Goal: Task Accomplishment & Management: Complete application form

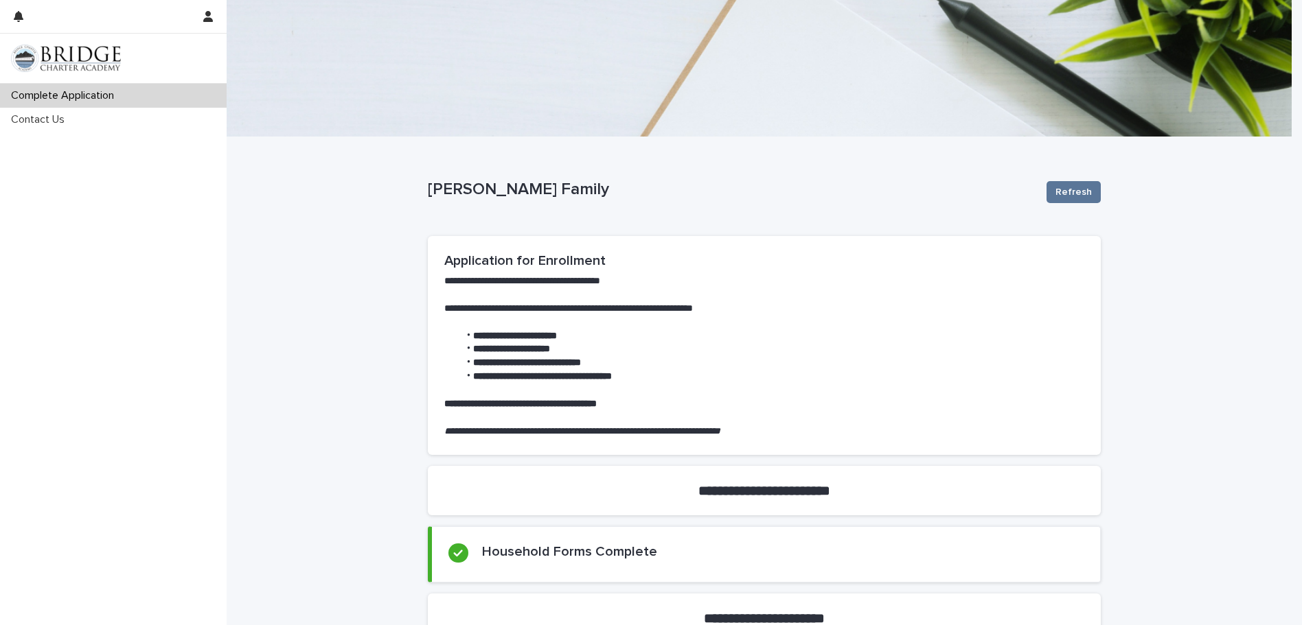
click at [459, 350] on li "**********" at bounding box center [771, 350] width 625 height 14
click at [1079, 185] on button "Refresh" at bounding box center [1073, 192] width 54 height 22
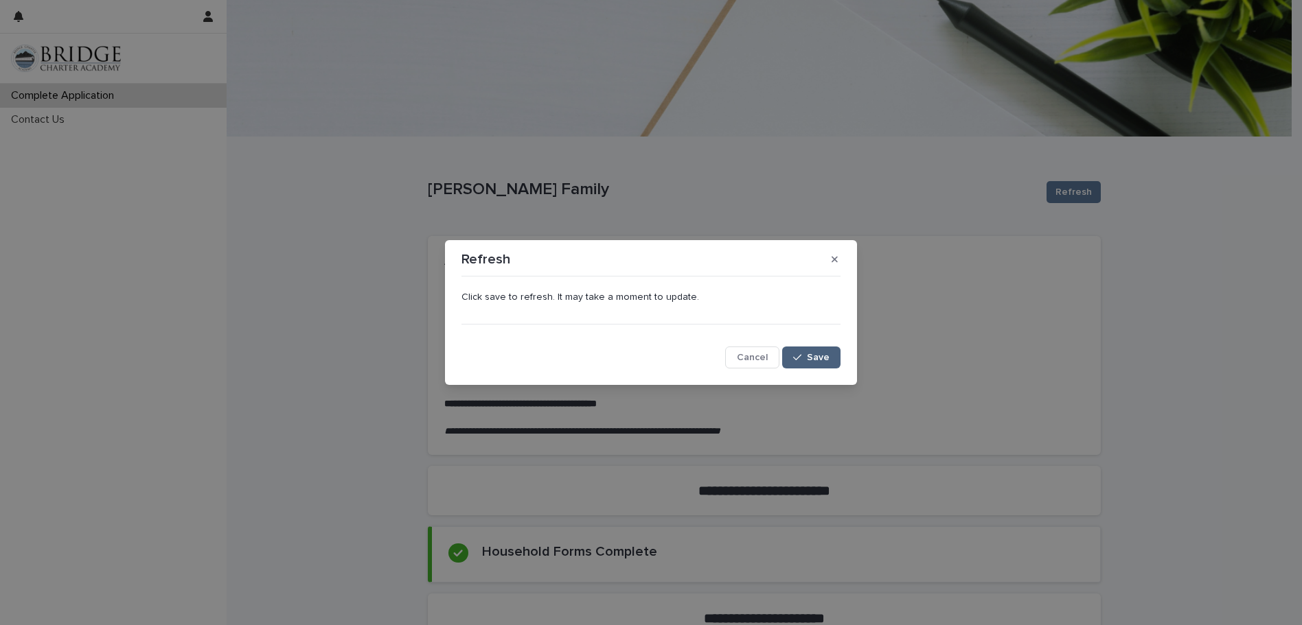
click at [815, 358] on span "Save" at bounding box center [818, 358] width 23 height 10
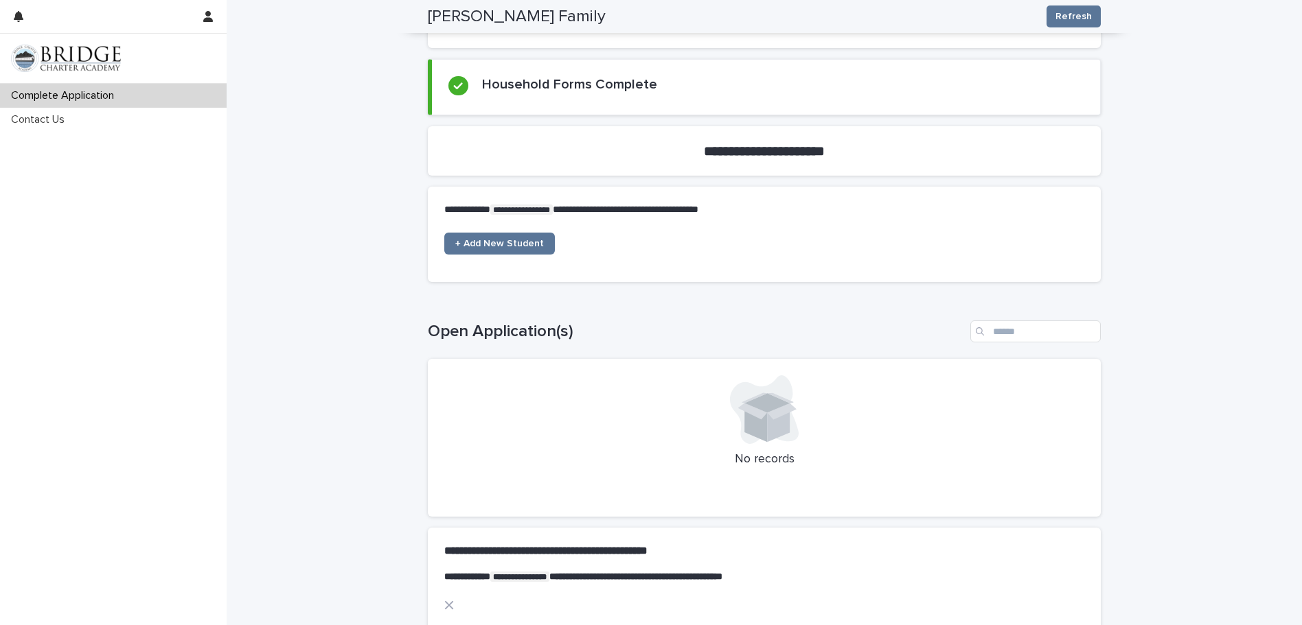
scroll to position [687, 0]
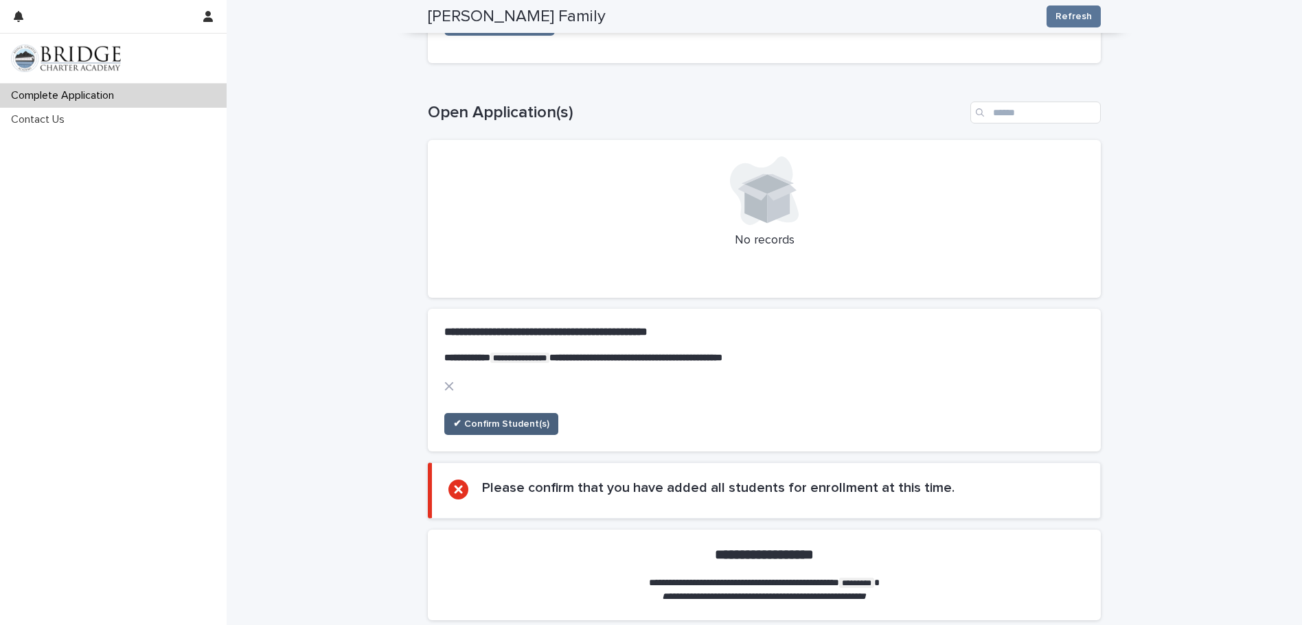
click at [500, 418] on span "✔ Confirm Student(s)" at bounding box center [501, 424] width 96 height 14
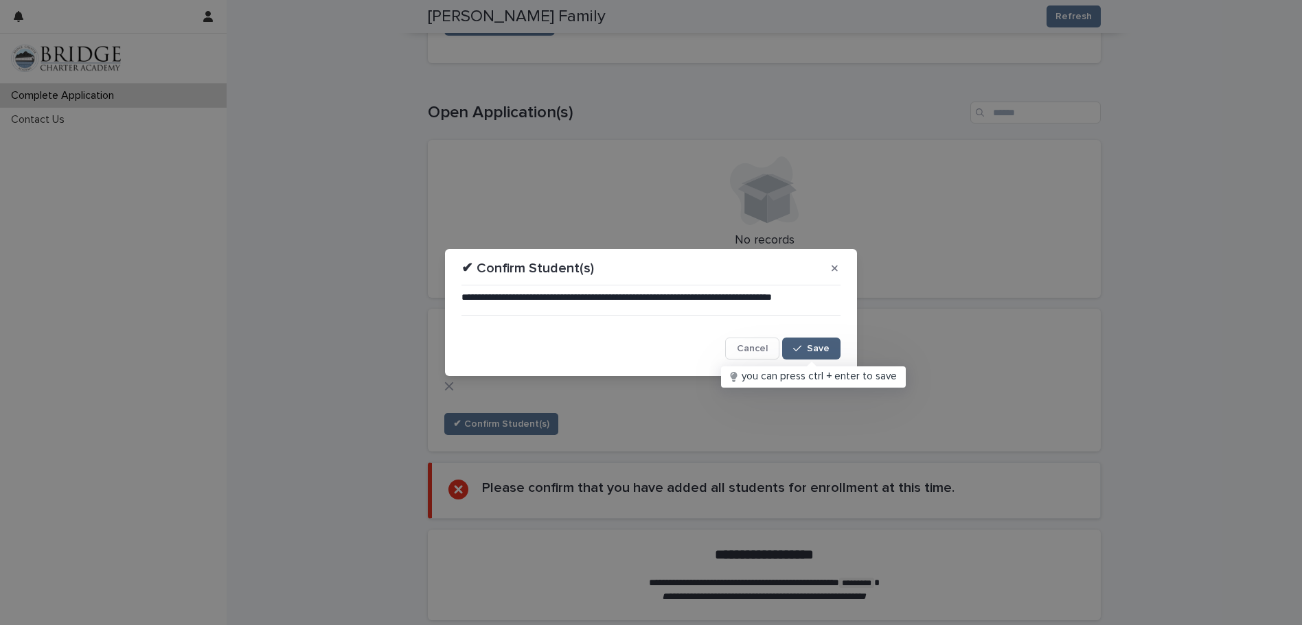
click at [820, 343] on button "Save" at bounding box center [811, 349] width 58 height 22
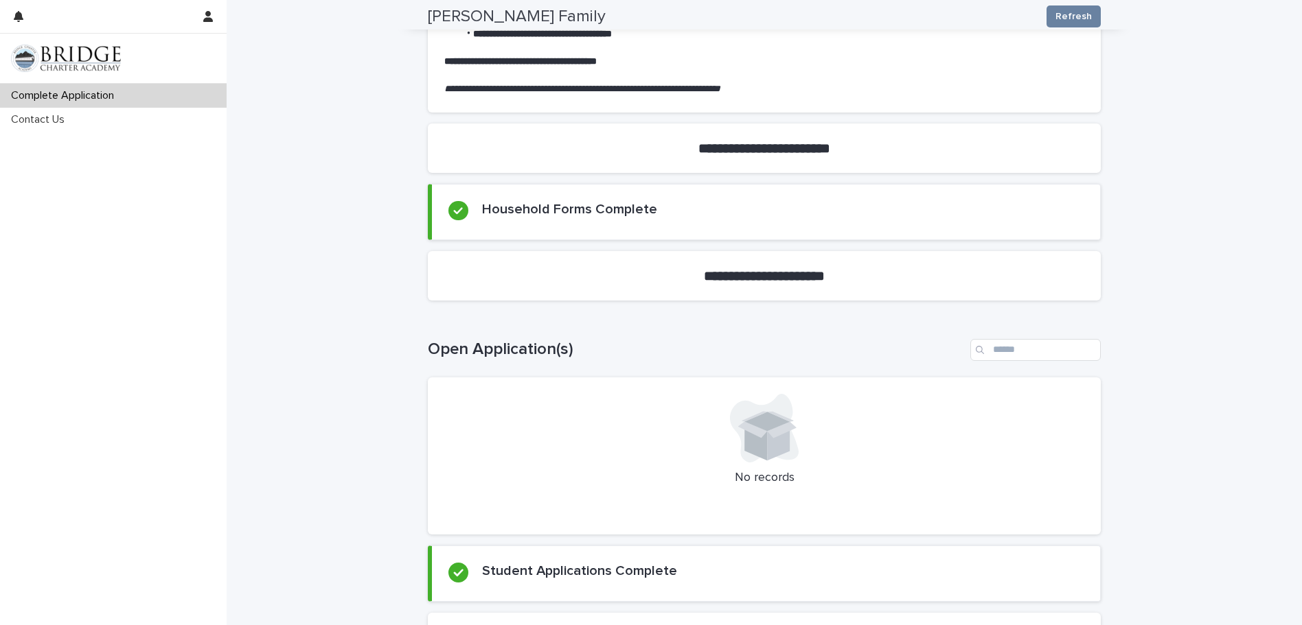
scroll to position [343, 0]
click at [453, 206] on icon at bounding box center [458, 210] width 10 height 10
click at [648, 272] on section "**********" at bounding box center [764, 275] width 673 height 49
click at [645, 275] on section "**********" at bounding box center [764, 275] width 673 height 49
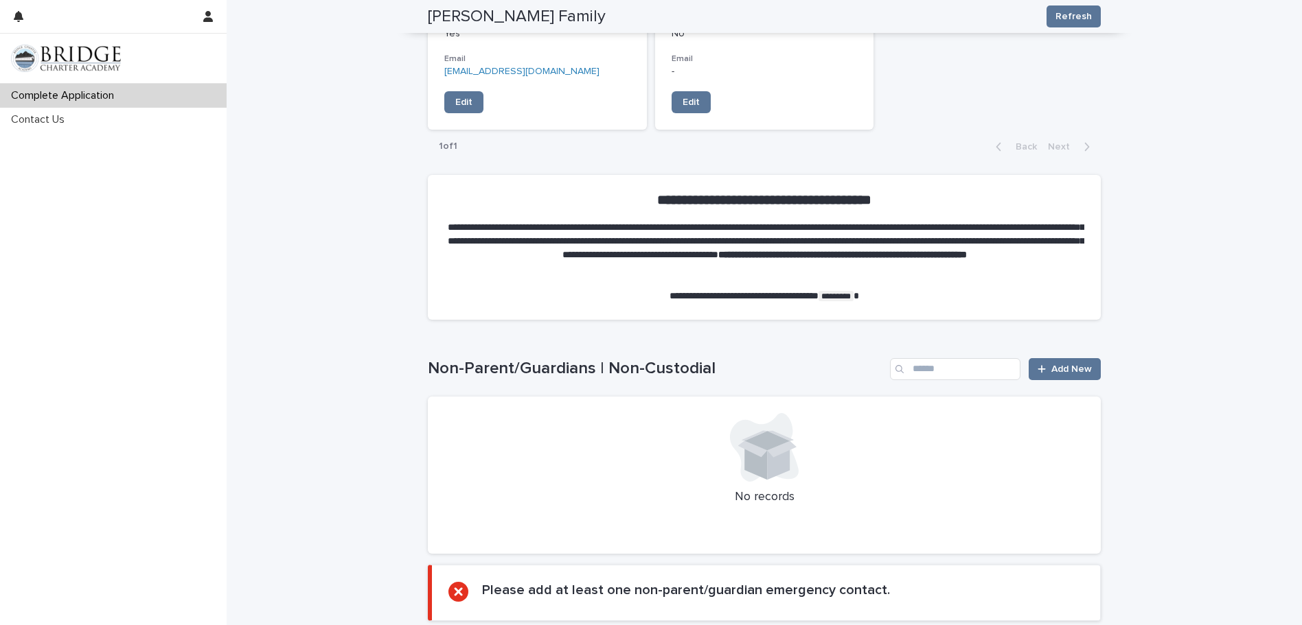
scroll to position [1407, 0]
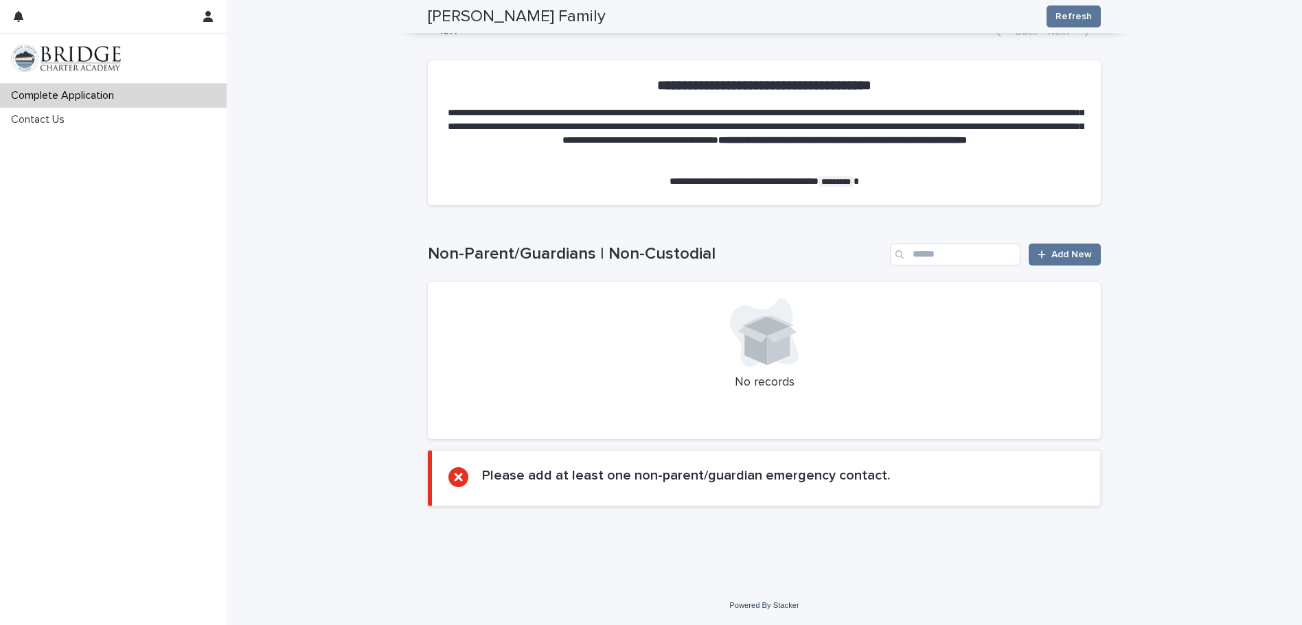
click at [564, 338] on div at bounding box center [764, 333] width 640 height 69
drag, startPoint x: 627, startPoint y: 299, endPoint x: 616, endPoint y: 308, distance: 14.2
drag, startPoint x: 616, startPoint y: 308, endPoint x: 1190, endPoint y: 322, distance: 574.1
click at [1061, 248] on link "Add New" at bounding box center [1064, 255] width 72 height 22
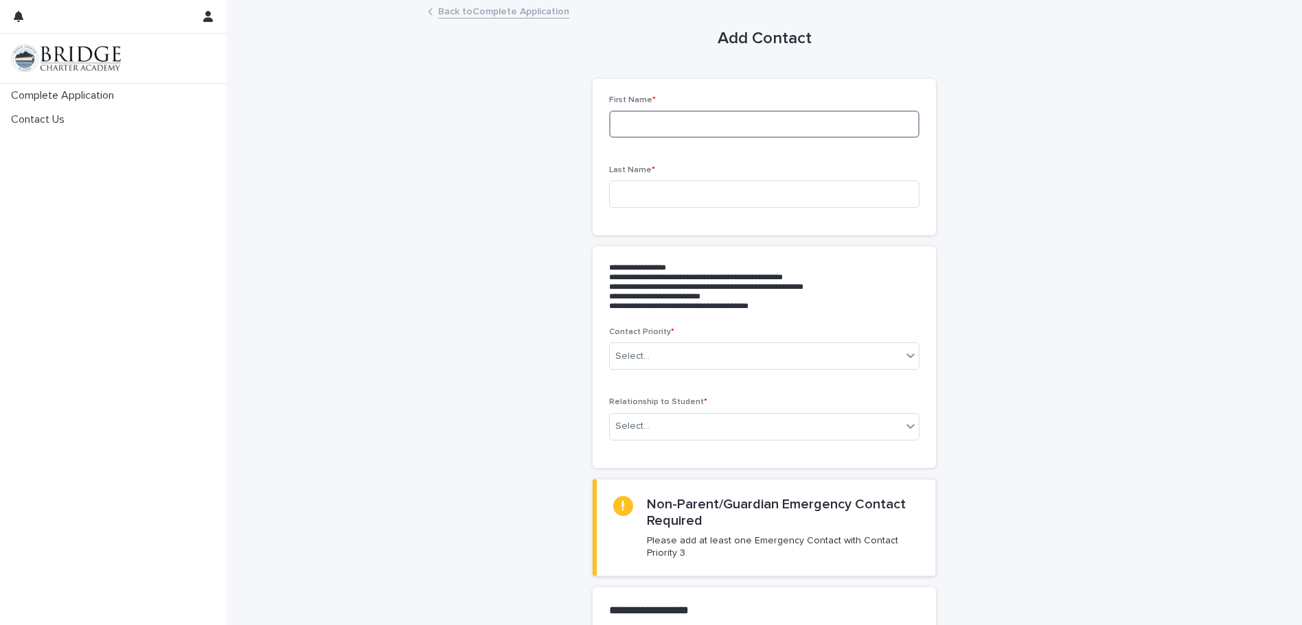
click at [664, 124] on input at bounding box center [764, 124] width 310 height 27
type input "*****"
type input "********"
type input "*"
click at [438, 8] on link "Back to Complete Application" at bounding box center [503, 11] width 131 height 16
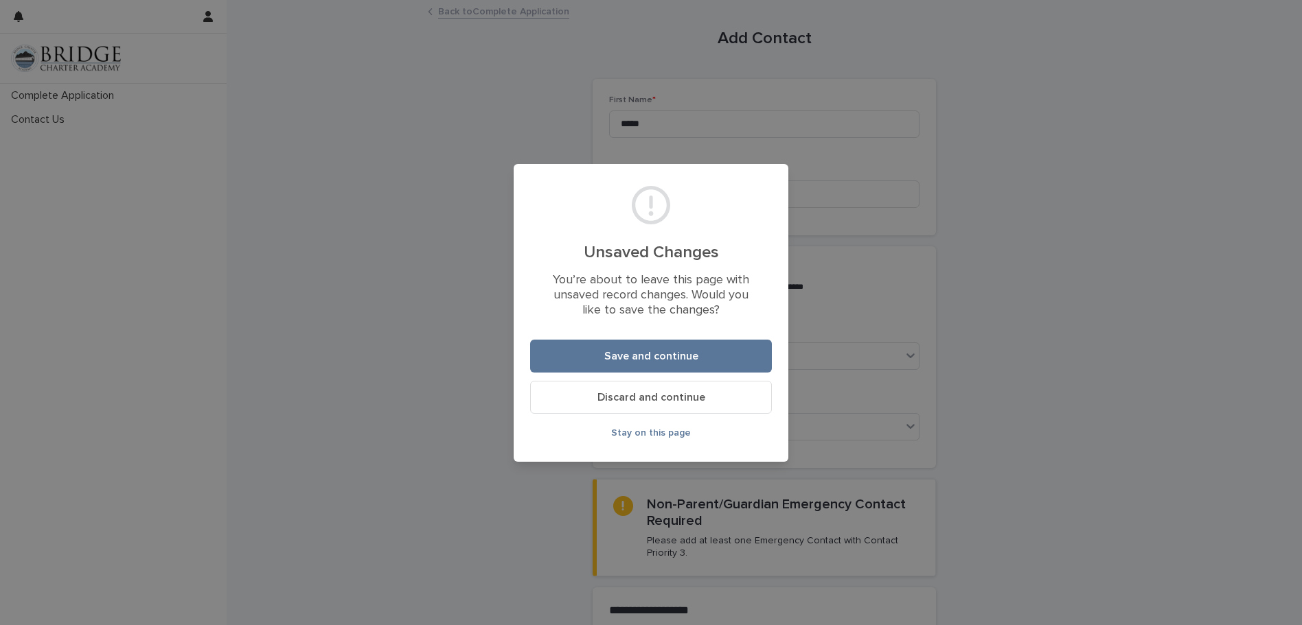
click at [693, 398] on span "Discard and continue" at bounding box center [651, 397] width 108 height 11
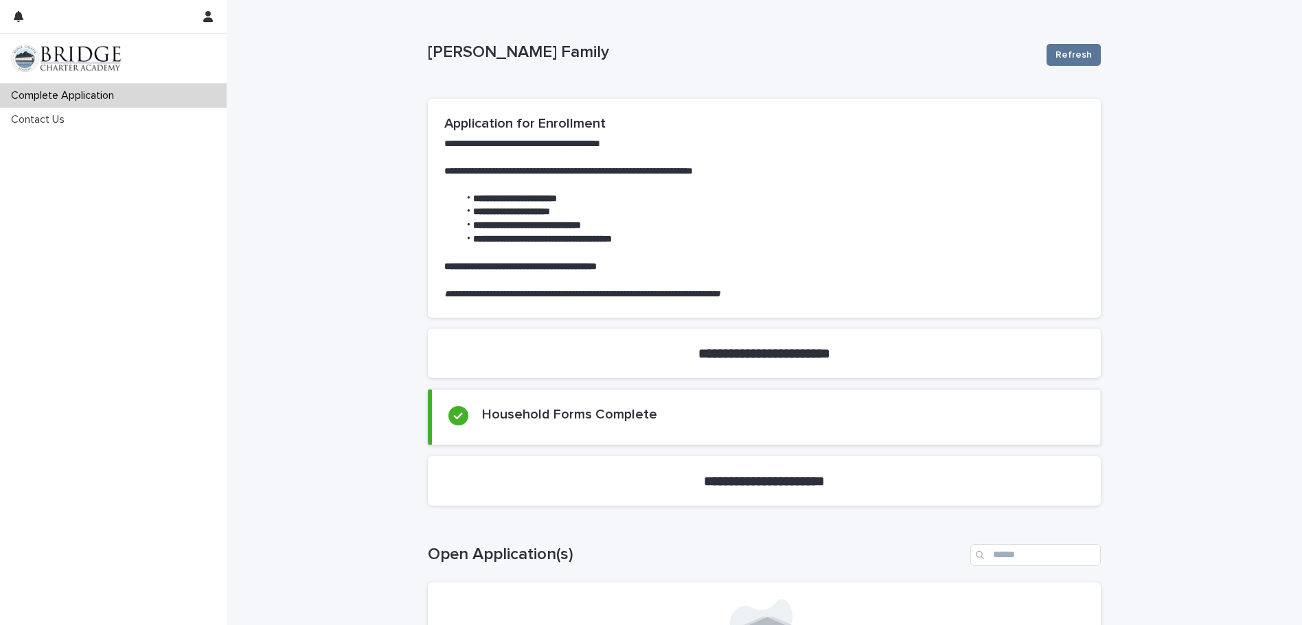
scroll to position [275, 0]
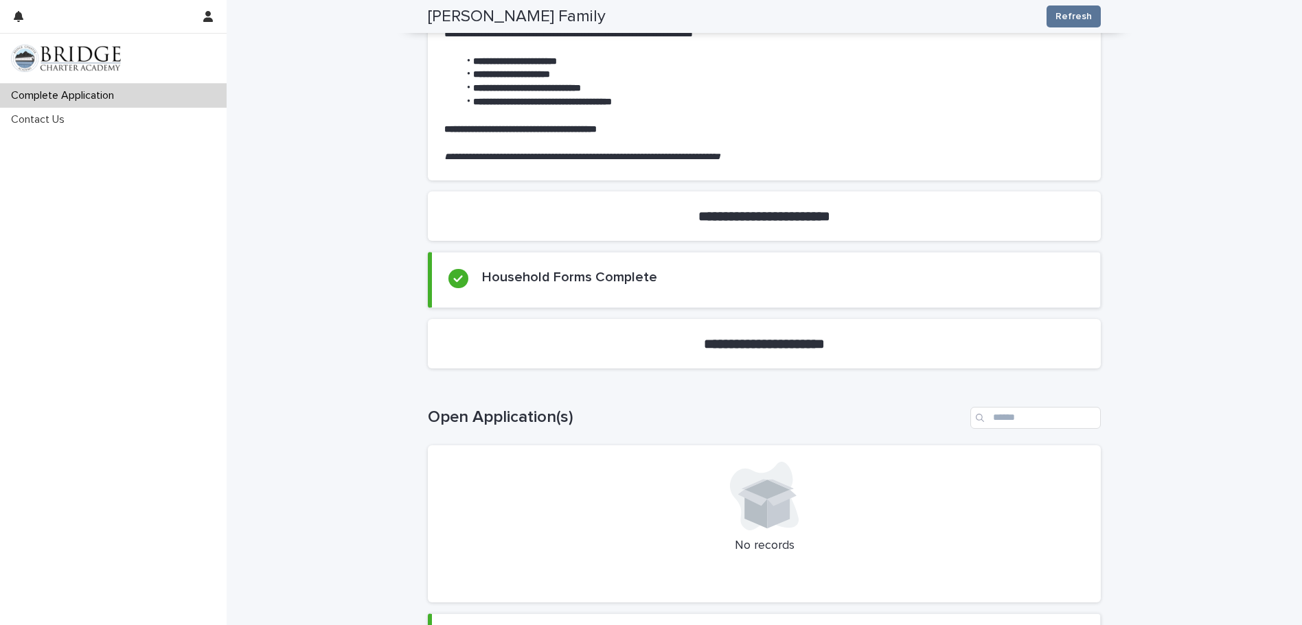
click at [584, 344] on section "**********" at bounding box center [764, 343] width 673 height 49
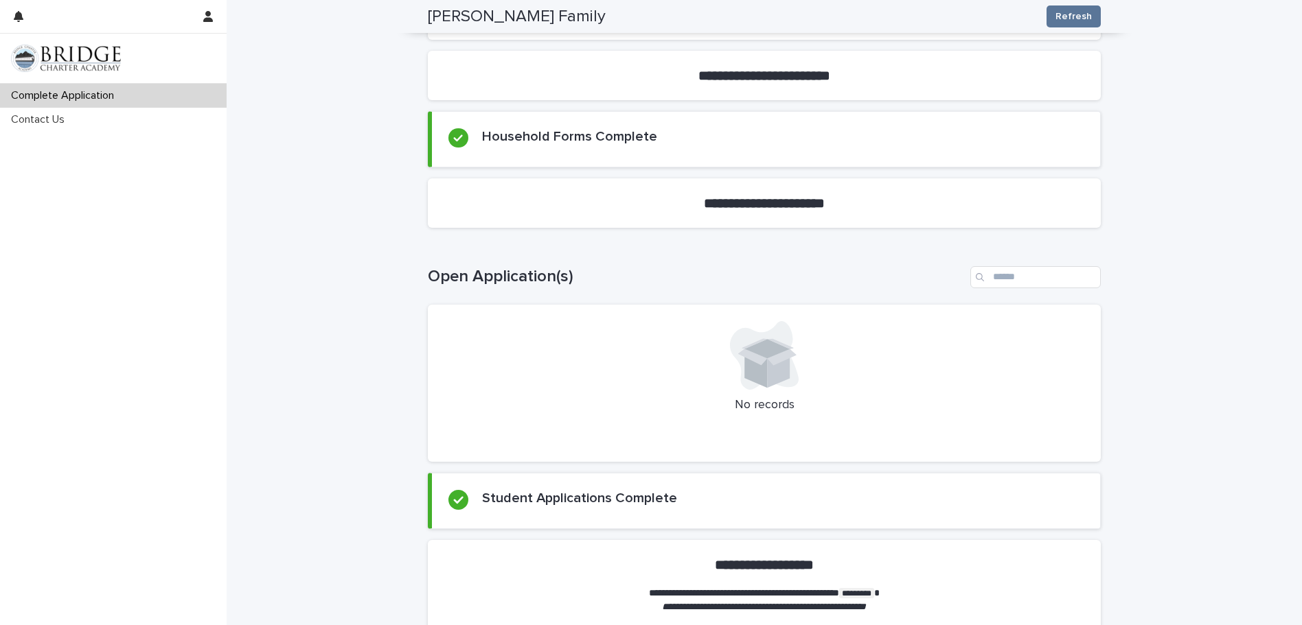
scroll to position [412, 0]
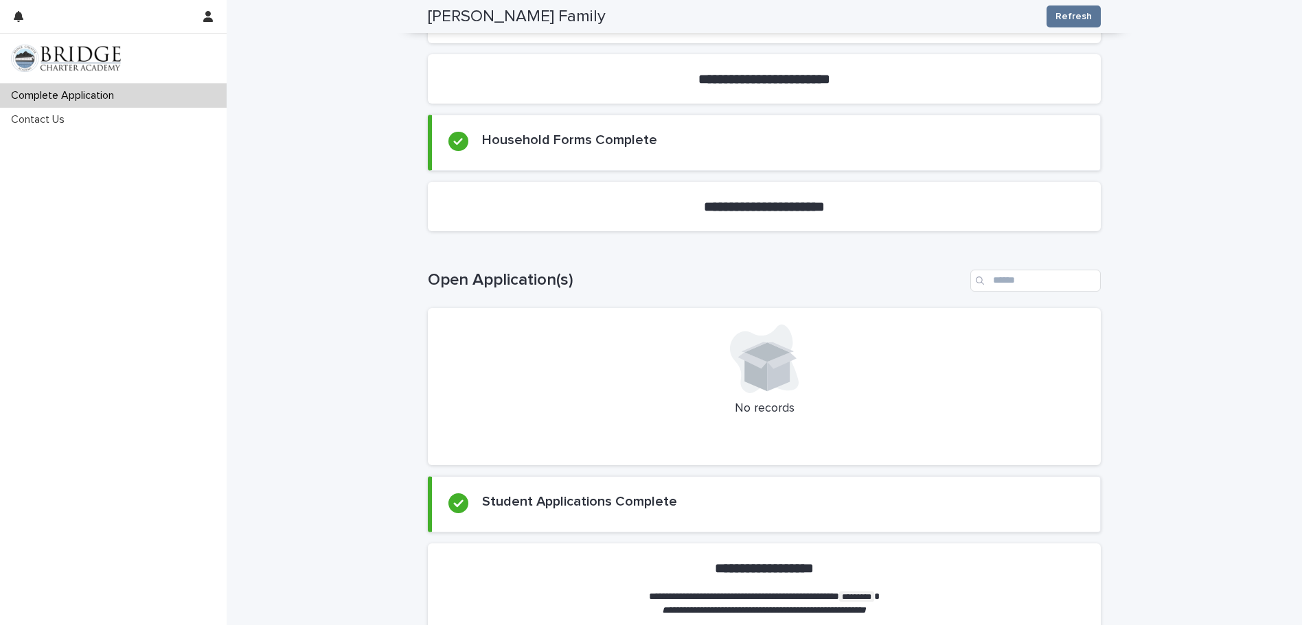
click at [744, 375] on icon at bounding box center [755, 371] width 23 height 39
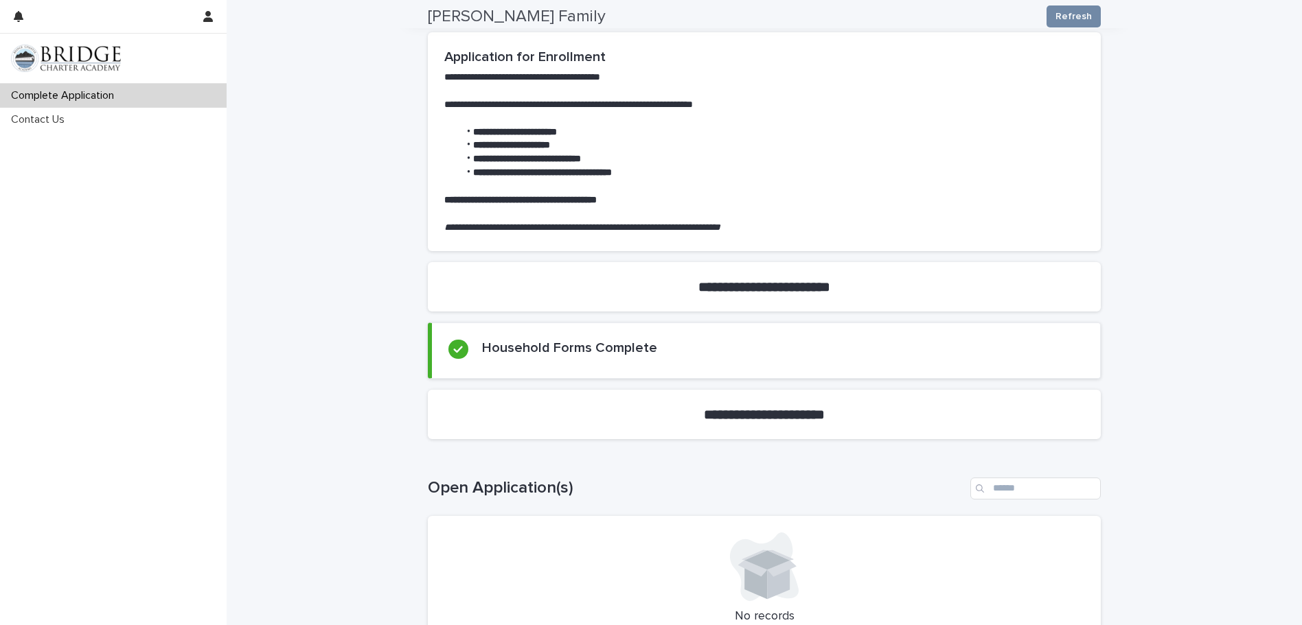
scroll to position [137, 0]
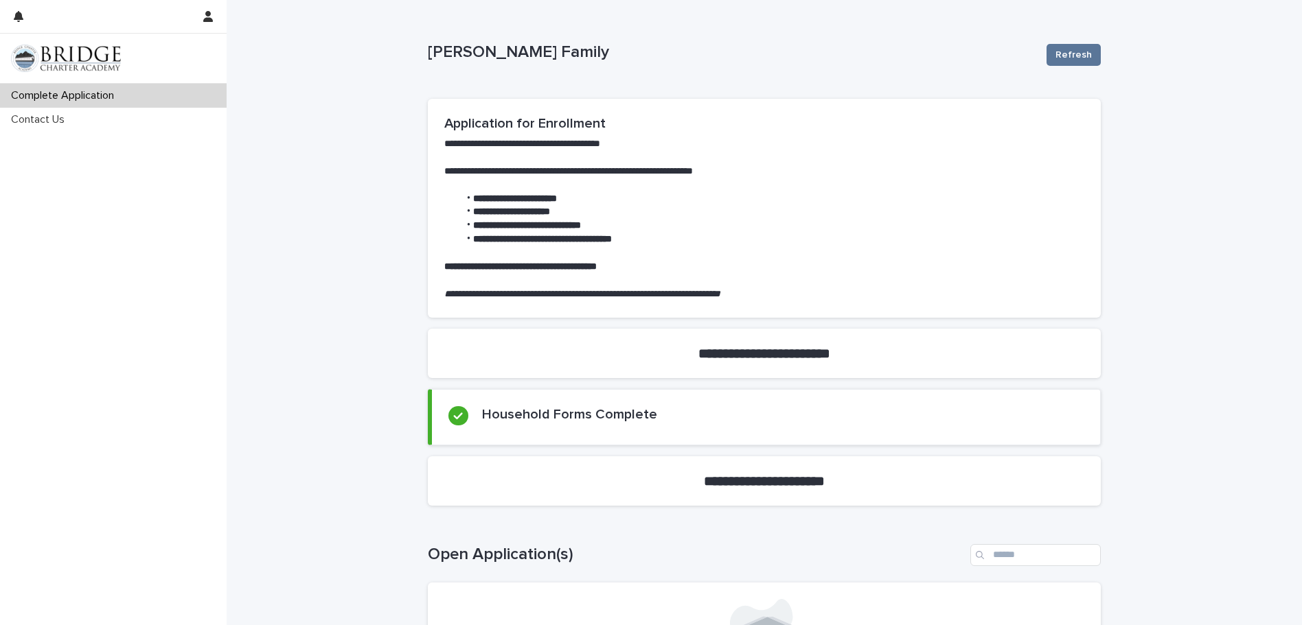
click at [540, 476] on section "**********" at bounding box center [764, 481] width 673 height 49
click at [540, 475] on section "**********" at bounding box center [764, 481] width 673 height 49
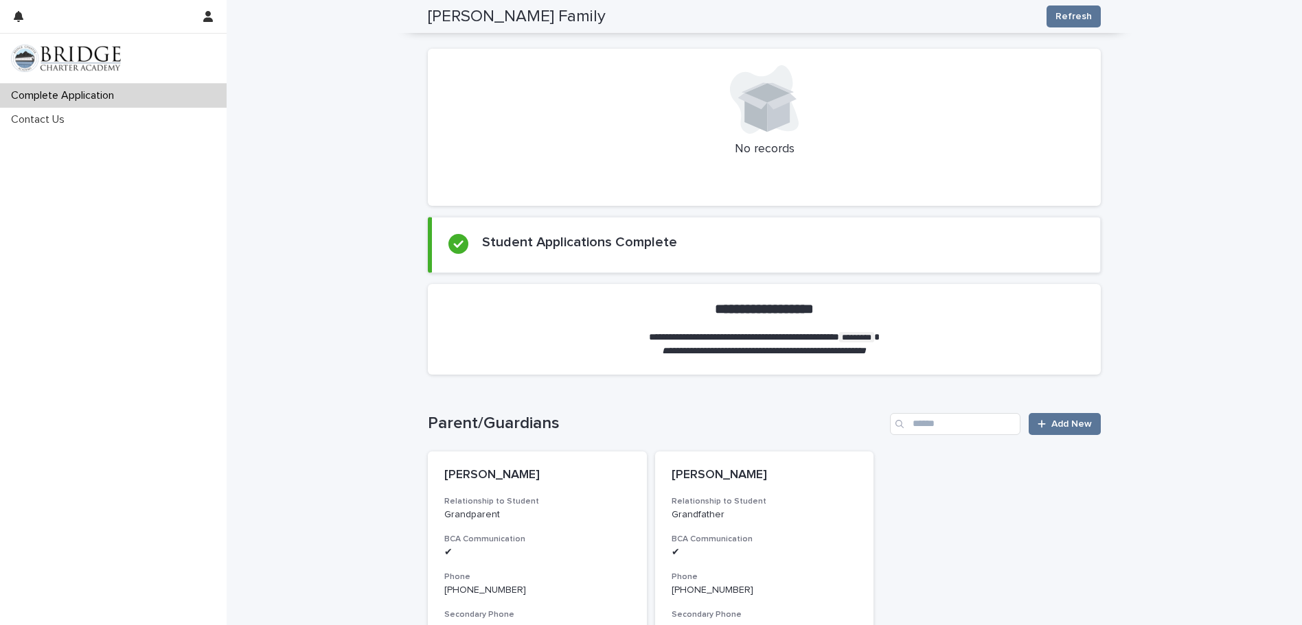
scroll to position [1030, 0]
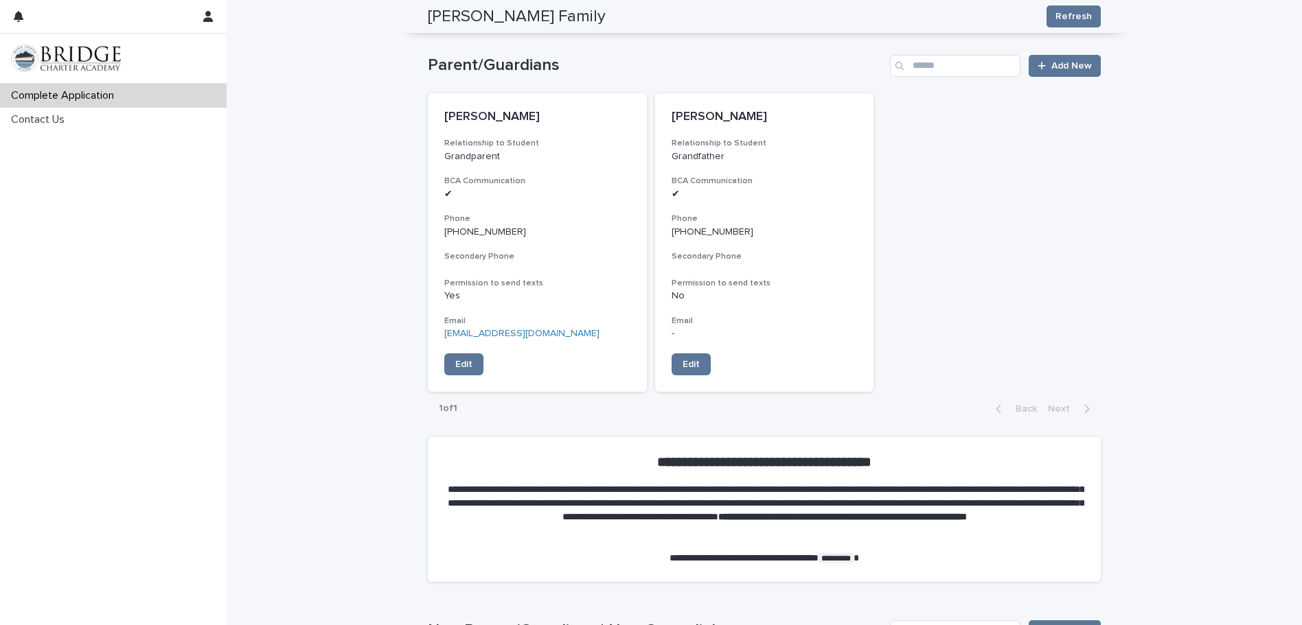
click at [849, 560] on code "*********" at bounding box center [835, 558] width 35 height 10
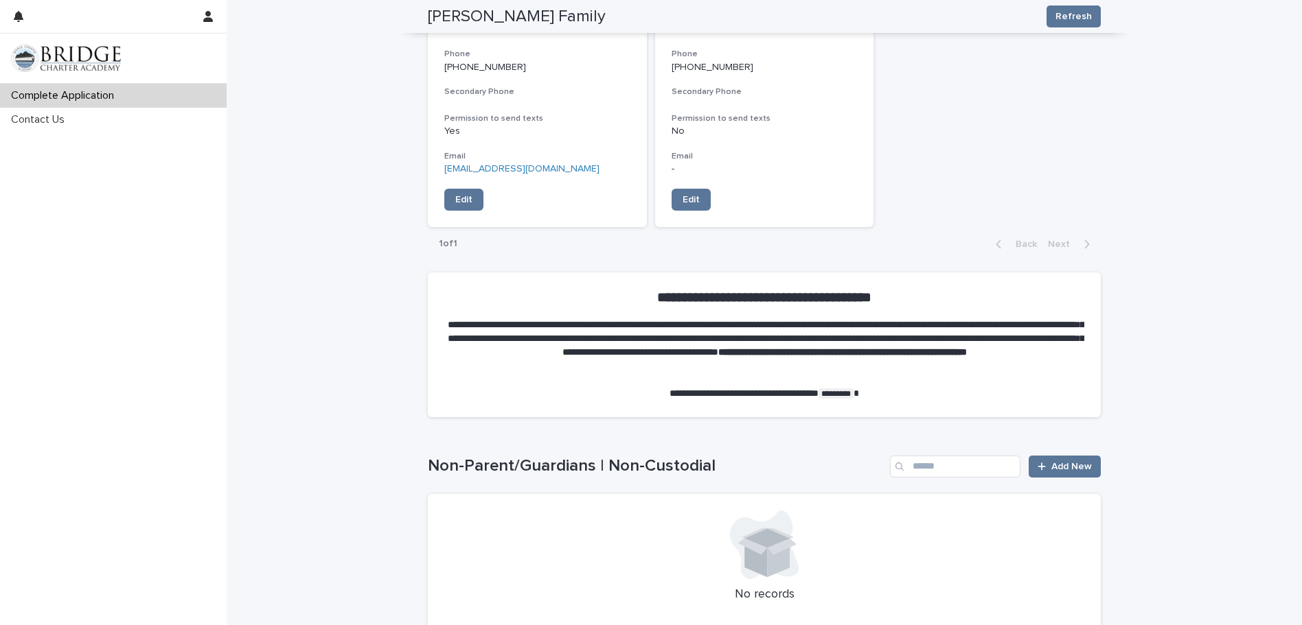
scroll to position [1236, 0]
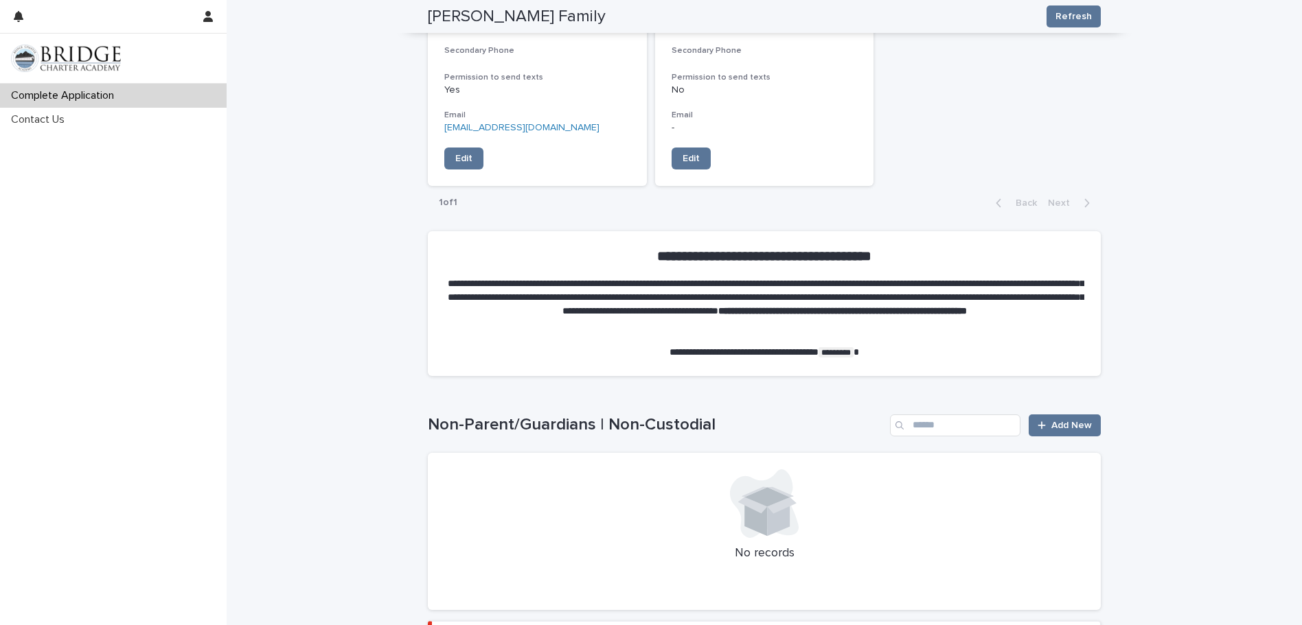
click at [853, 347] on code "*********" at bounding box center [835, 352] width 35 height 10
click at [1062, 420] on link "Add New" at bounding box center [1064, 426] width 72 height 22
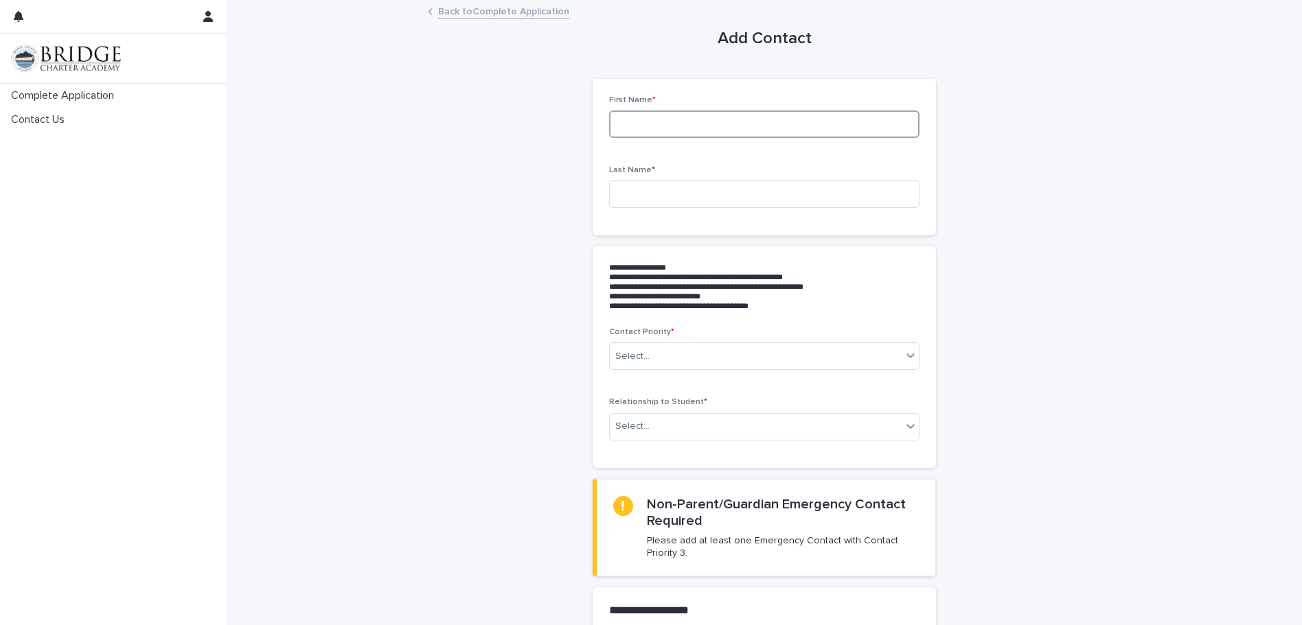
click at [654, 114] on input at bounding box center [764, 124] width 310 height 27
type input "*****"
type input "********"
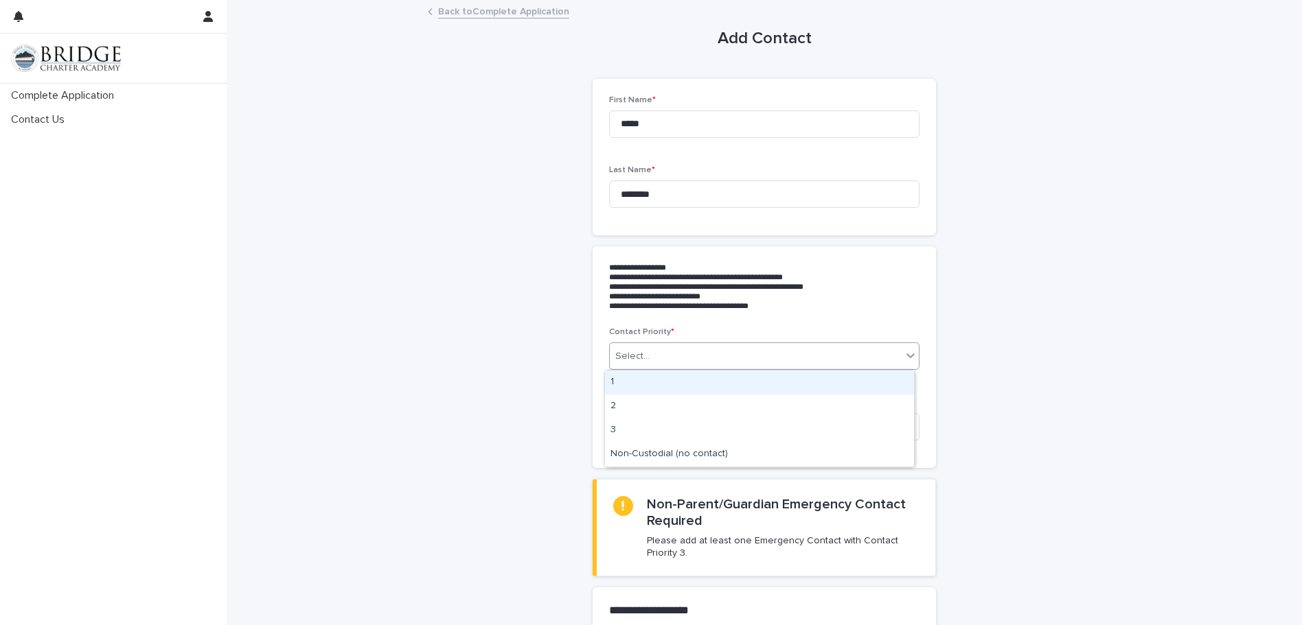
click at [908, 352] on icon at bounding box center [911, 356] width 14 height 14
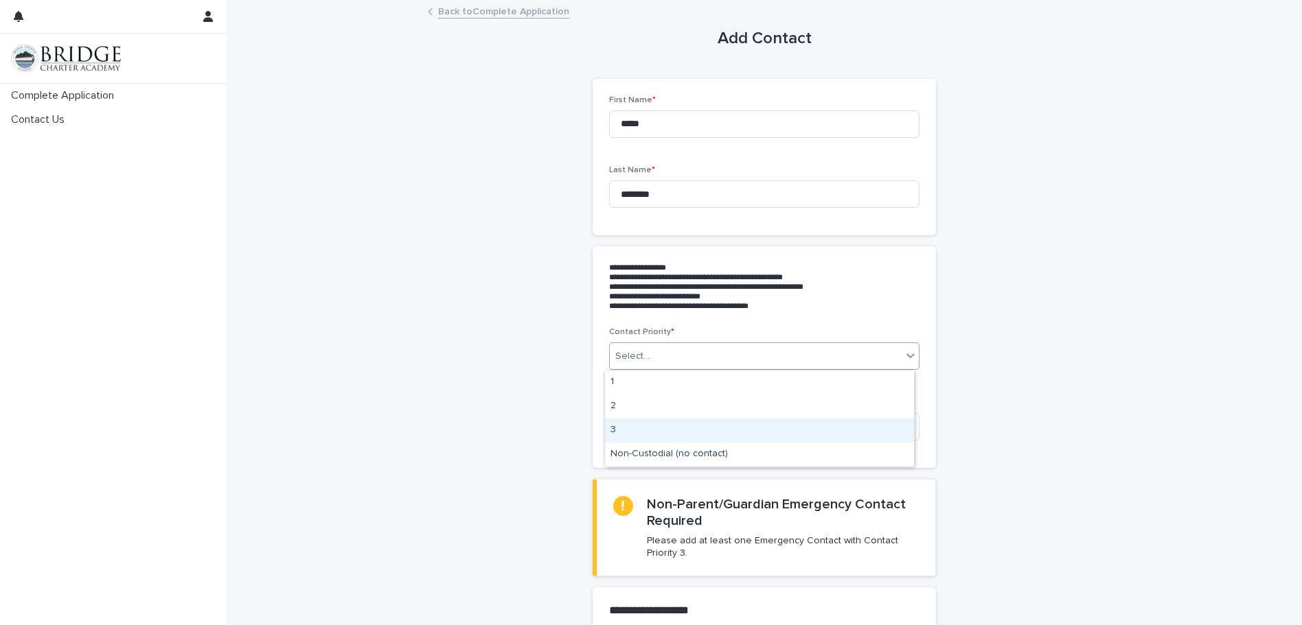
click at [672, 428] on div "3" at bounding box center [759, 431] width 309 height 24
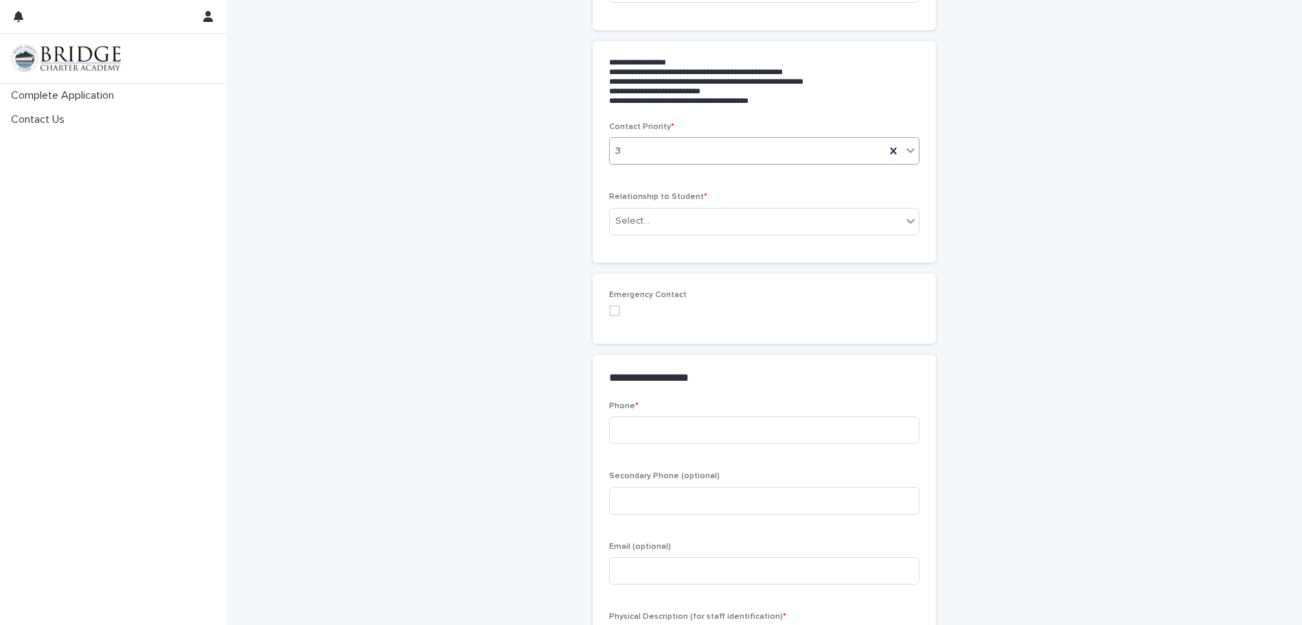
scroll to position [206, 0]
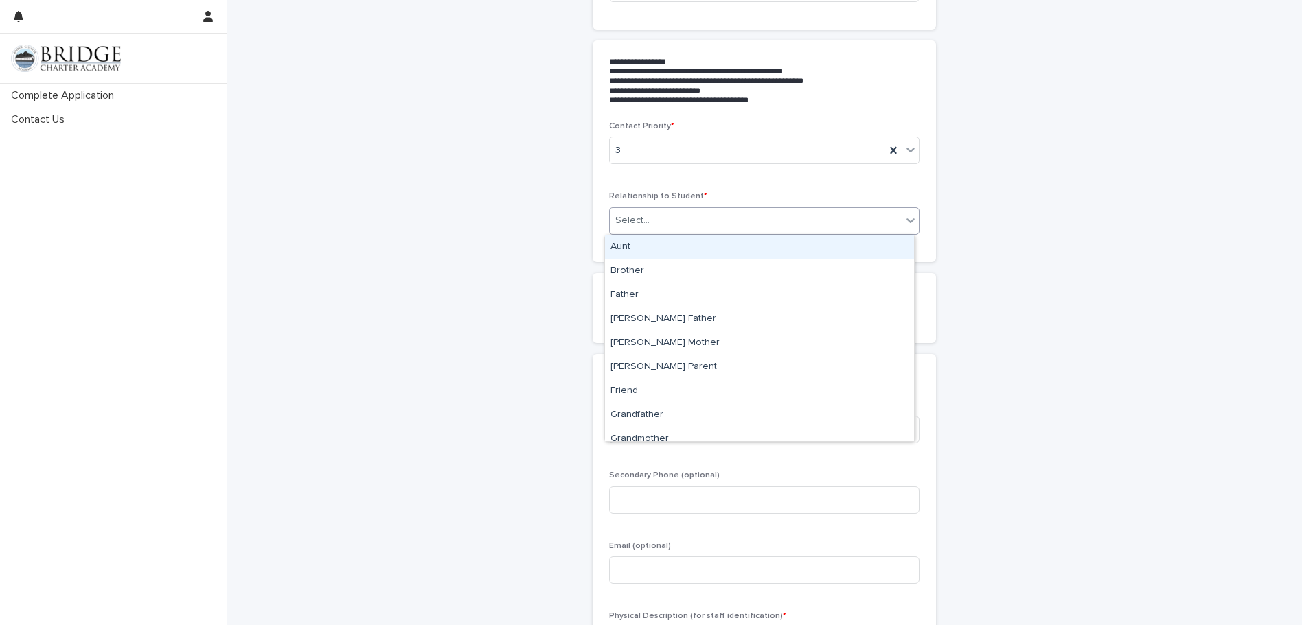
click at [908, 216] on icon at bounding box center [911, 221] width 14 height 14
click at [865, 248] on div "Aunt" at bounding box center [759, 247] width 309 height 24
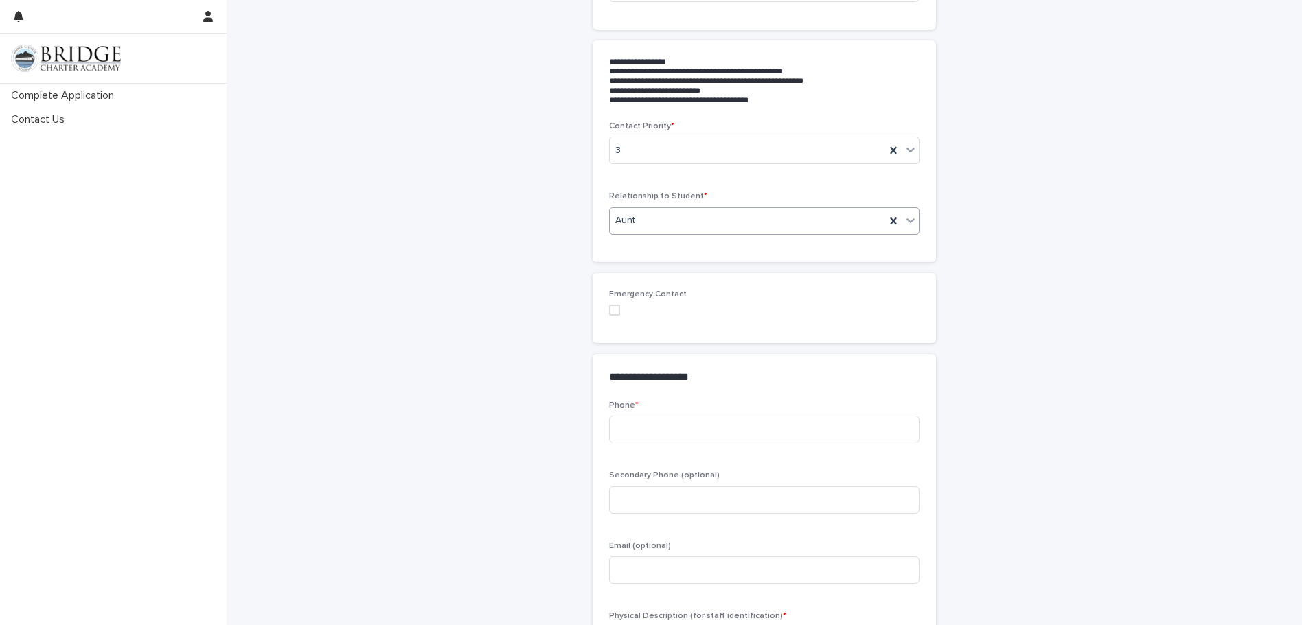
click at [610, 308] on span at bounding box center [614, 310] width 11 height 11
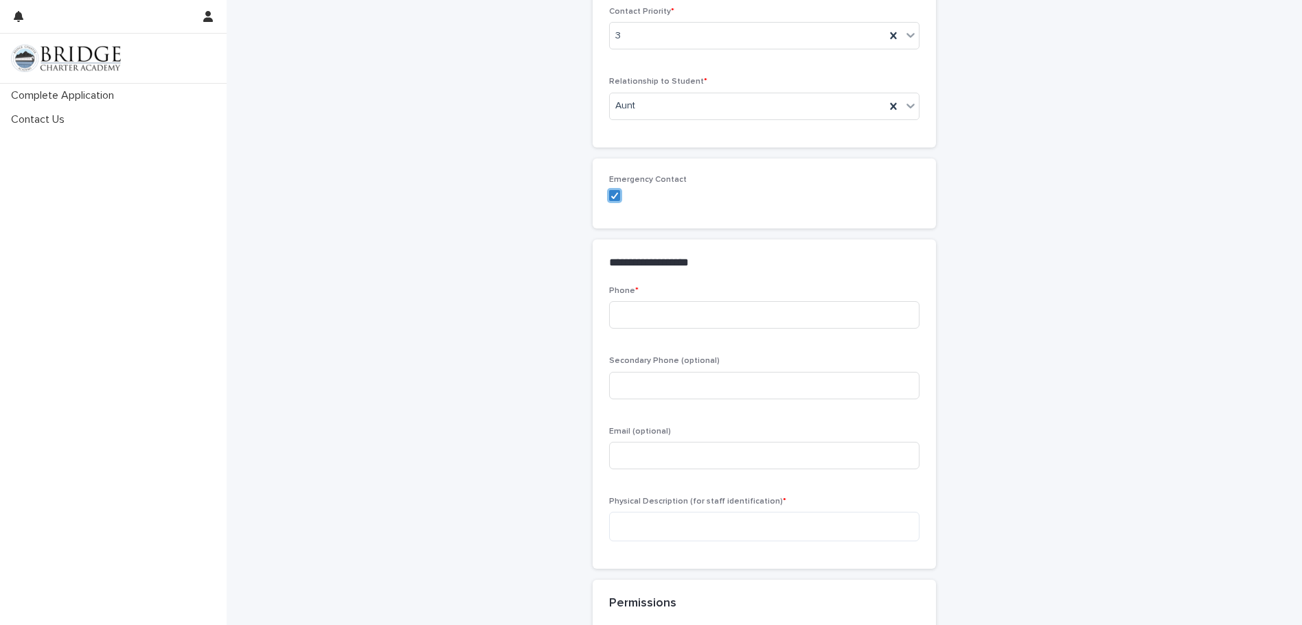
scroll to position [481, 0]
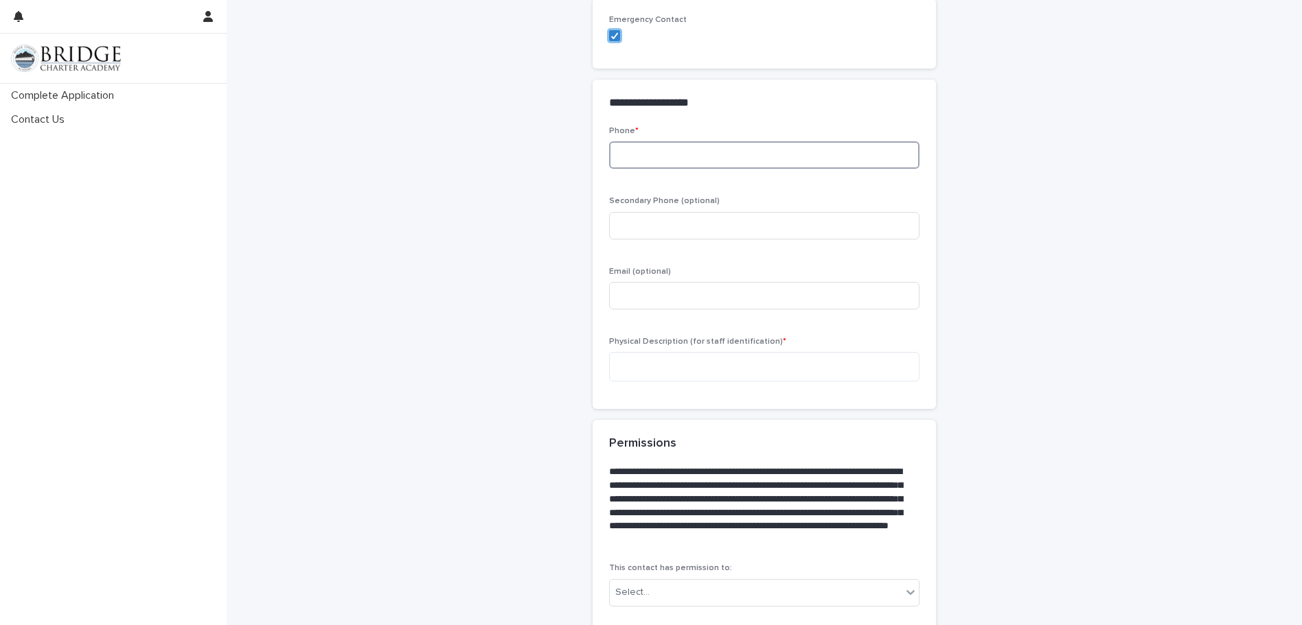
click at [659, 149] on input at bounding box center [764, 154] width 310 height 27
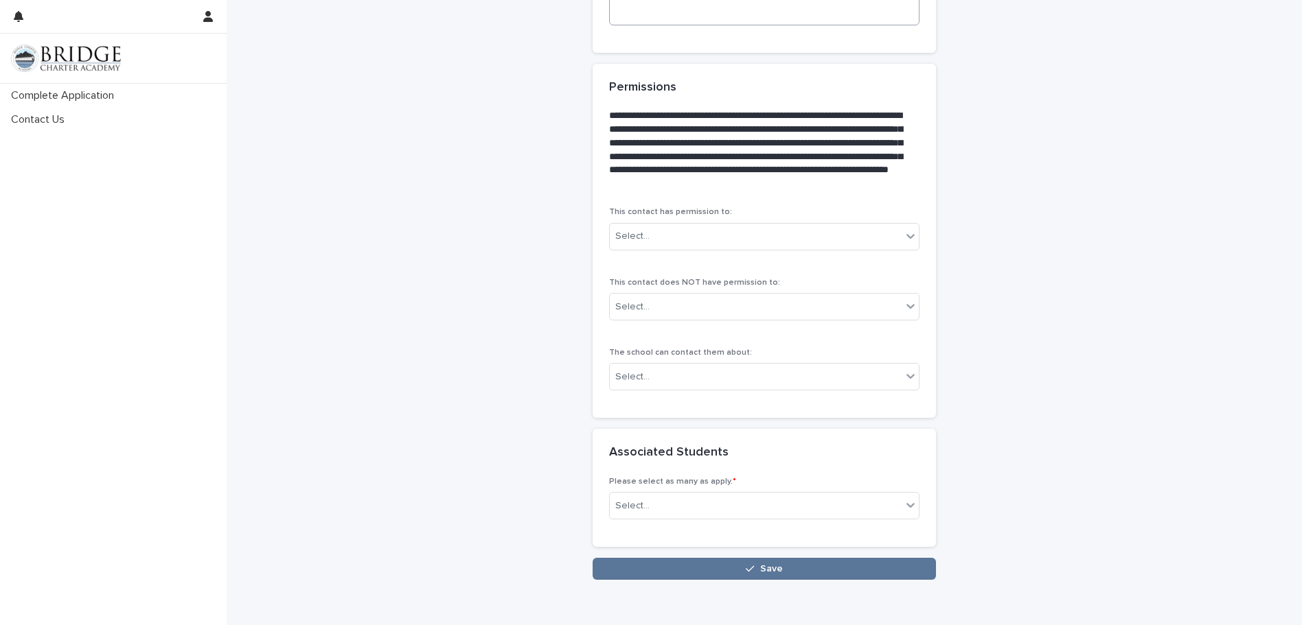
scroll to position [899, 0]
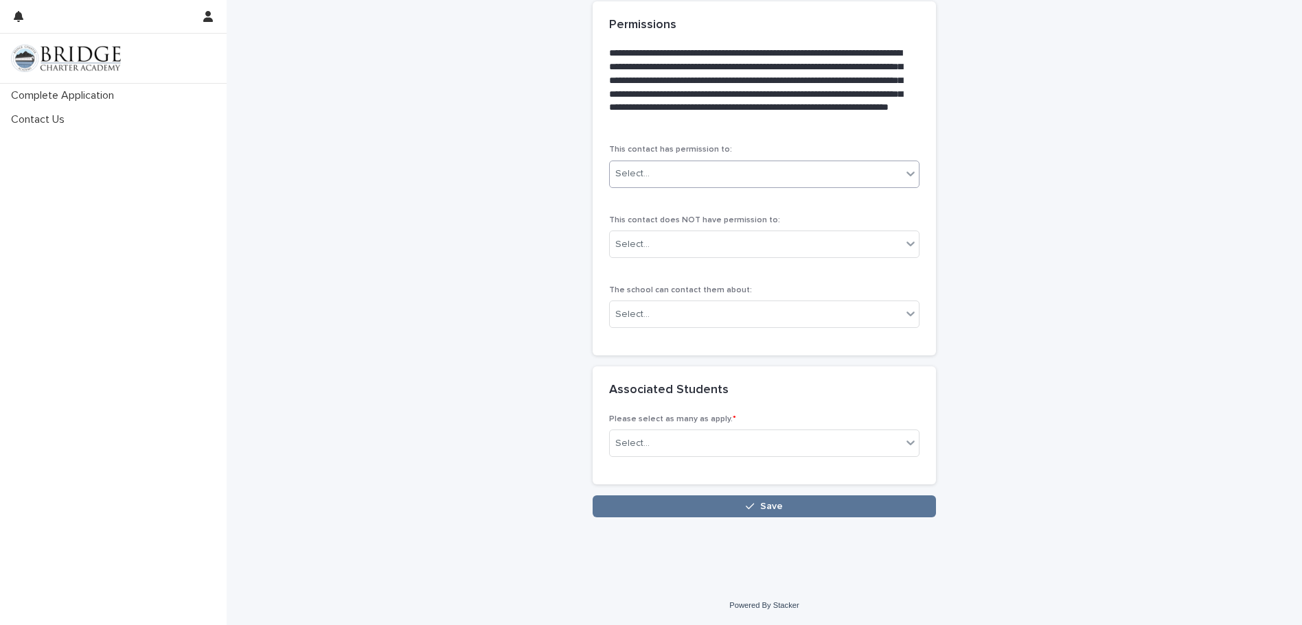
type input "**********"
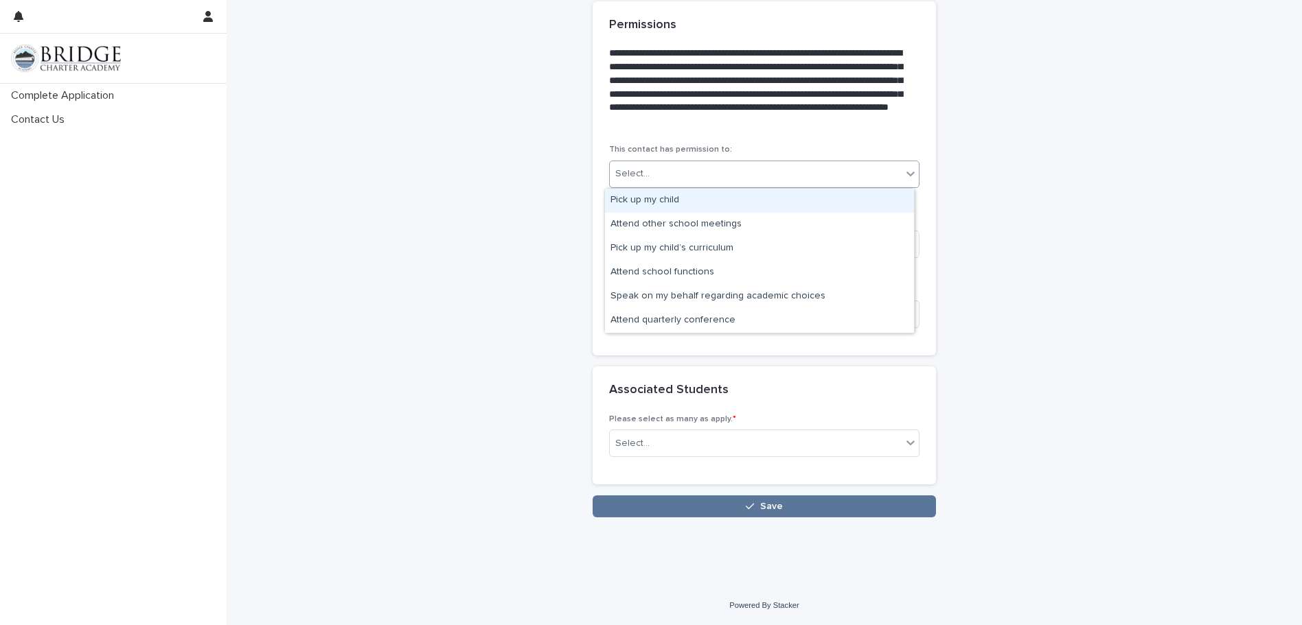
click at [907, 173] on icon at bounding box center [910, 174] width 8 height 5
click at [838, 205] on div "Pick up my child" at bounding box center [759, 201] width 309 height 24
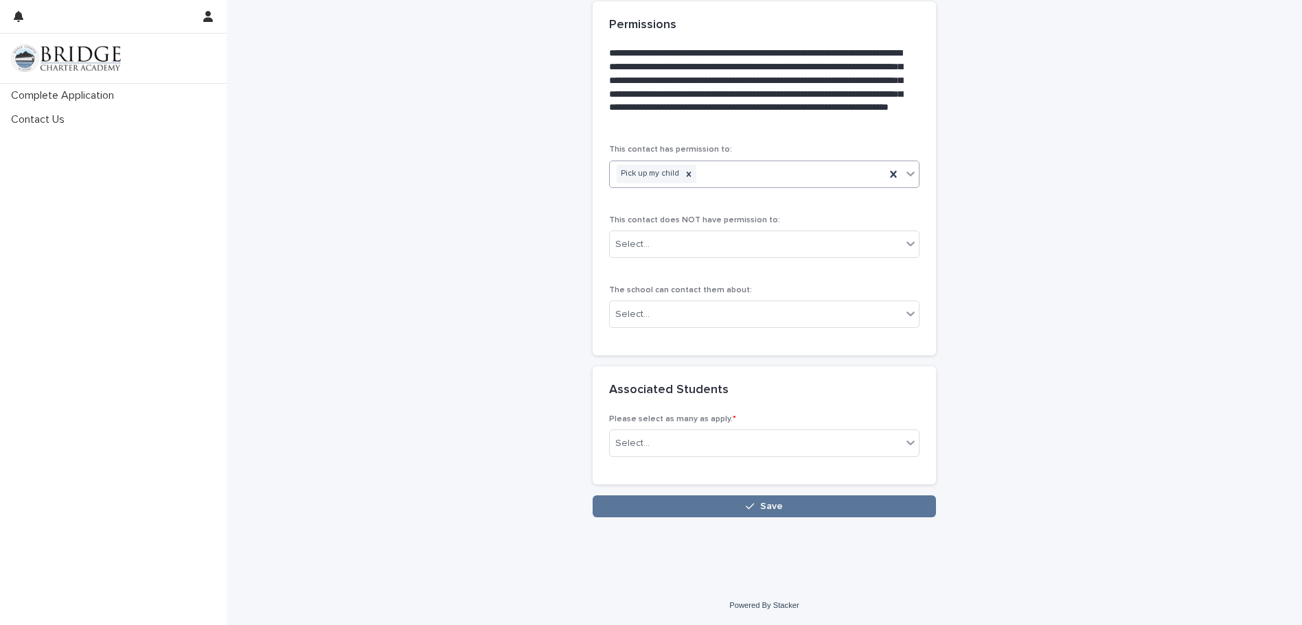
click at [906, 173] on icon at bounding box center [910, 174] width 8 height 5
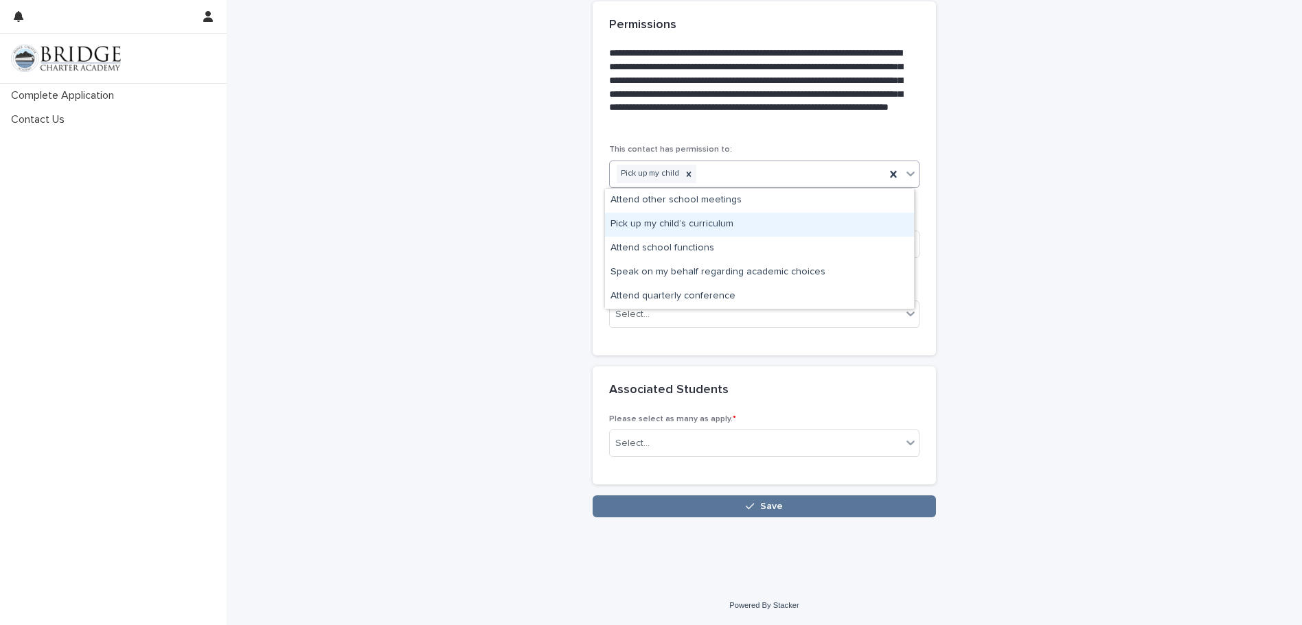
click at [709, 224] on div "Pick up my child’s curriculum" at bounding box center [759, 225] width 309 height 24
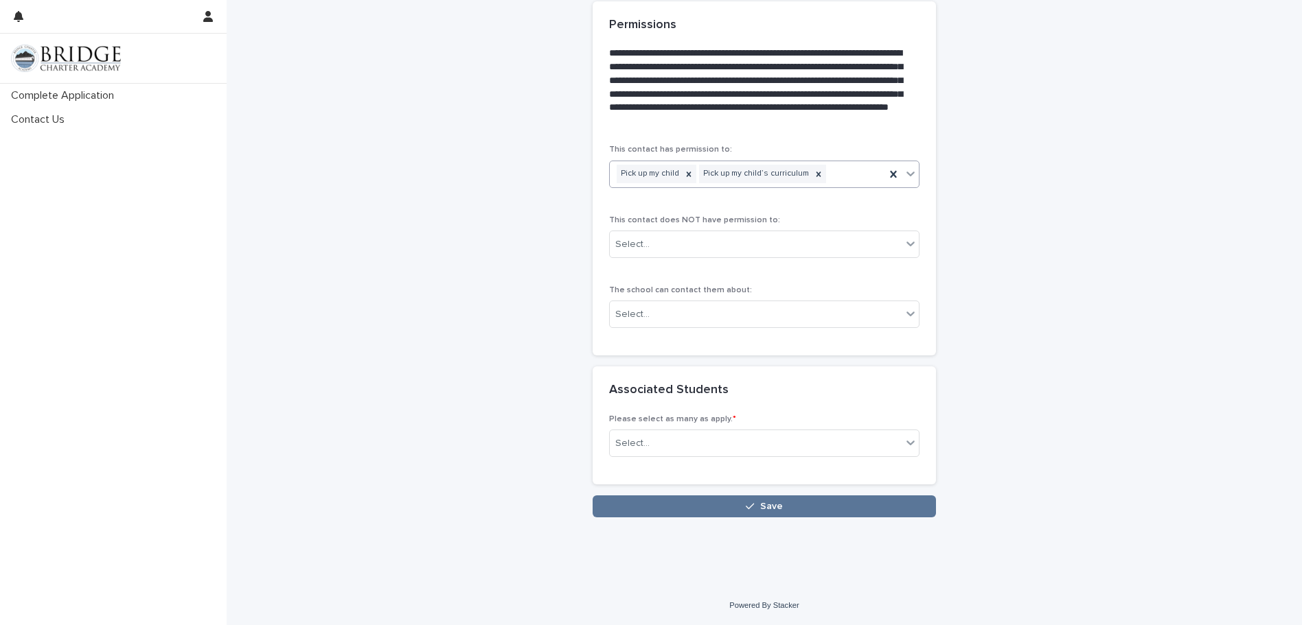
click at [906, 173] on icon at bounding box center [911, 174] width 14 height 14
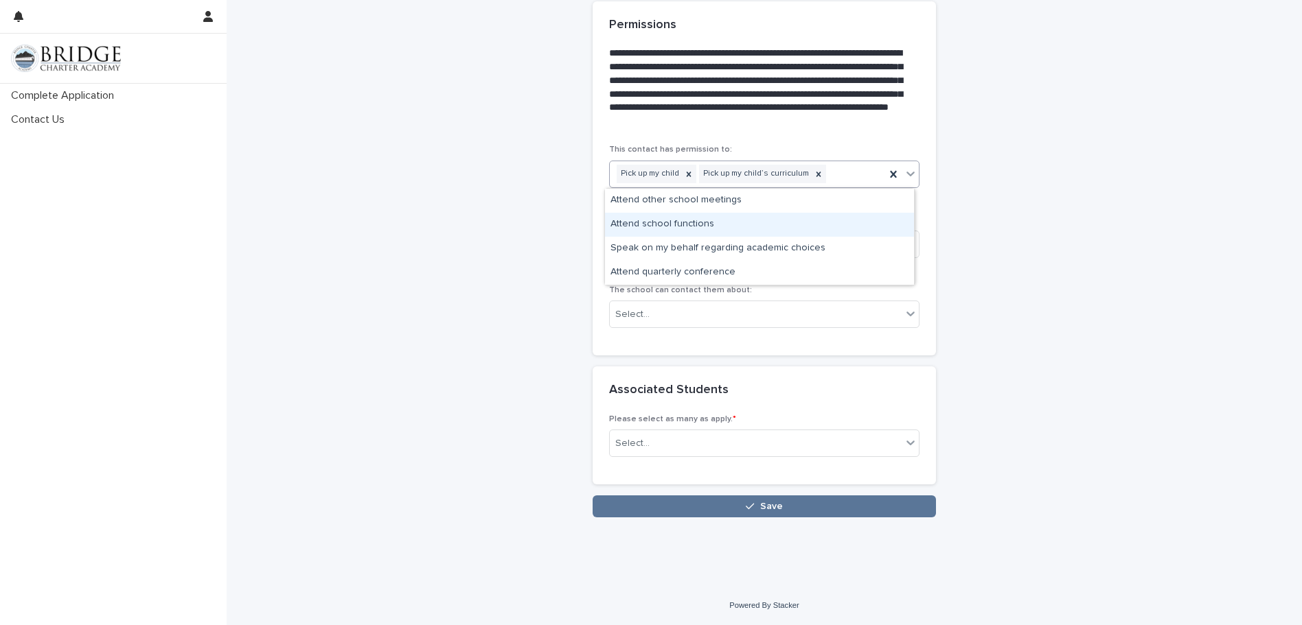
click at [859, 228] on div "Attend school functions" at bounding box center [759, 225] width 309 height 24
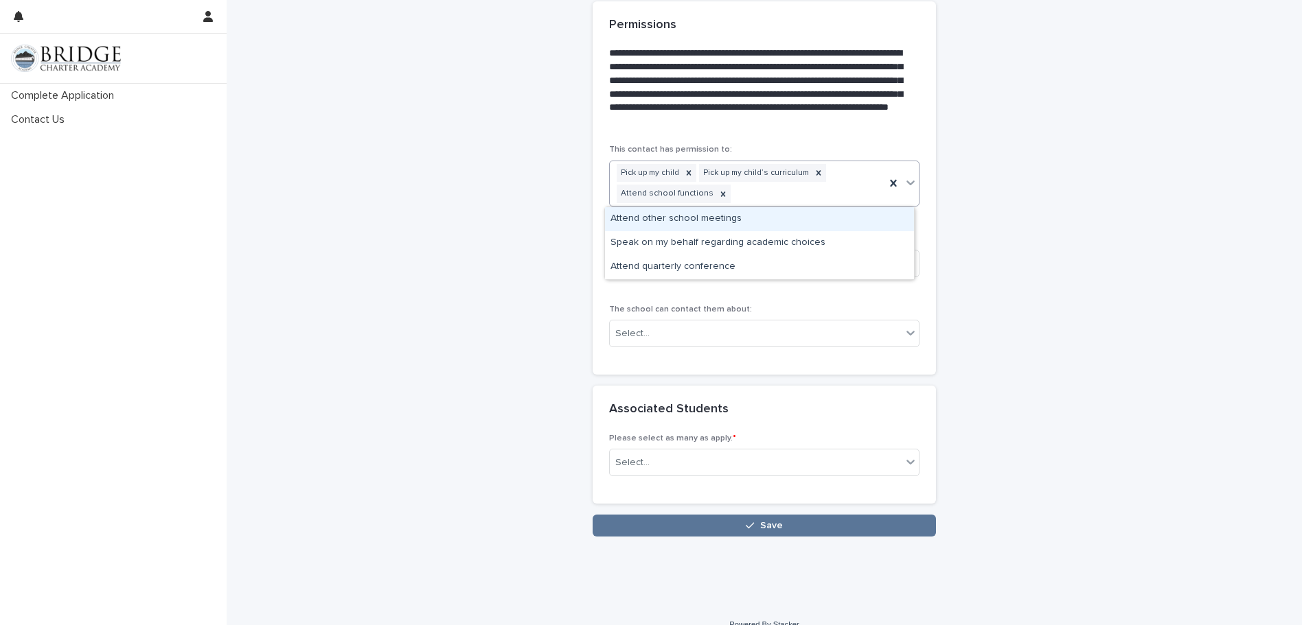
click at [905, 177] on icon at bounding box center [911, 183] width 14 height 14
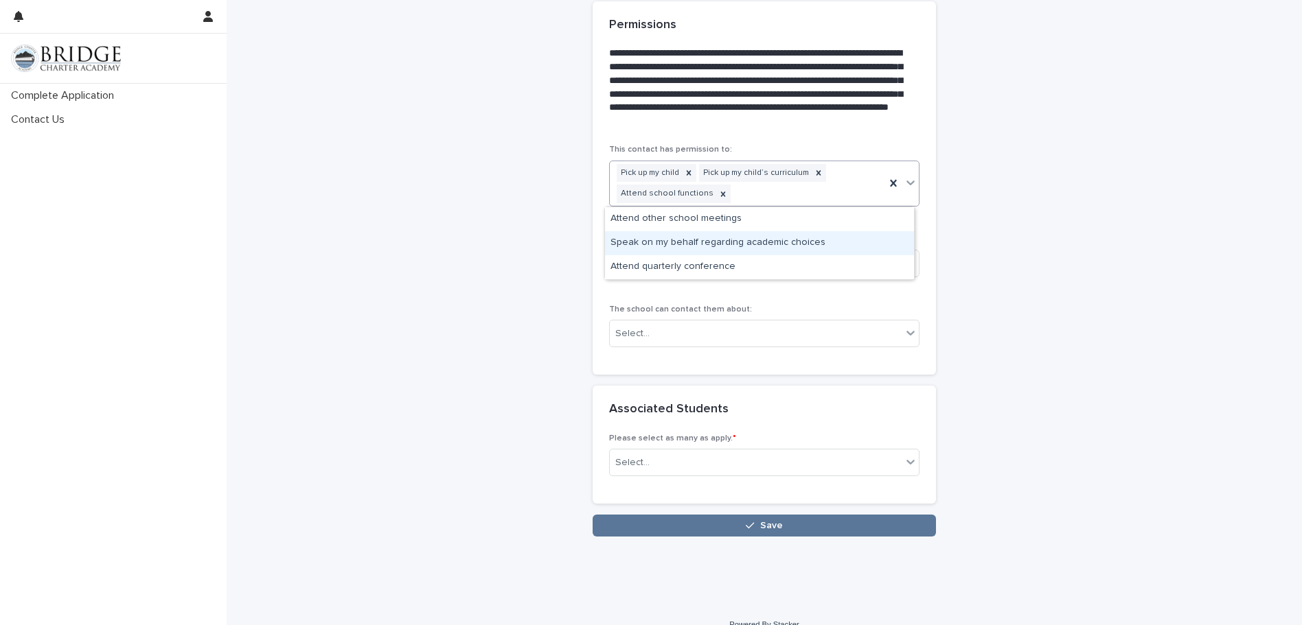
click at [815, 244] on div "Speak on my behalf regarding academic choices" at bounding box center [759, 243] width 309 height 24
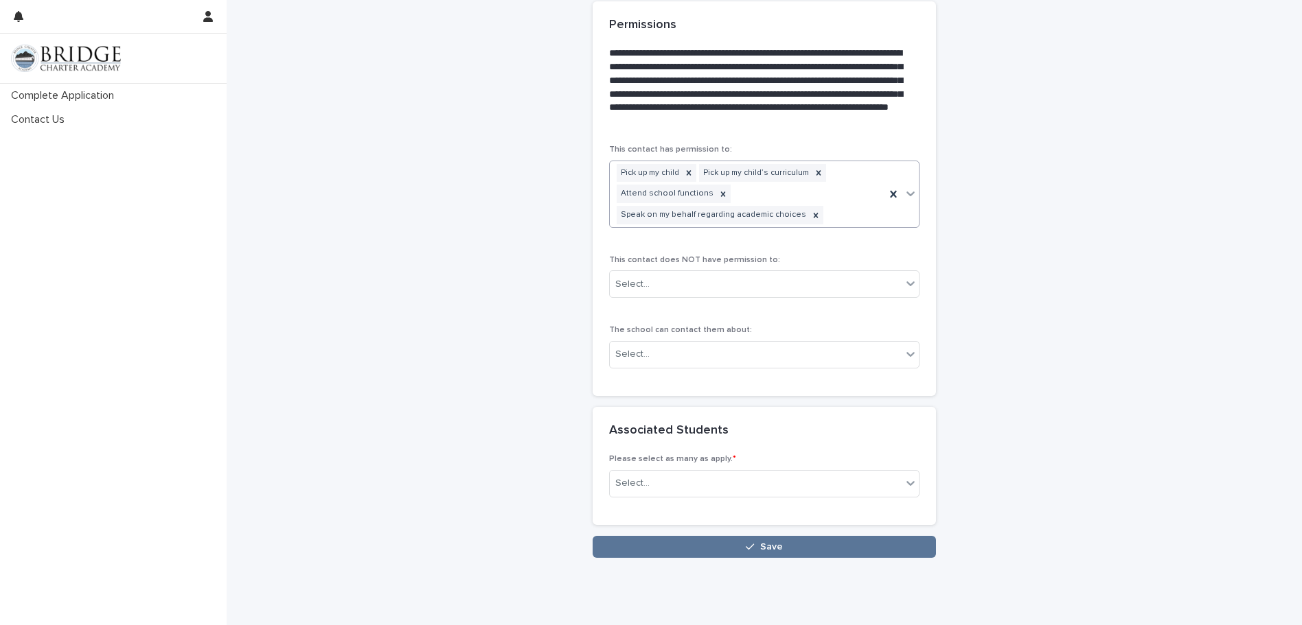
click at [909, 192] on icon at bounding box center [911, 194] width 14 height 14
click at [849, 241] on div "Attend other school meetings" at bounding box center [759, 241] width 309 height 24
click at [905, 191] on icon at bounding box center [911, 194] width 14 height 14
click at [823, 241] on div "Attend quarterly conference" at bounding box center [759, 241] width 309 height 24
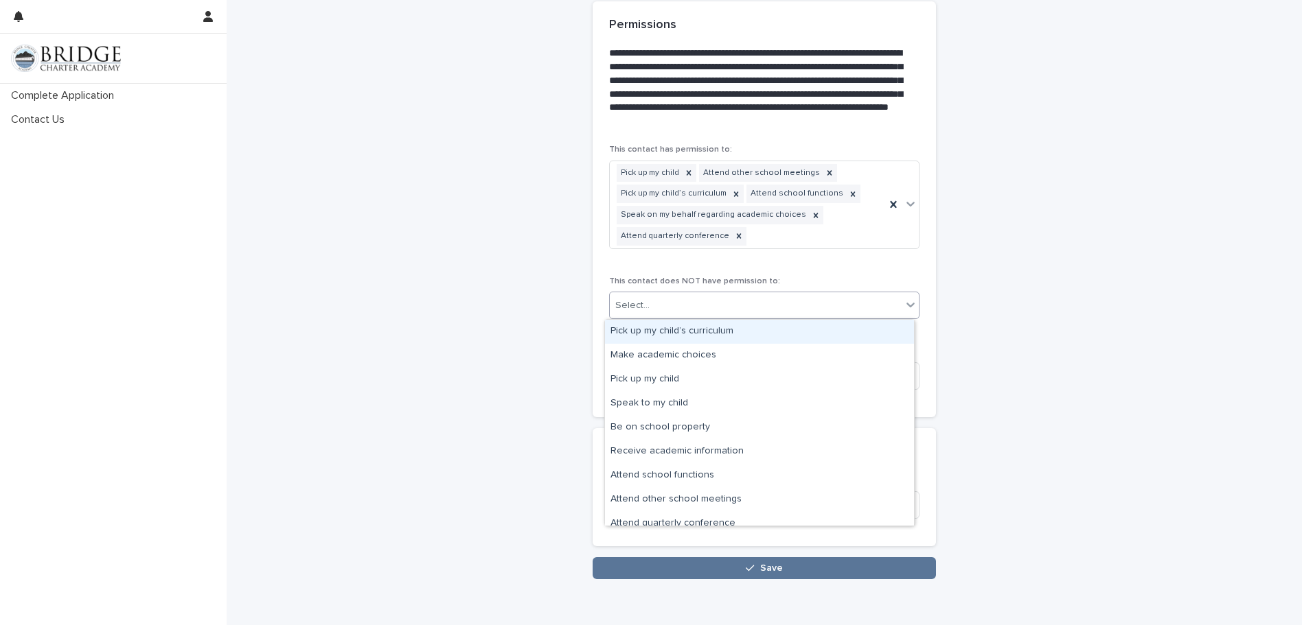
click at [904, 302] on icon at bounding box center [911, 305] width 14 height 14
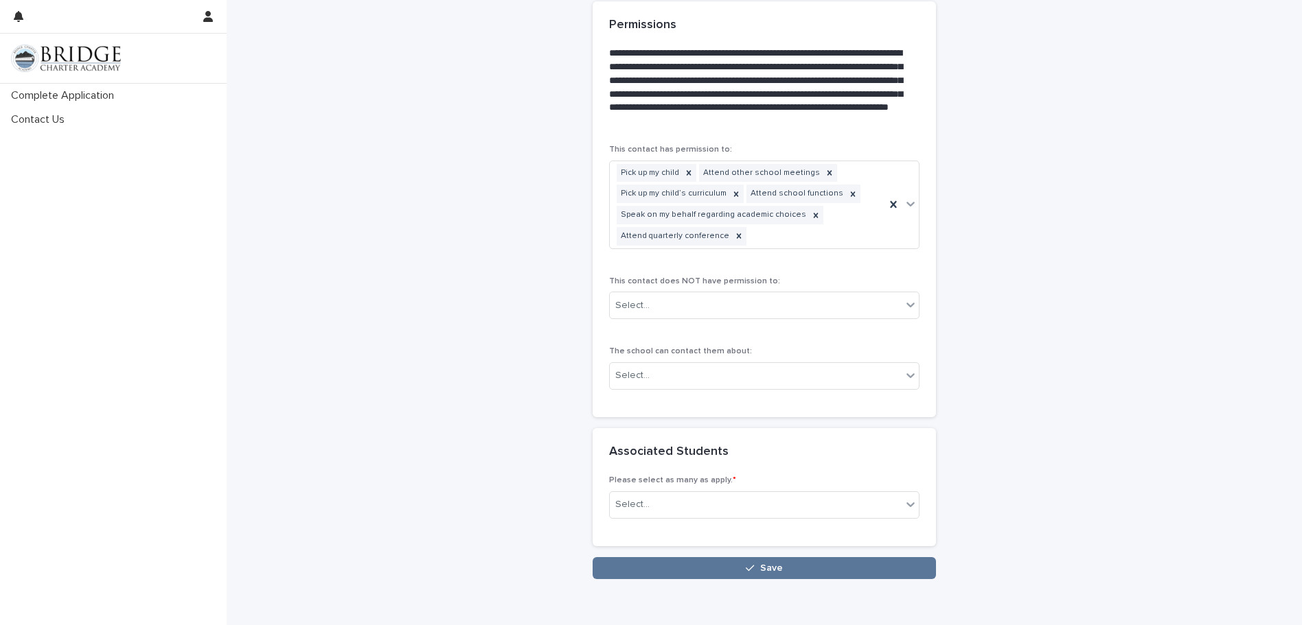
click at [908, 369] on icon at bounding box center [911, 376] width 14 height 14
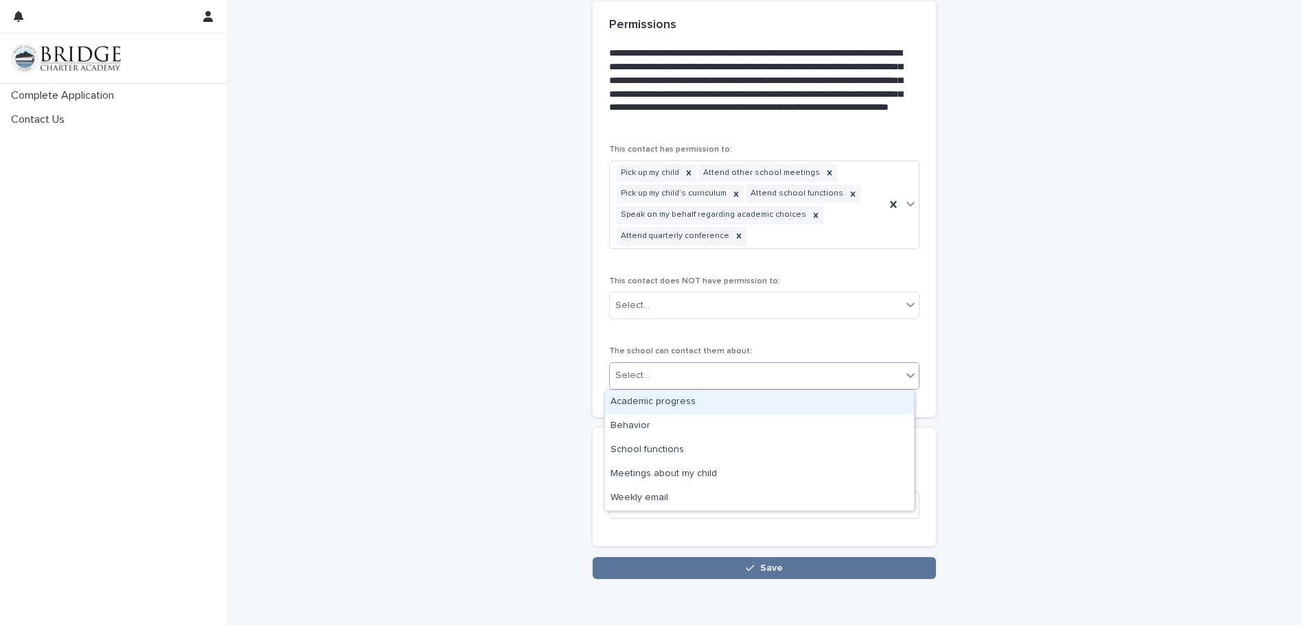
click at [883, 396] on div "Academic progress" at bounding box center [759, 403] width 309 height 24
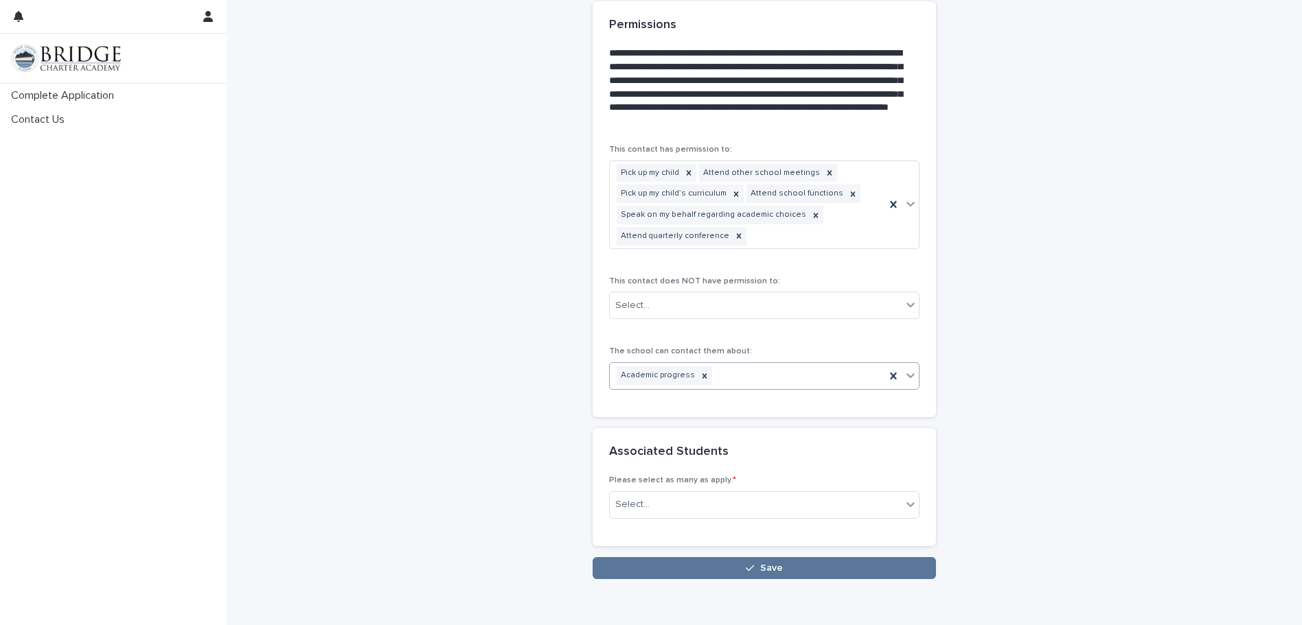
click at [908, 369] on icon at bounding box center [911, 376] width 14 height 14
click at [692, 423] on div "School functions" at bounding box center [759, 427] width 309 height 24
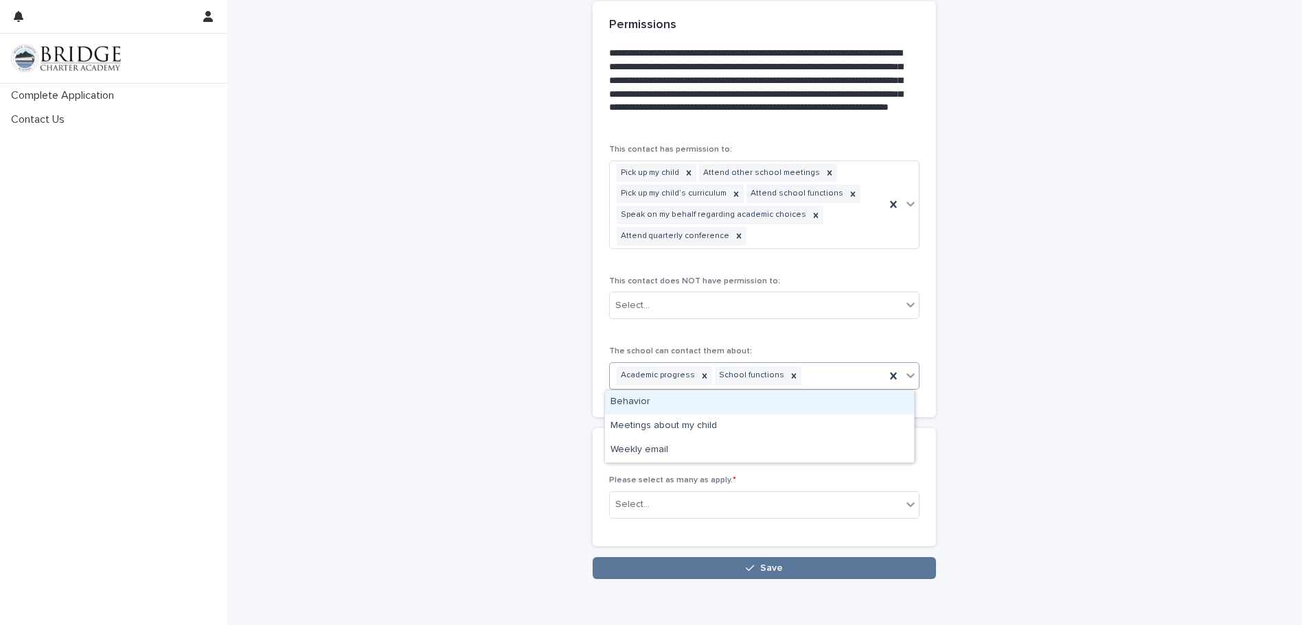
click at [907, 374] on icon at bounding box center [911, 376] width 14 height 14
click at [739, 425] on div "Meetings about my child" at bounding box center [759, 427] width 309 height 24
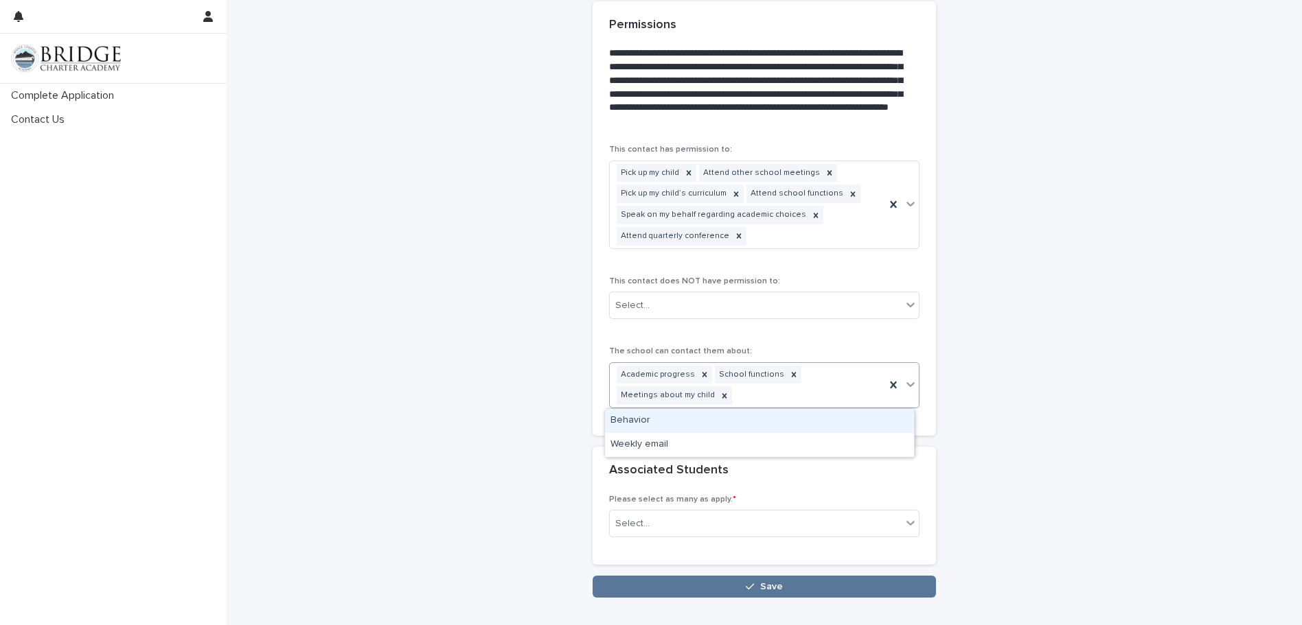
click at [908, 379] on icon at bounding box center [911, 385] width 14 height 14
click at [883, 419] on div "Behavior" at bounding box center [759, 421] width 309 height 24
click at [906, 380] on icon at bounding box center [911, 385] width 14 height 14
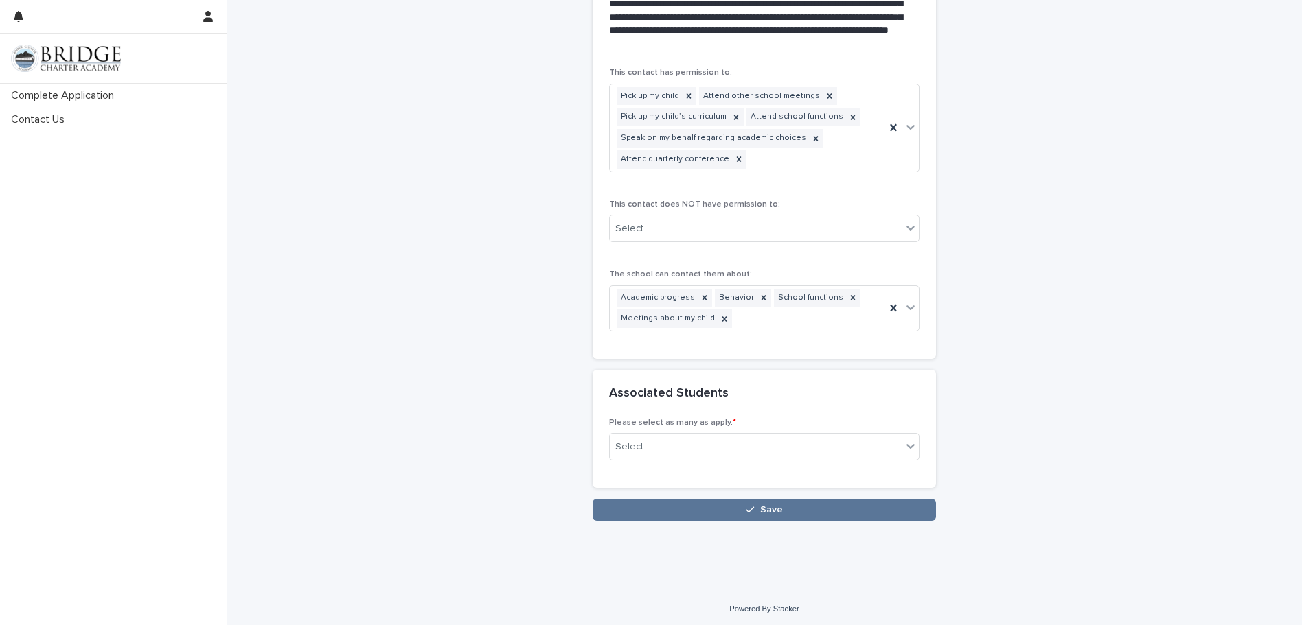
scroll to position [980, 0]
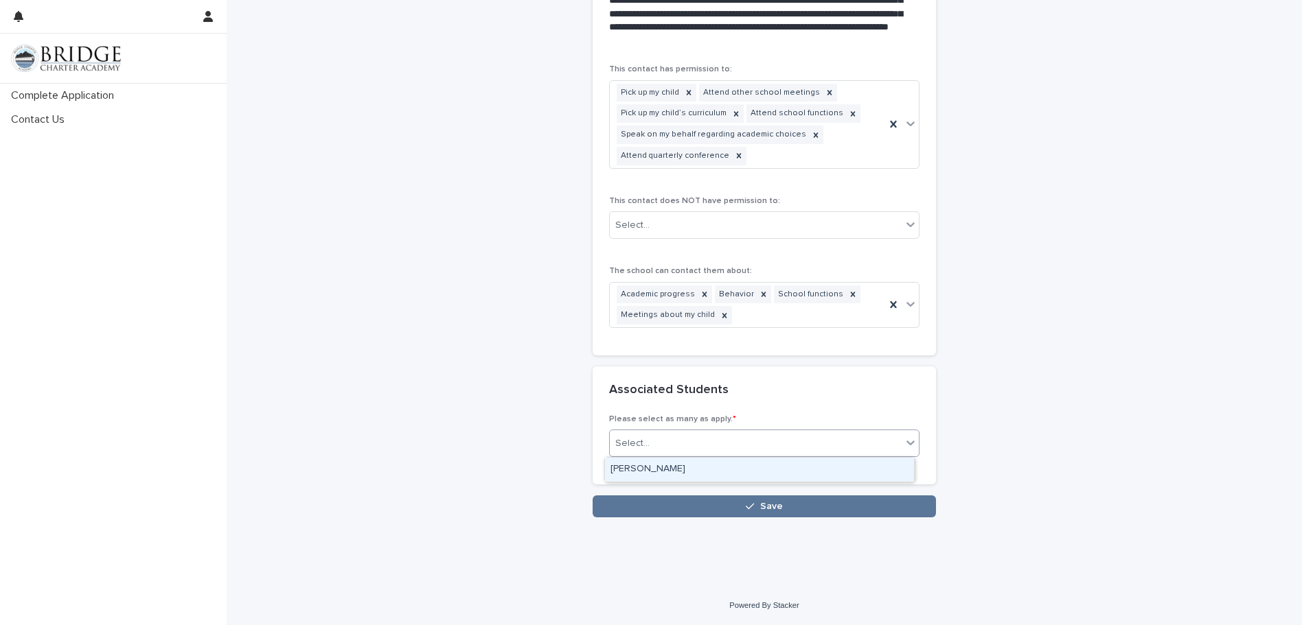
click at [905, 439] on icon at bounding box center [911, 443] width 14 height 14
click at [892, 467] on div "[PERSON_NAME]" at bounding box center [759, 470] width 309 height 24
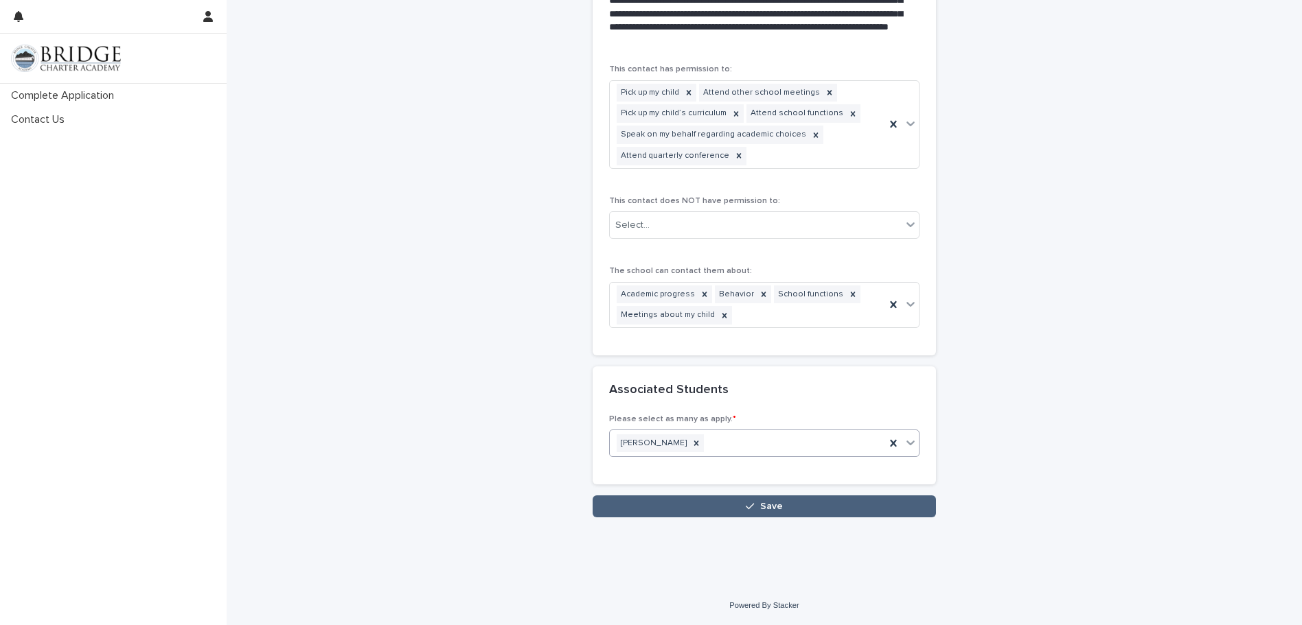
click at [825, 503] on button "Save" at bounding box center [764, 507] width 343 height 22
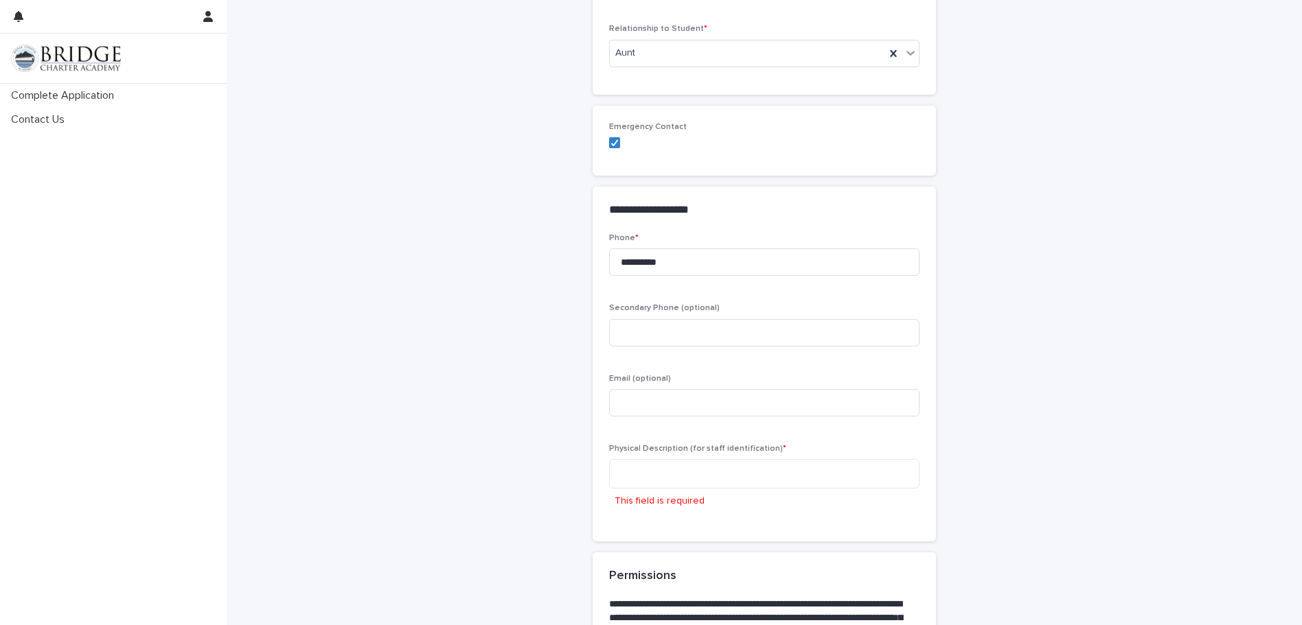
scroll to position [475, 0]
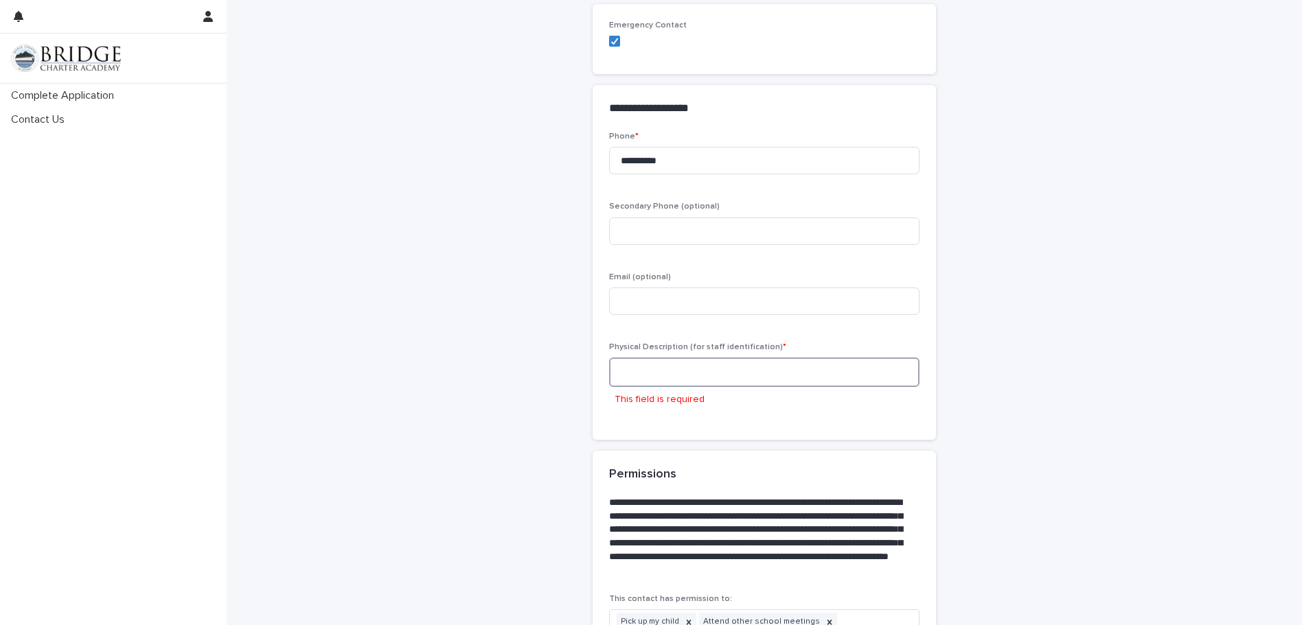
click at [629, 372] on textarea at bounding box center [764, 373] width 310 height 30
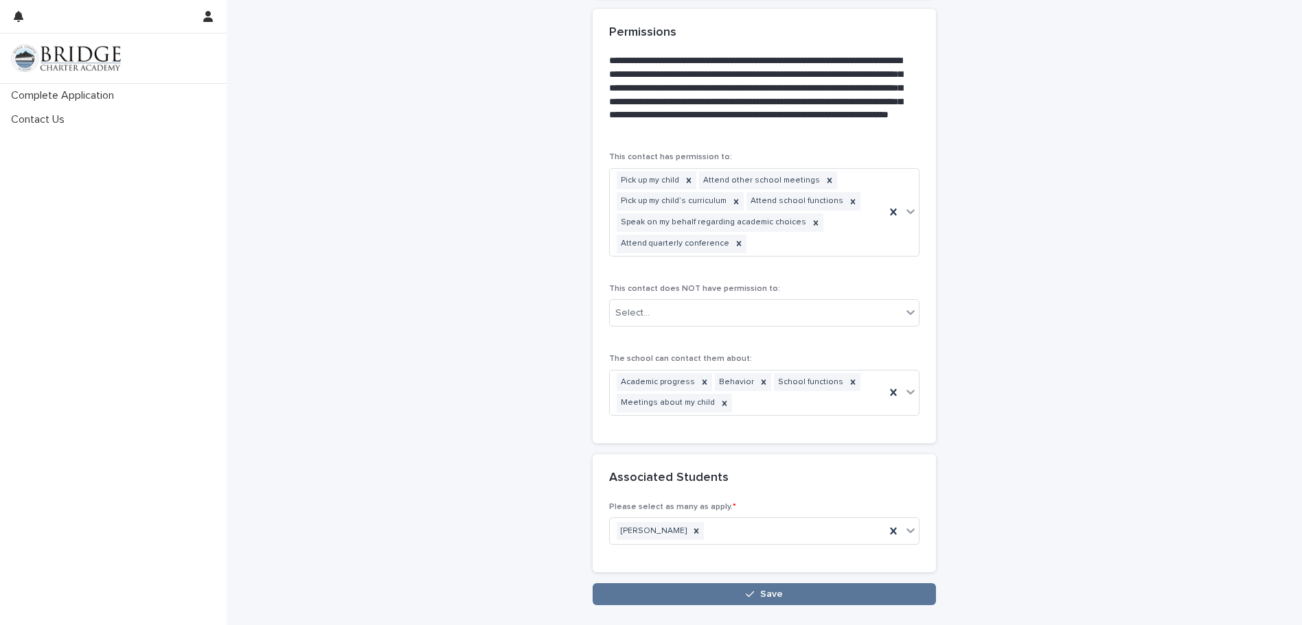
scroll to position [980, 0]
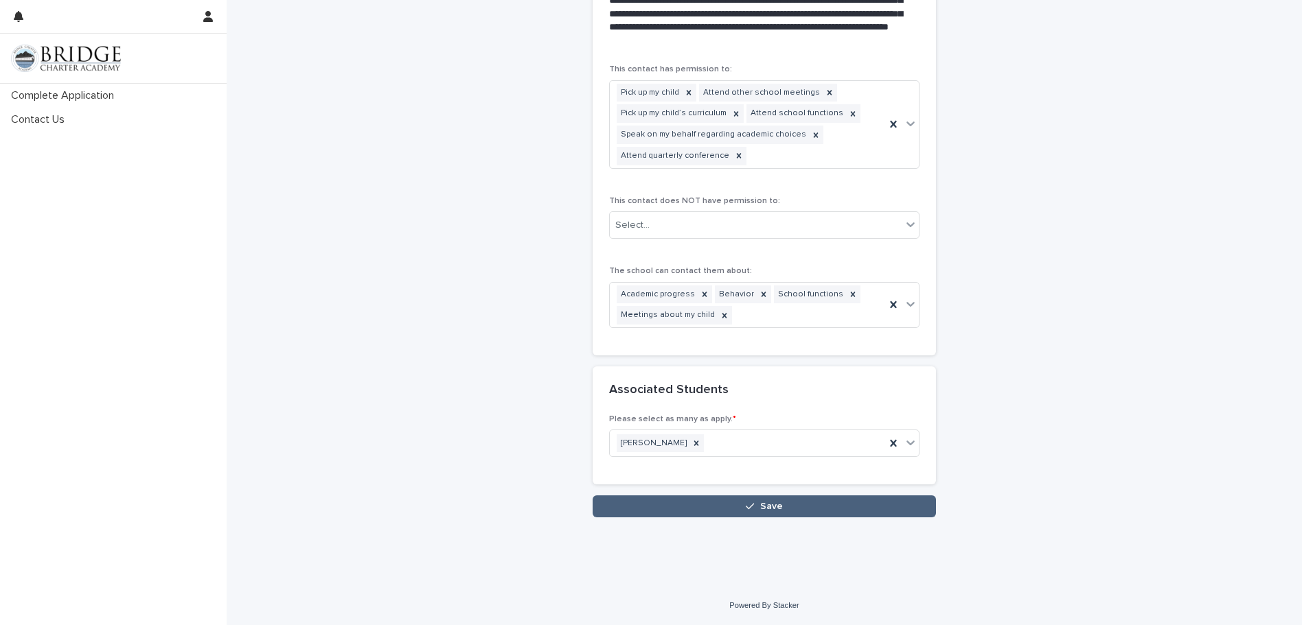
type textarea "**********"
click at [708, 506] on button "Save" at bounding box center [764, 507] width 343 height 22
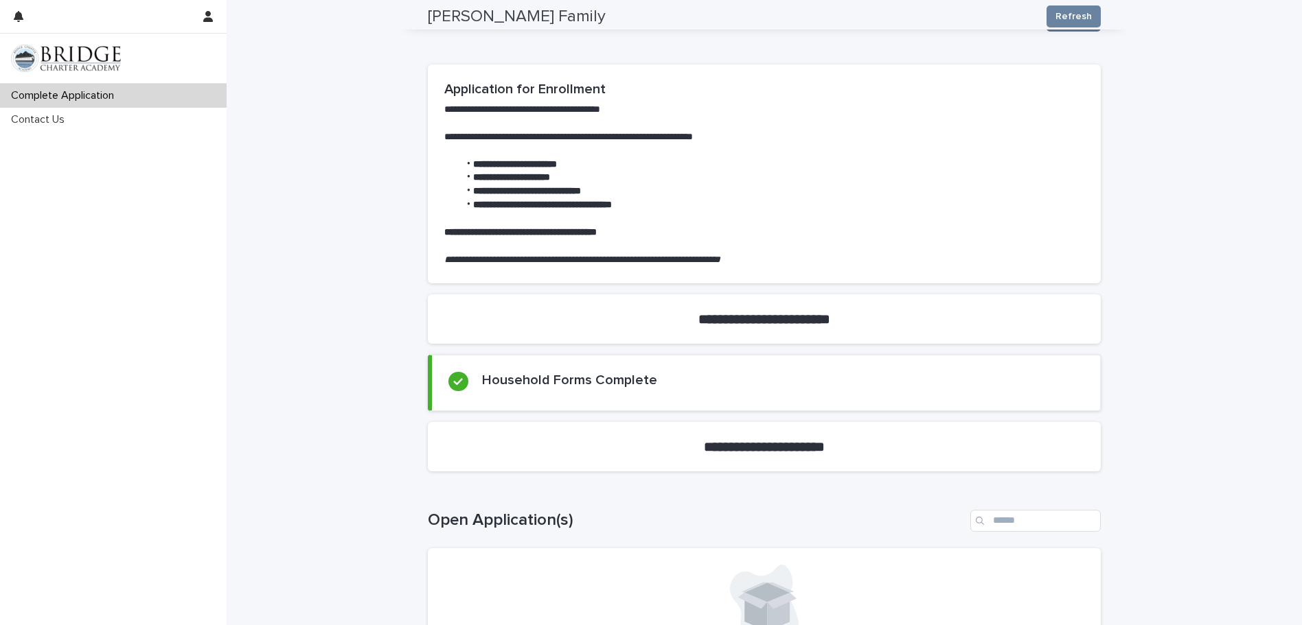
scroll to position [170, 0]
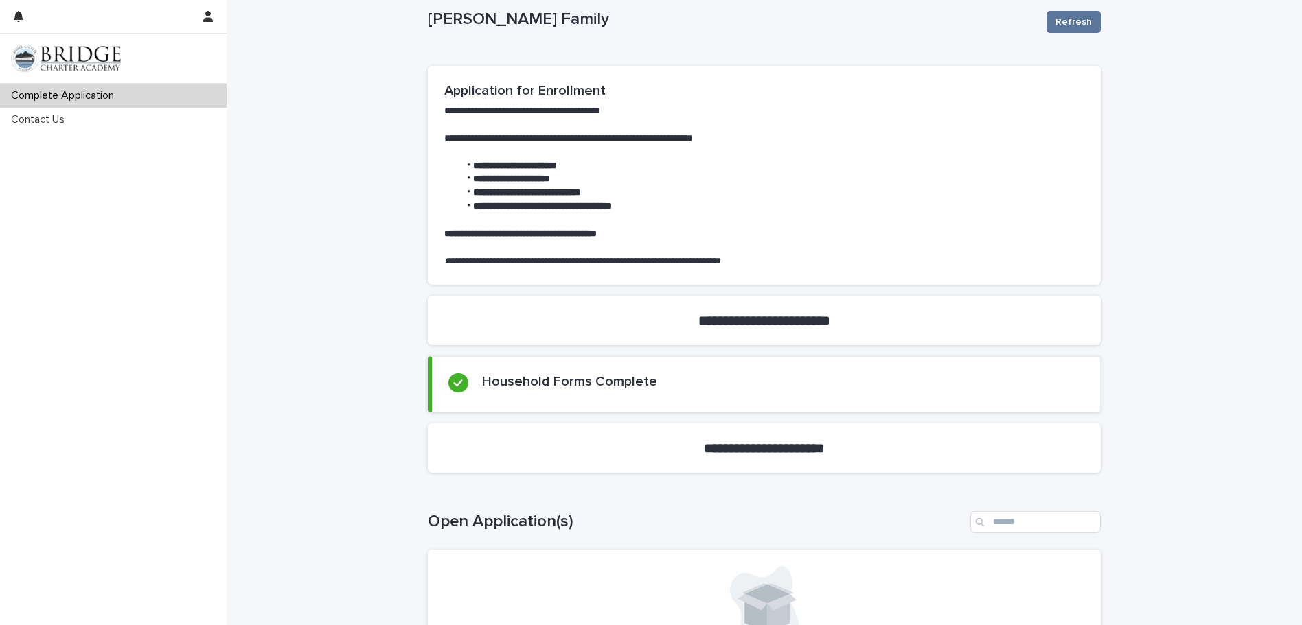
click at [704, 448] on strong "**********" at bounding box center [764, 448] width 121 height 14
click at [950, 216] on p at bounding box center [764, 221] width 640 height 14
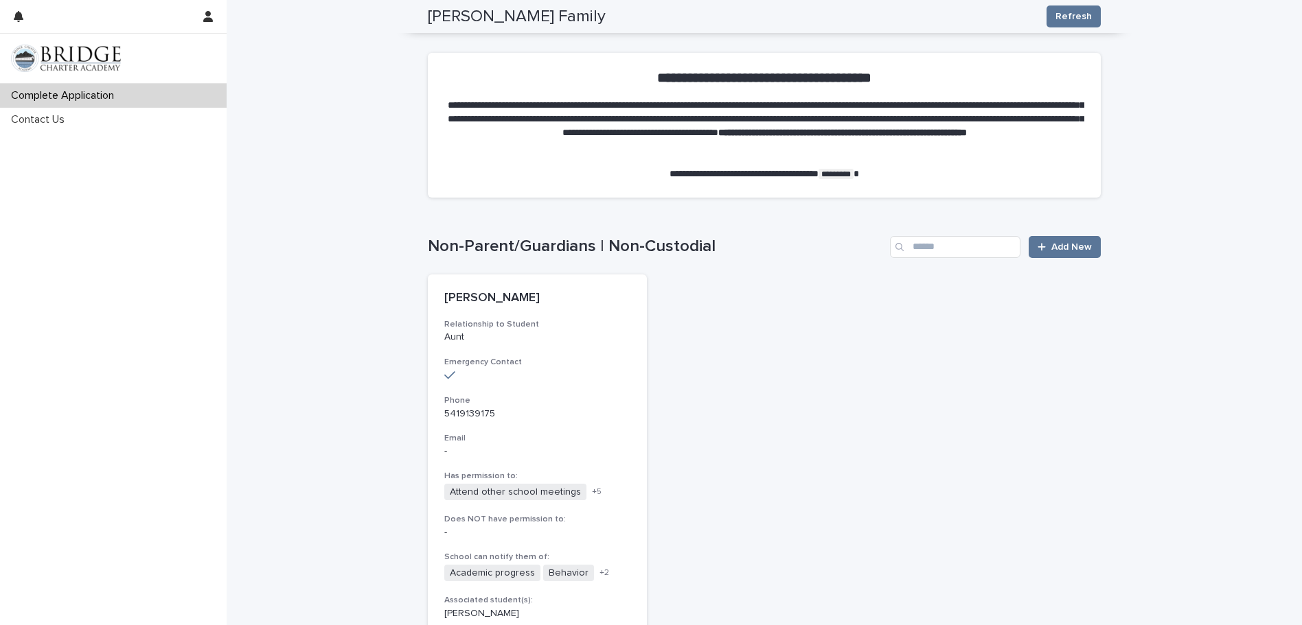
scroll to position [1406, 0]
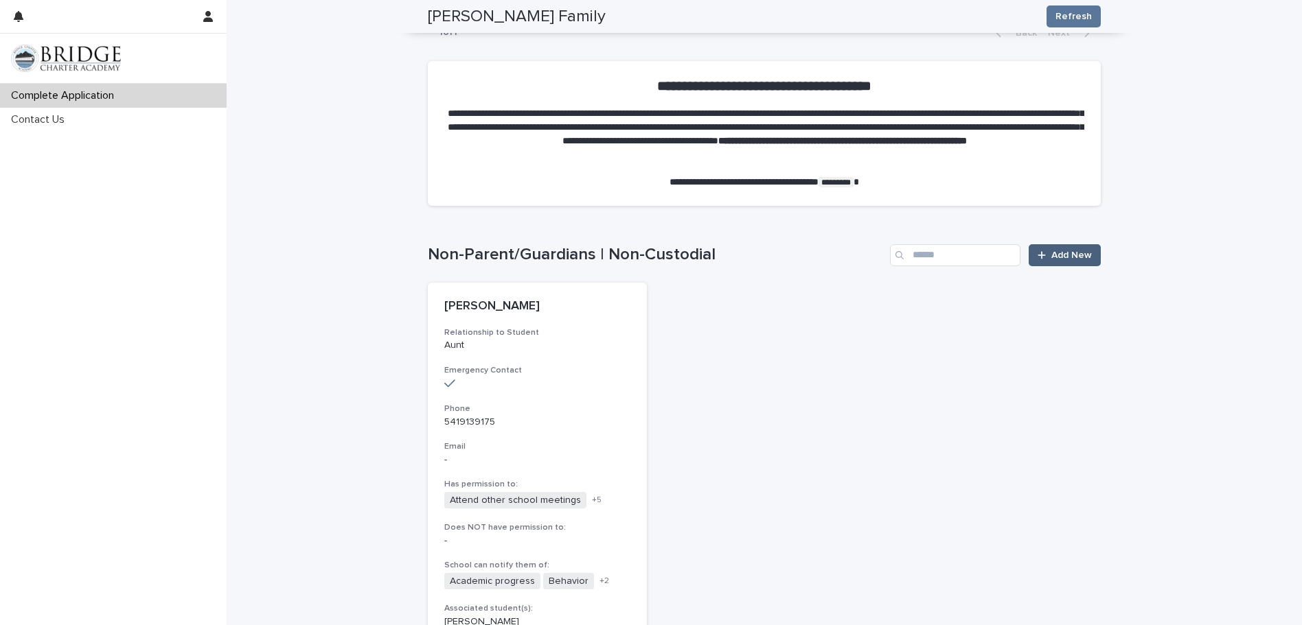
click at [1053, 251] on span "Add New" at bounding box center [1071, 256] width 41 height 10
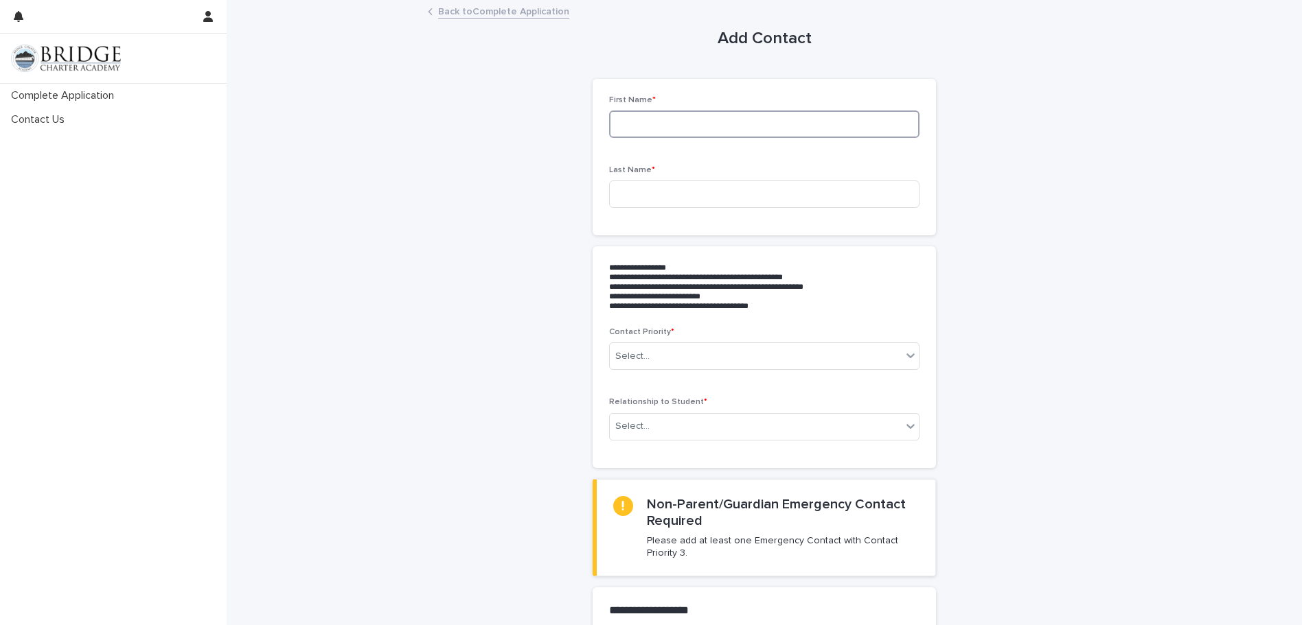
click at [668, 123] on input at bounding box center [764, 124] width 310 height 27
type input "********"
type input "**********"
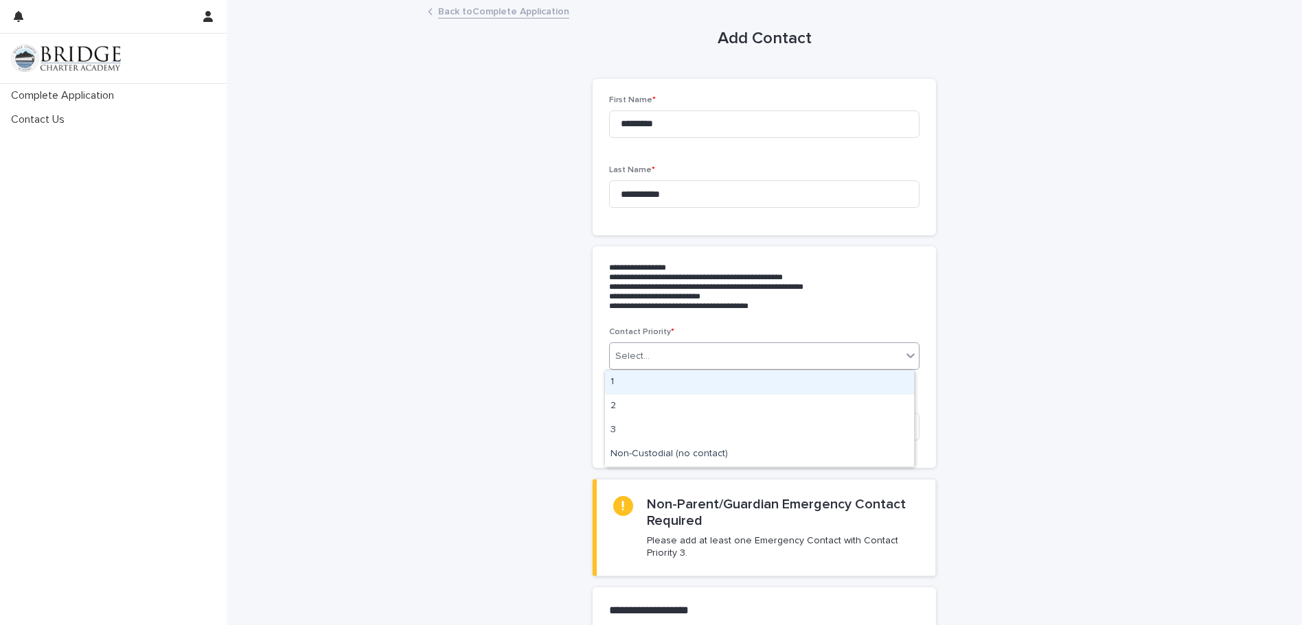
click at [908, 360] on icon at bounding box center [911, 356] width 14 height 14
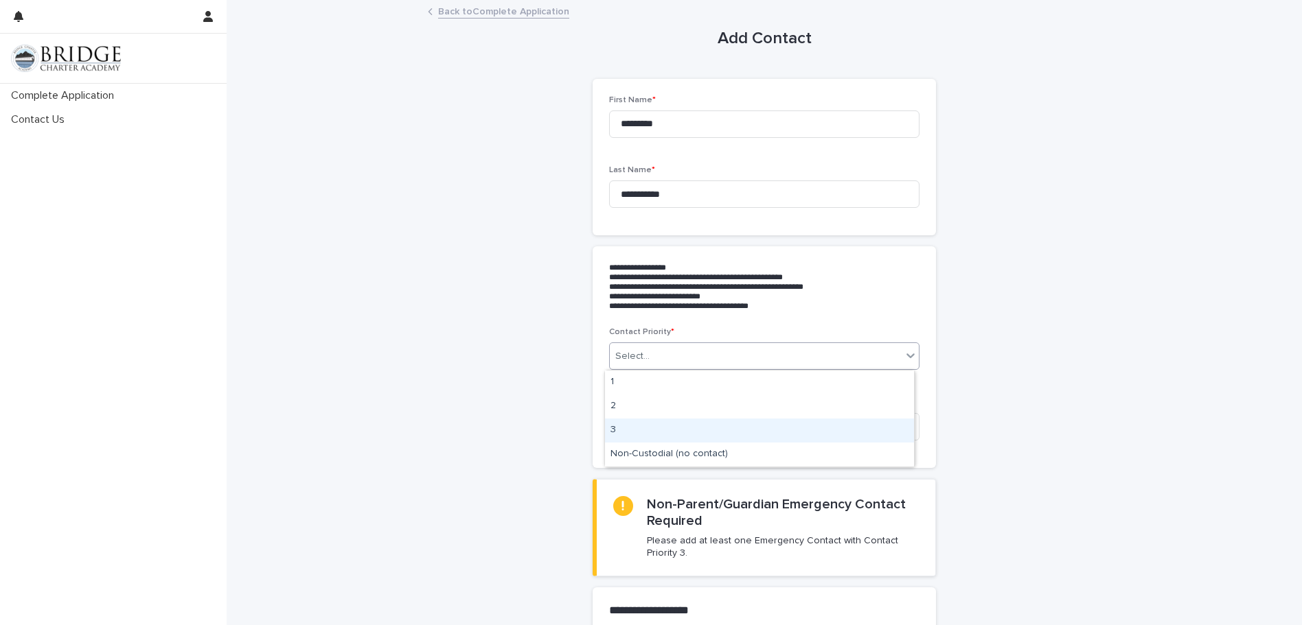
click at [665, 424] on div "3" at bounding box center [759, 431] width 309 height 24
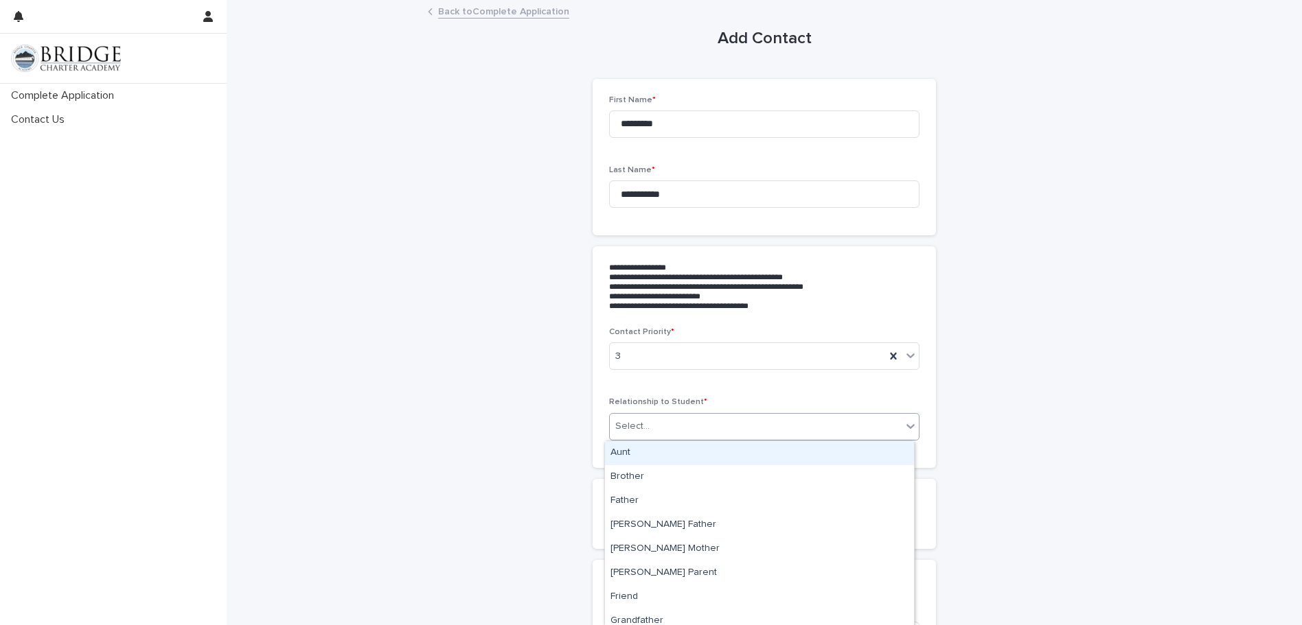
click at [908, 423] on icon at bounding box center [911, 427] width 14 height 14
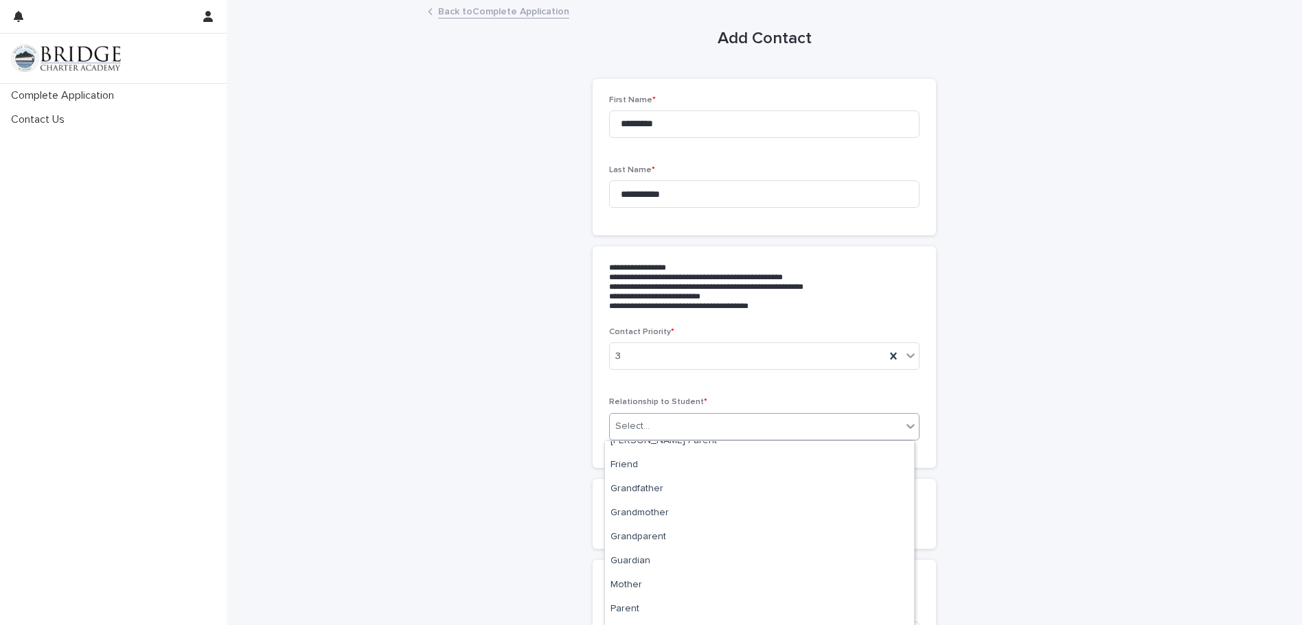
scroll to position [137, 0]
click at [684, 503] on div "Grandmother" at bounding box center [759, 508] width 309 height 24
click at [609, 516] on span at bounding box center [614, 516] width 11 height 11
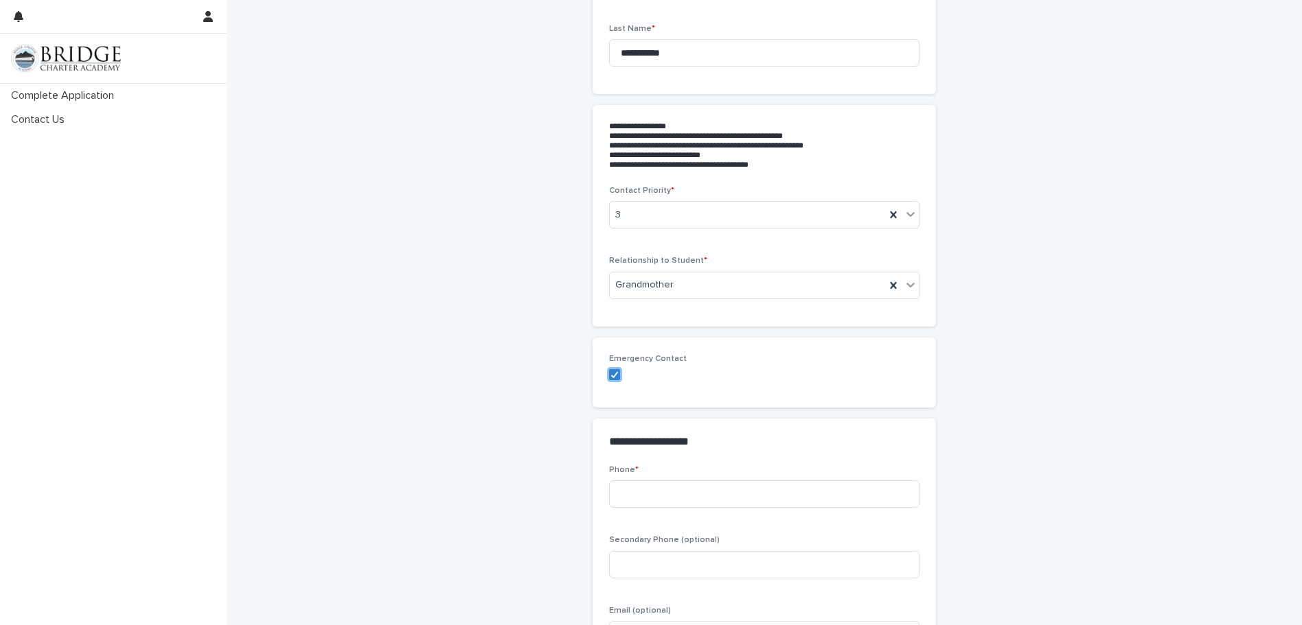
scroll to position [206, 0]
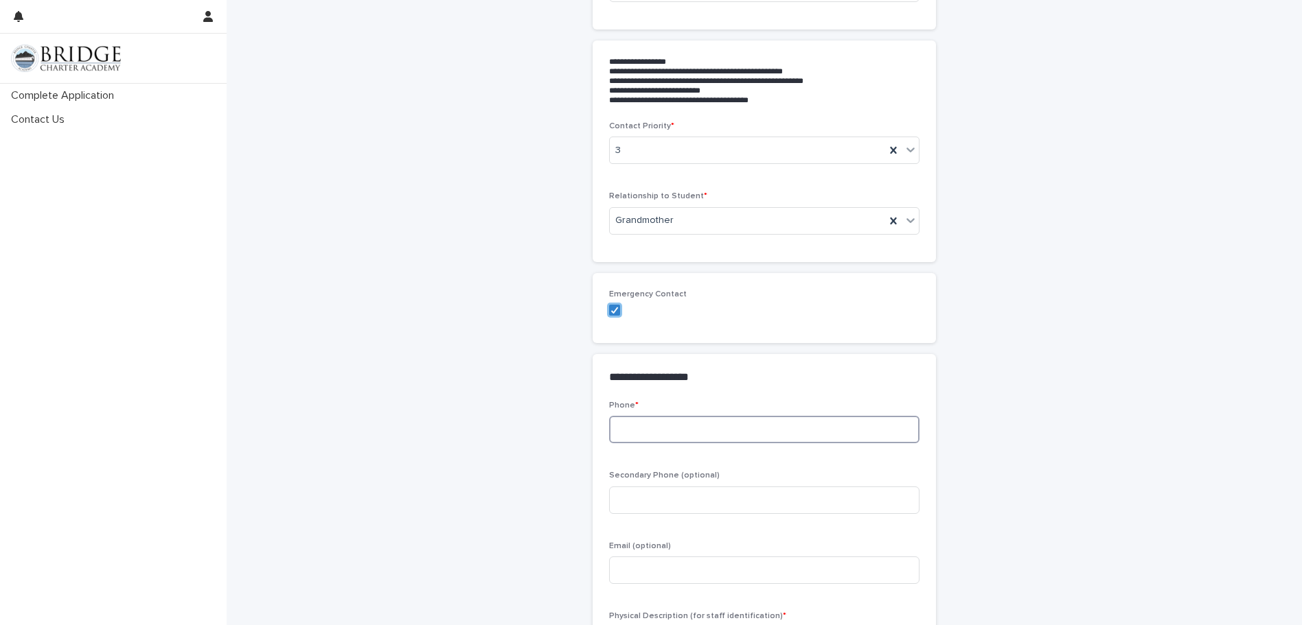
click at [746, 433] on input at bounding box center [764, 429] width 310 height 27
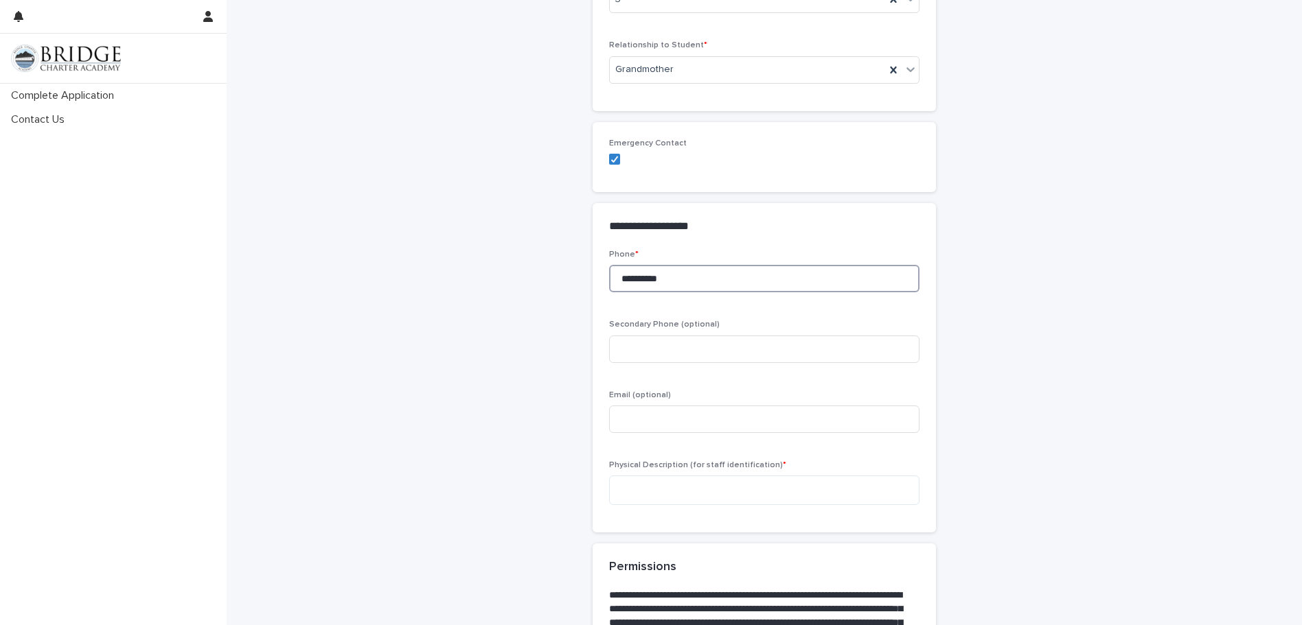
scroll to position [412, 0]
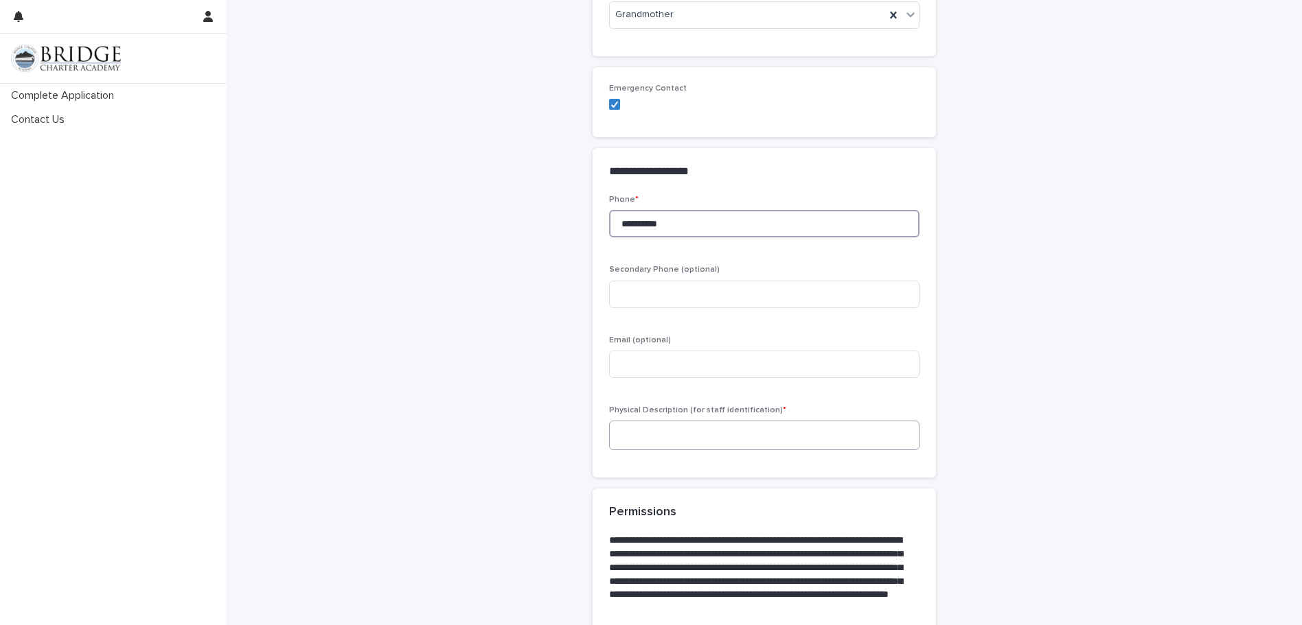
type input "**********"
click at [637, 433] on textarea "To enrich screen reader interactions, please activate Accessibility in Grammarl…" at bounding box center [764, 436] width 310 height 30
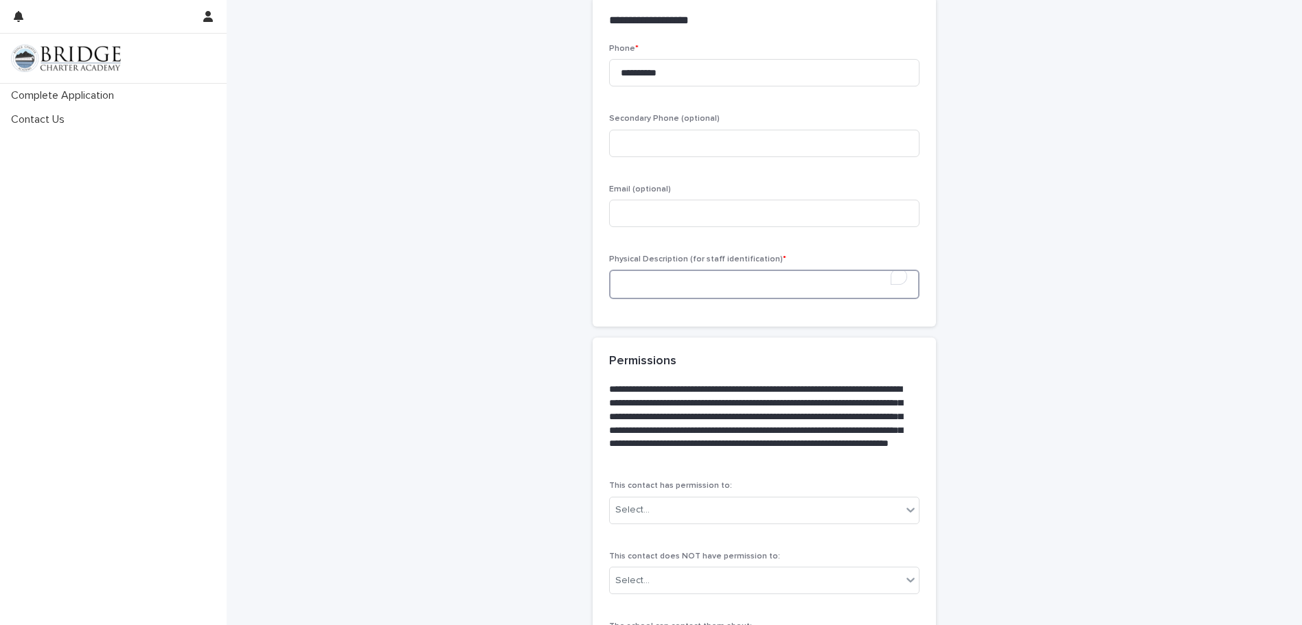
scroll to position [687, 0]
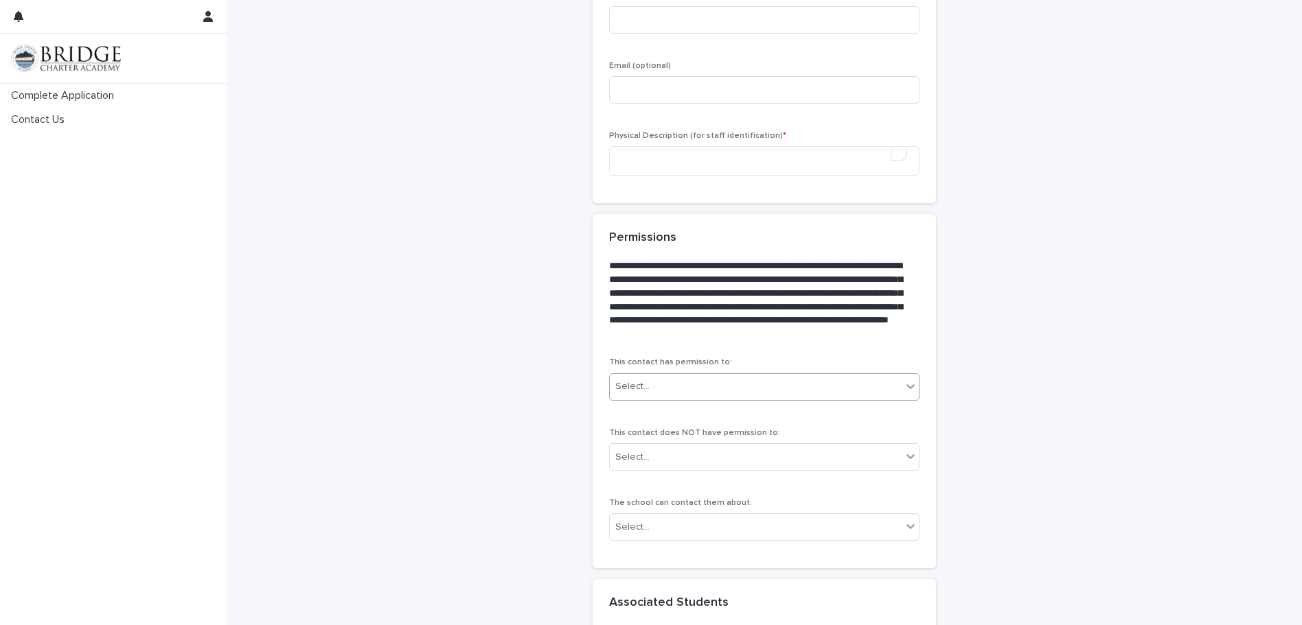
click at [904, 385] on icon at bounding box center [911, 387] width 14 height 14
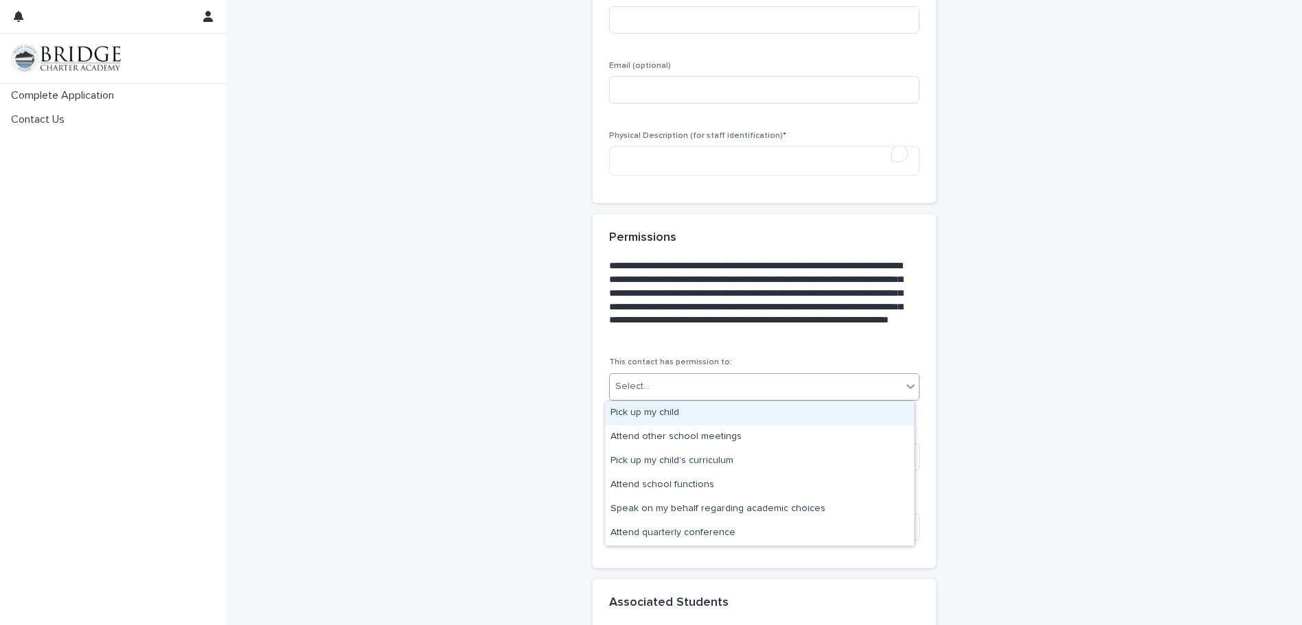
click at [853, 409] on div "Pick up my child" at bounding box center [759, 414] width 309 height 24
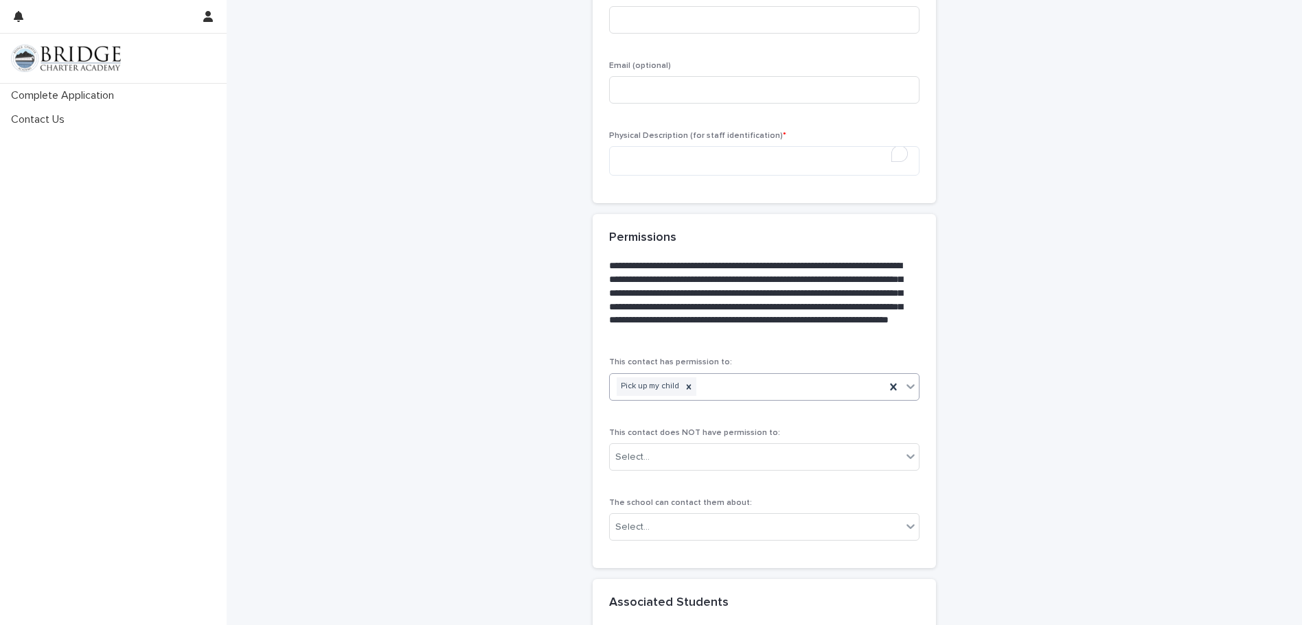
click at [908, 385] on icon at bounding box center [910, 386] width 8 height 5
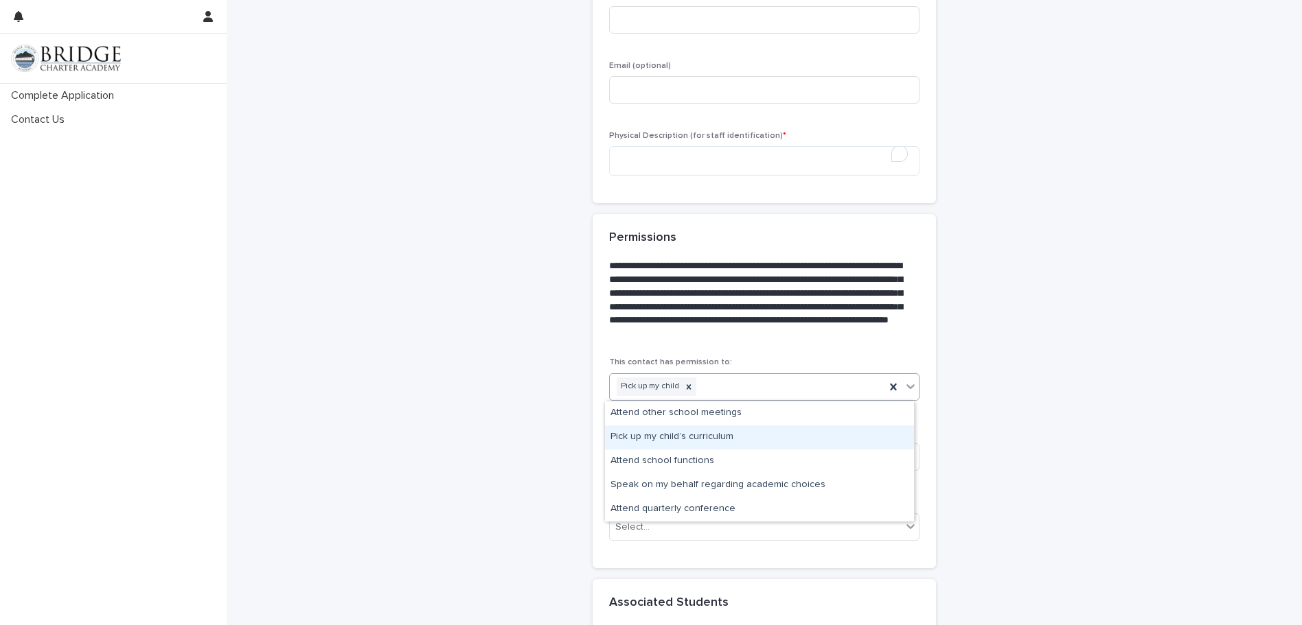
click at [854, 436] on div "Pick up my child’s curriculum" at bounding box center [759, 438] width 309 height 24
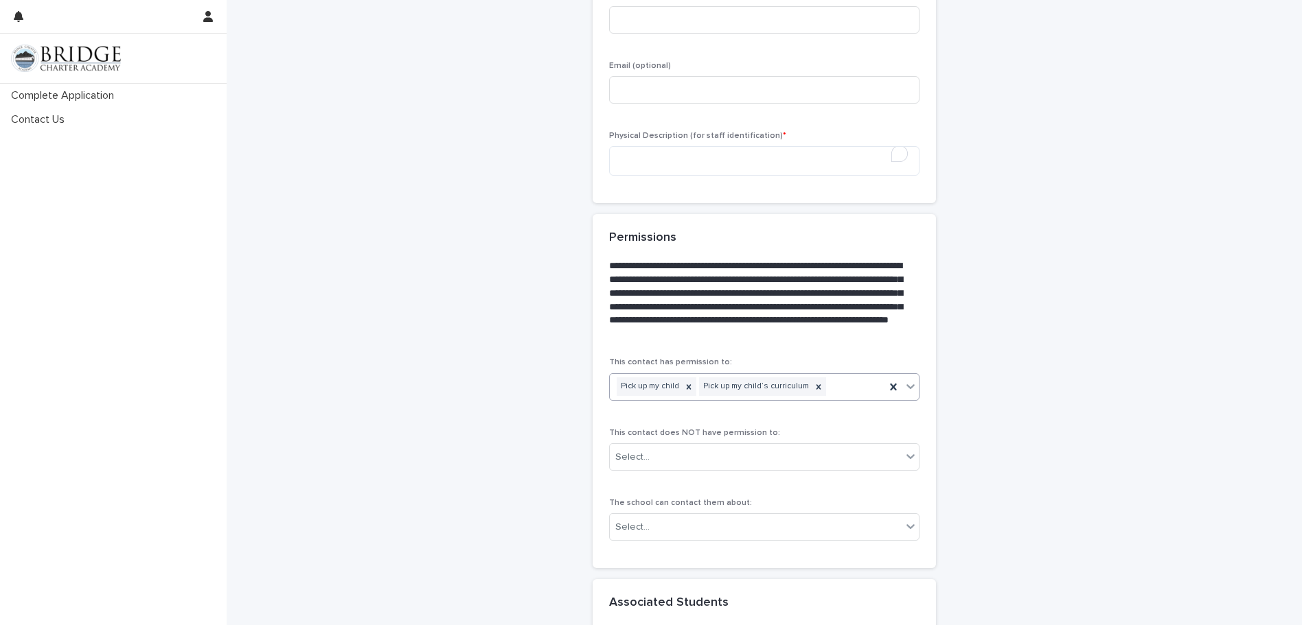
click at [908, 387] on icon at bounding box center [911, 387] width 14 height 14
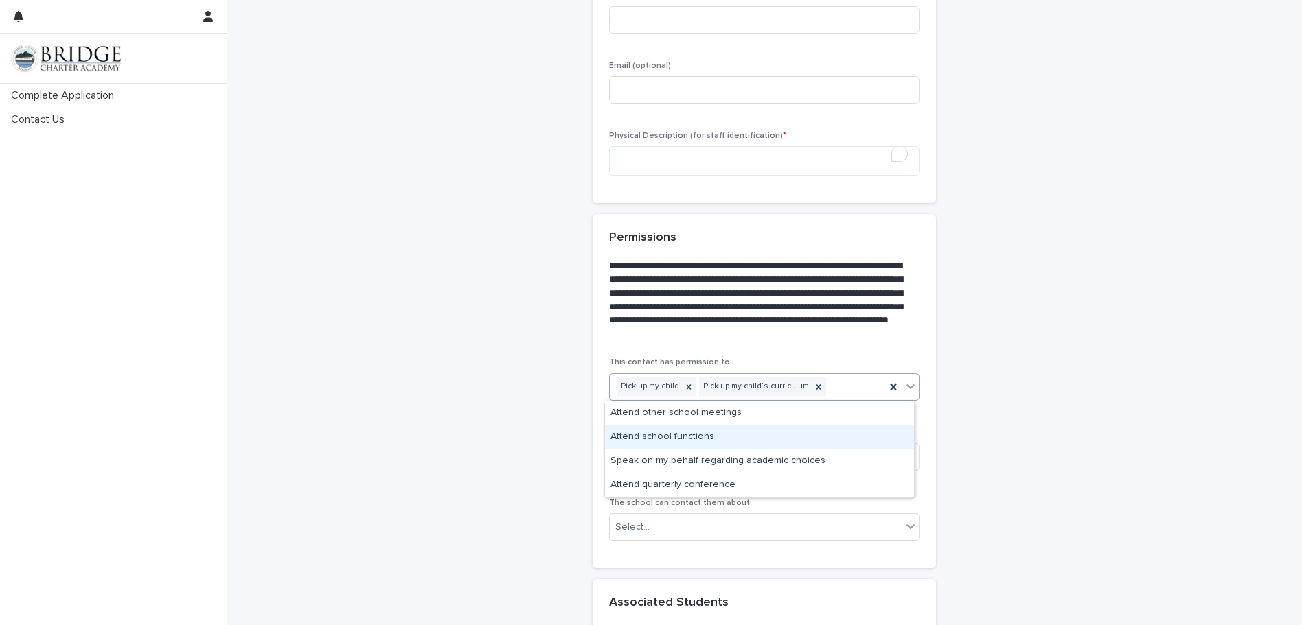
click at [780, 433] on div "Attend school functions" at bounding box center [759, 438] width 309 height 24
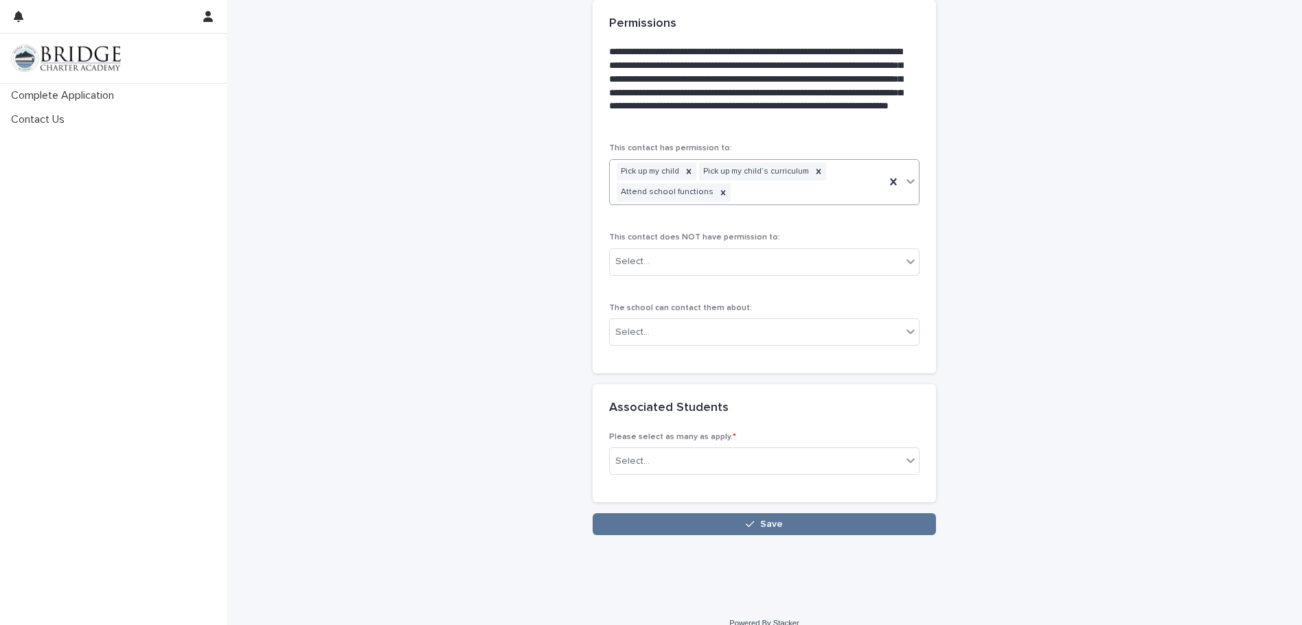
scroll to position [901, 0]
click at [905, 255] on icon at bounding box center [911, 261] width 14 height 14
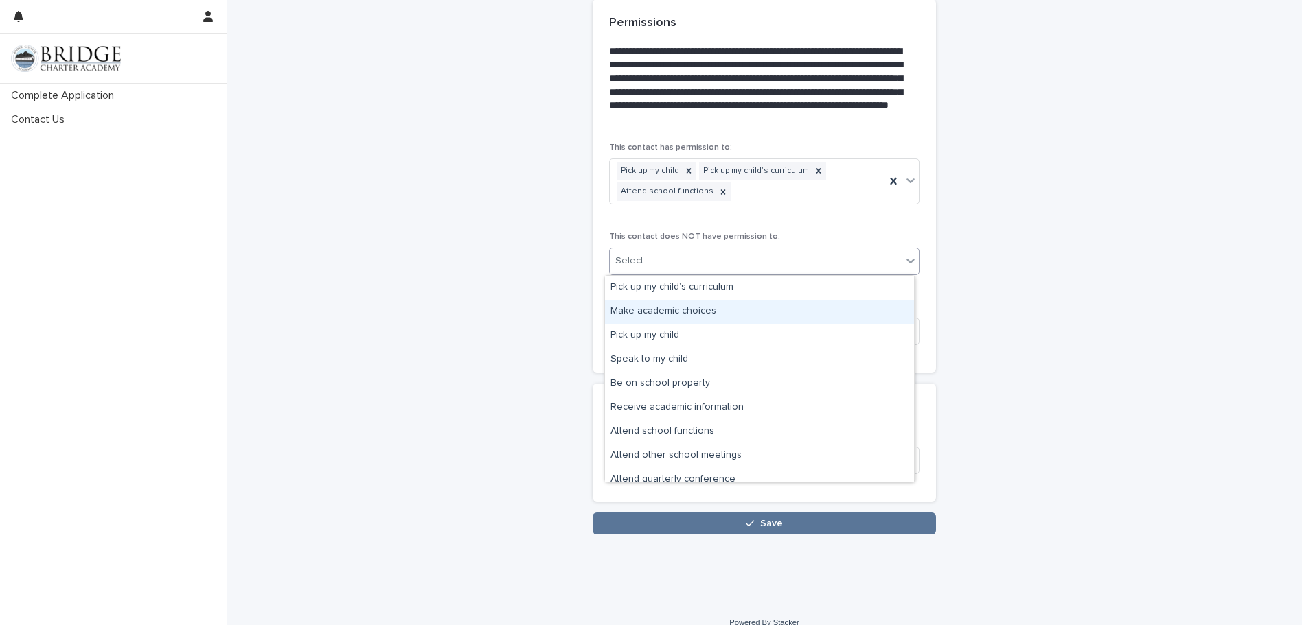
click at [689, 307] on div "Make academic choices" at bounding box center [759, 312] width 309 height 24
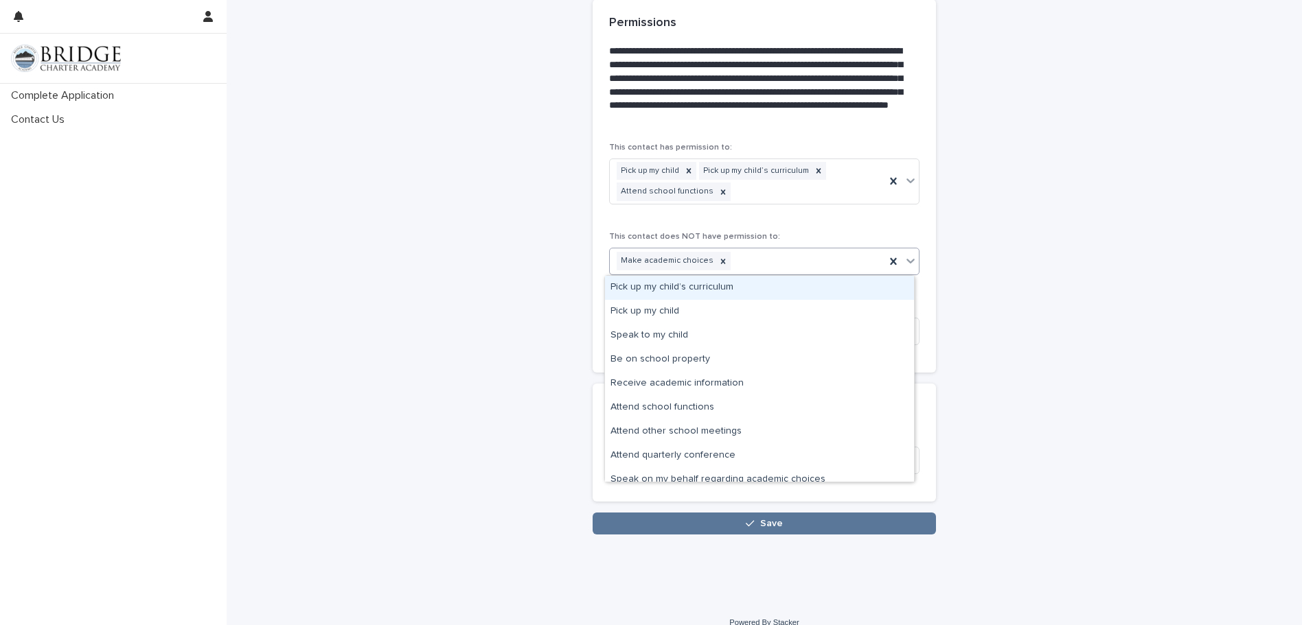
click at [911, 260] on icon at bounding box center [911, 261] width 14 height 14
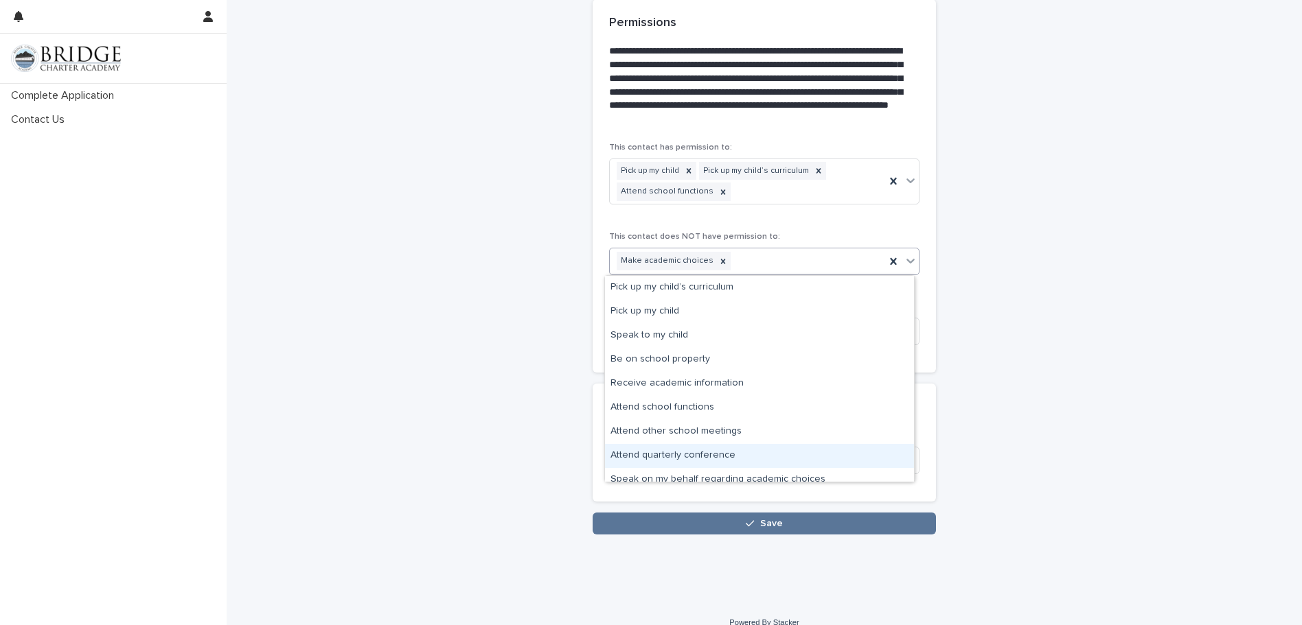
scroll to position [10, 0]
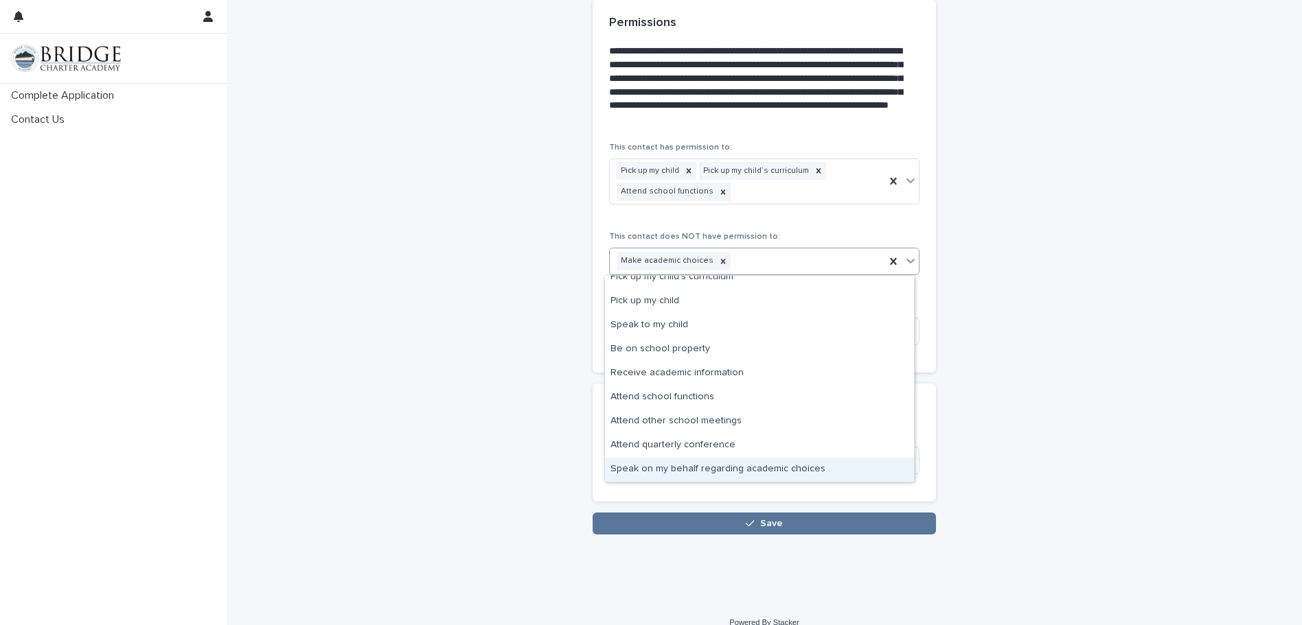
click at [712, 467] on div "Speak on my behalf regarding academic choices" at bounding box center [759, 470] width 309 height 24
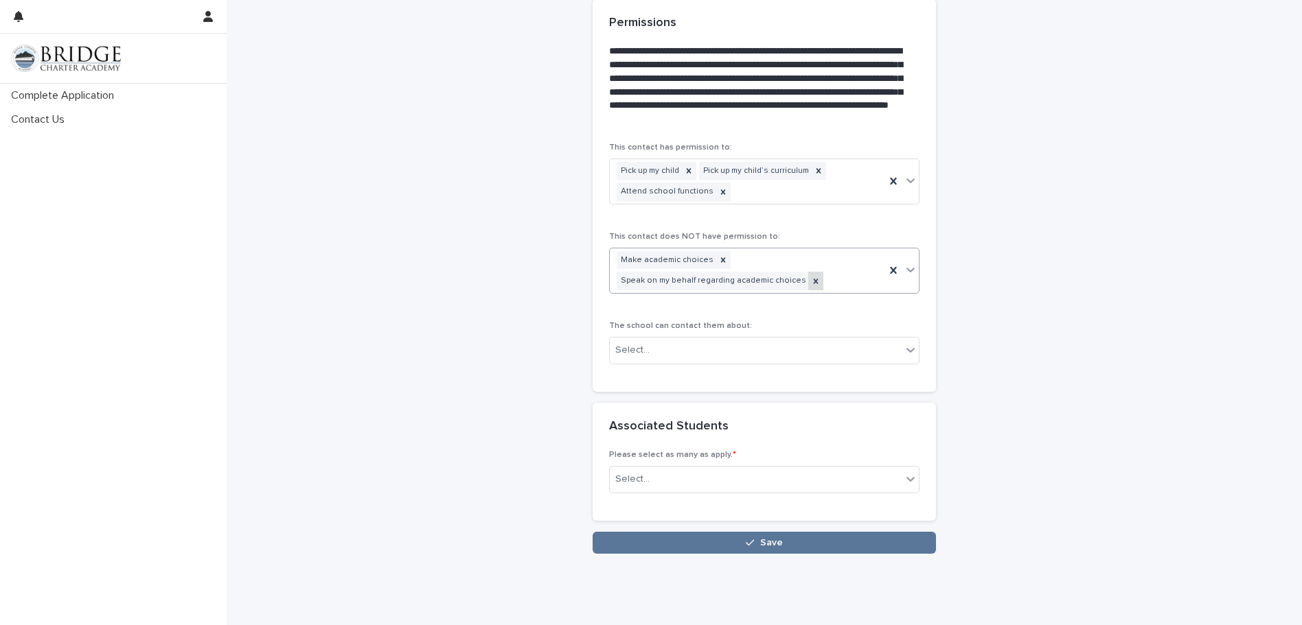
click at [808, 275] on div at bounding box center [815, 281] width 15 height 19
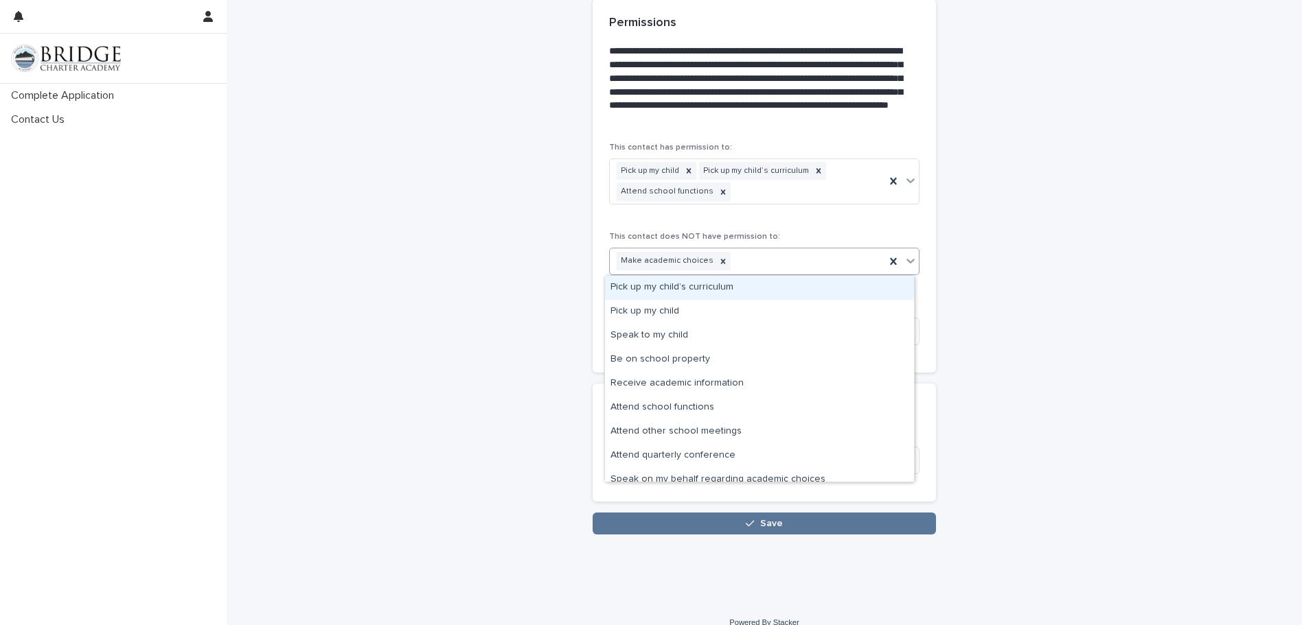
click at [904, 255] on icon at bounding box center [911, 261] width 14 height 14
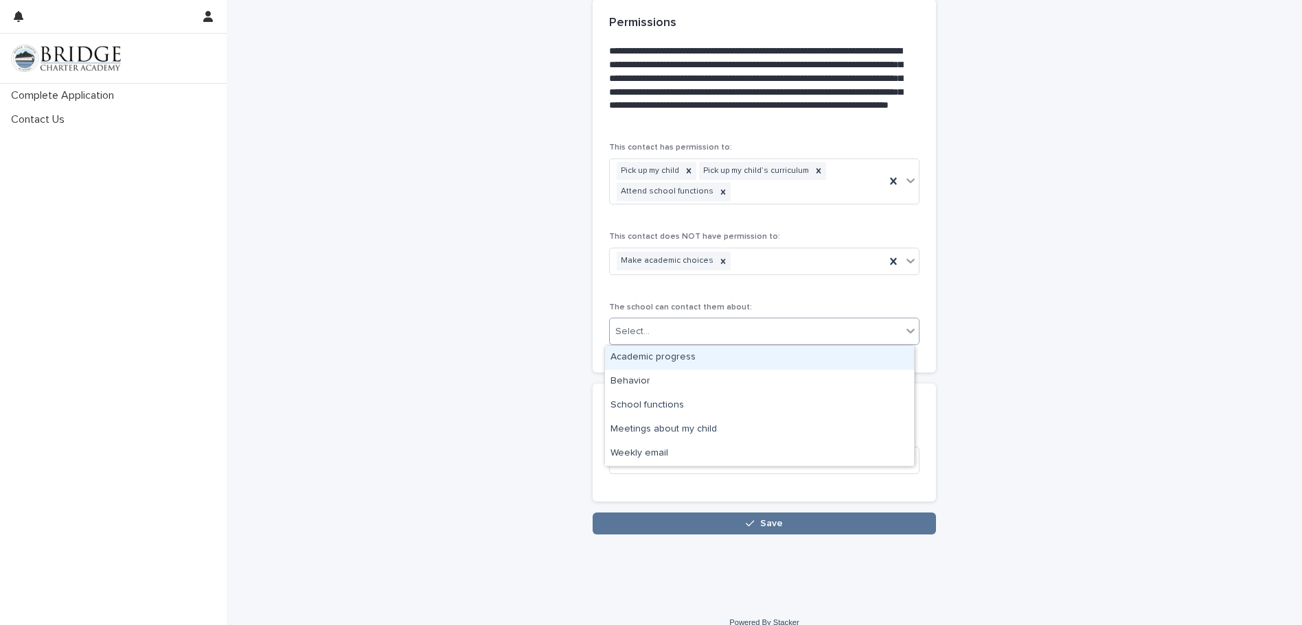
click at [904, 327] on icon at bounding box center [911, 331] width 14 height 14
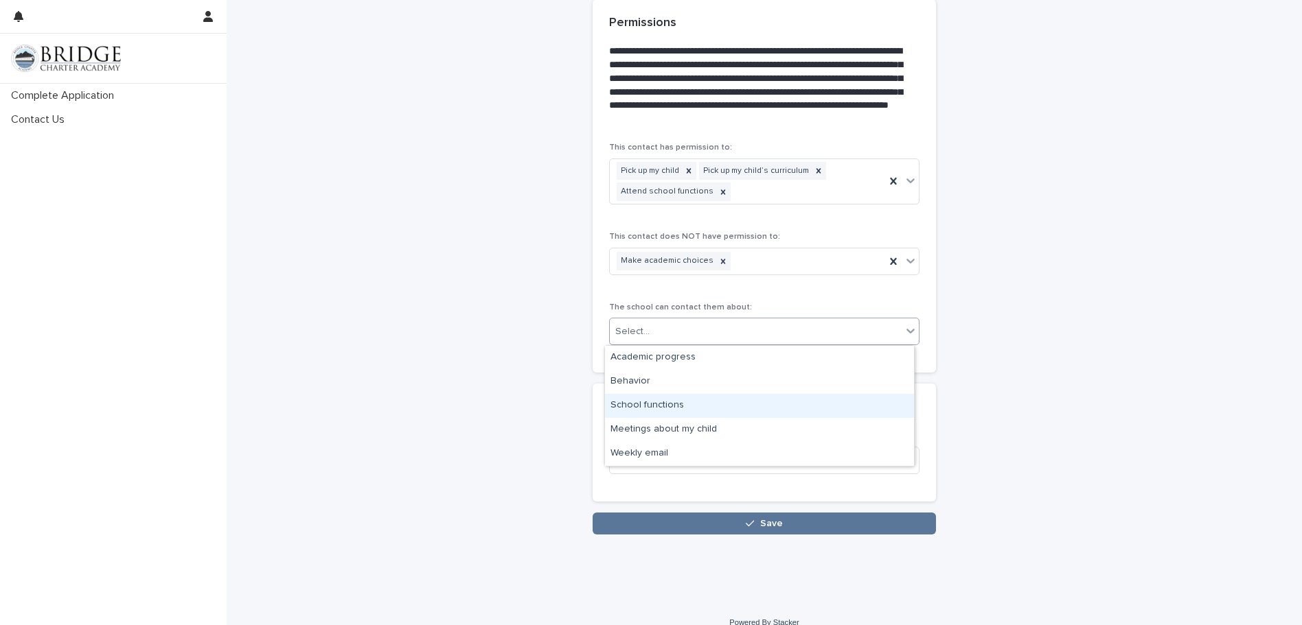
click at [829, 400] on div "School functions" at bounding box center [759, 406] width 309 height 24
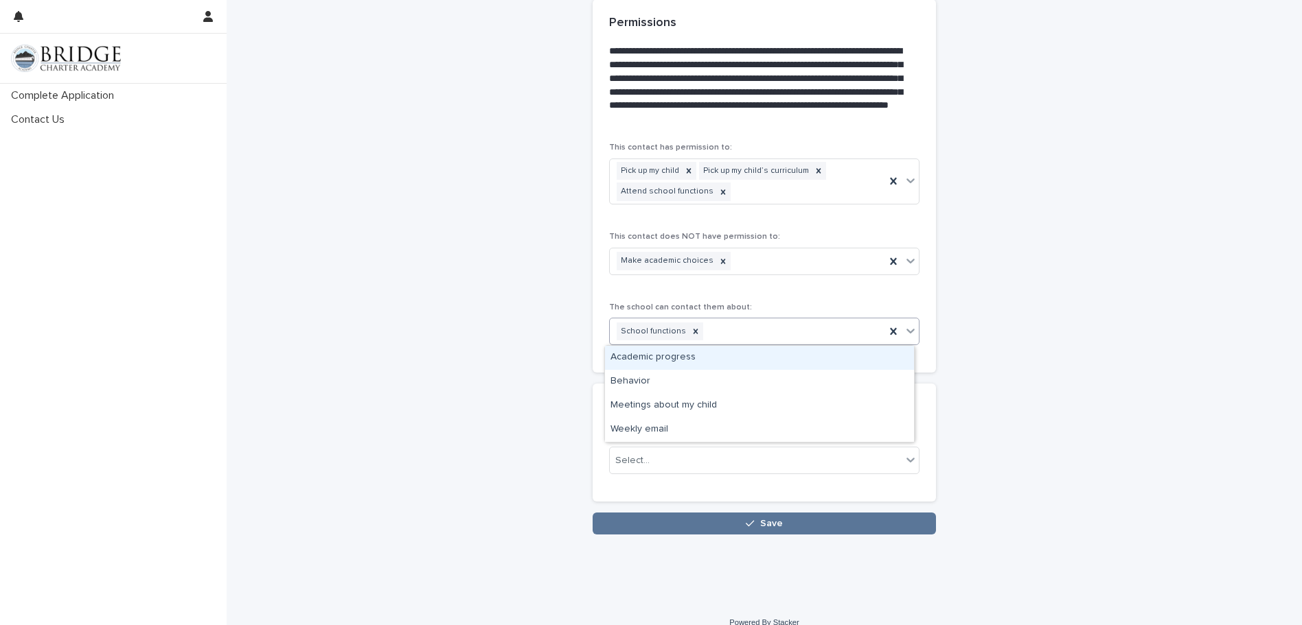
click at [910, 328] on icon at bounding box center [911, 331] width 14 height 14
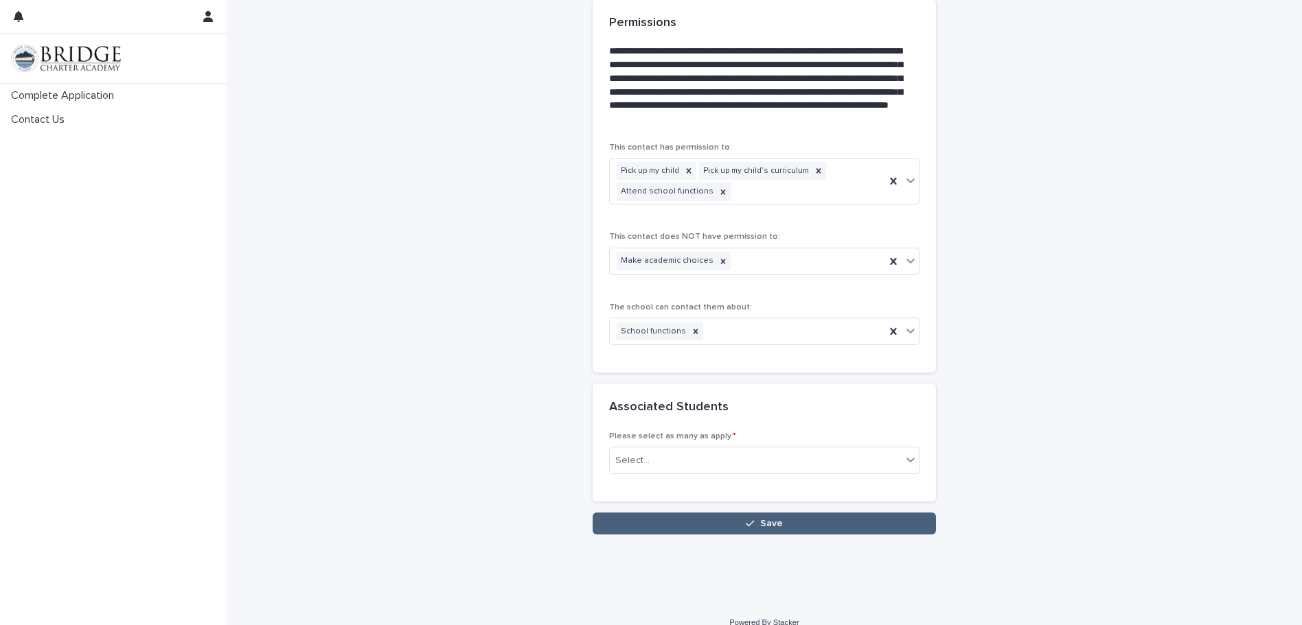
click at [746, 522] on icon "button" at bounding box center [750, 524] width 8 height 10
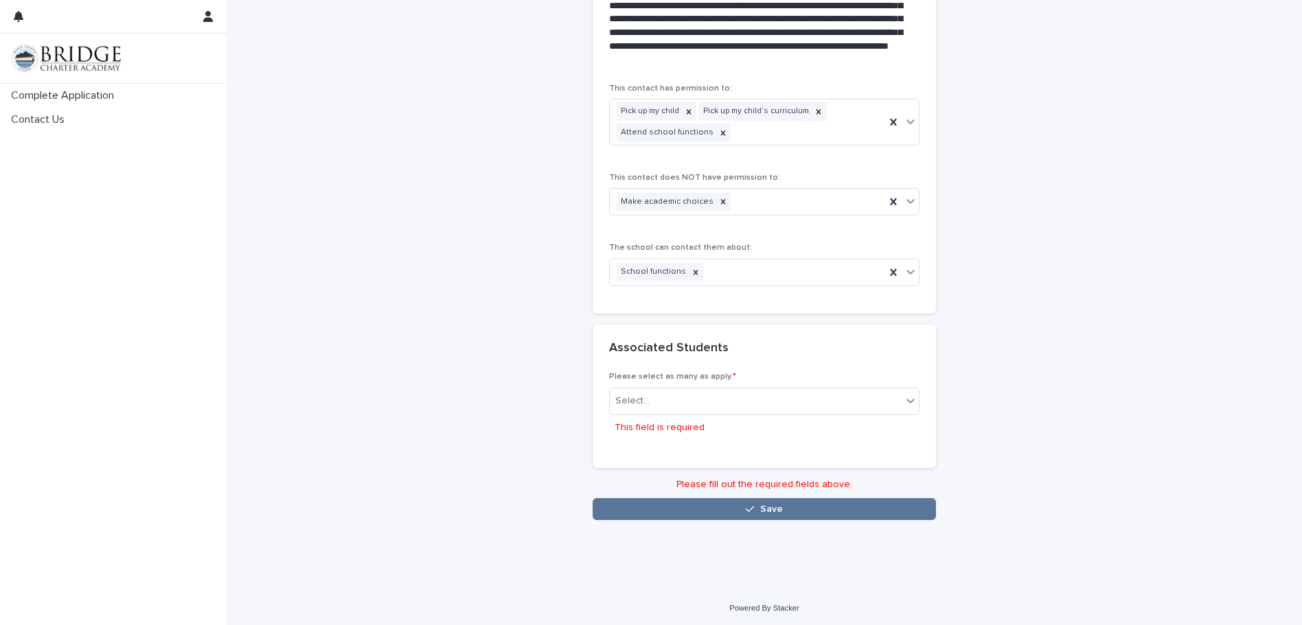
scroll to position [989, 0]
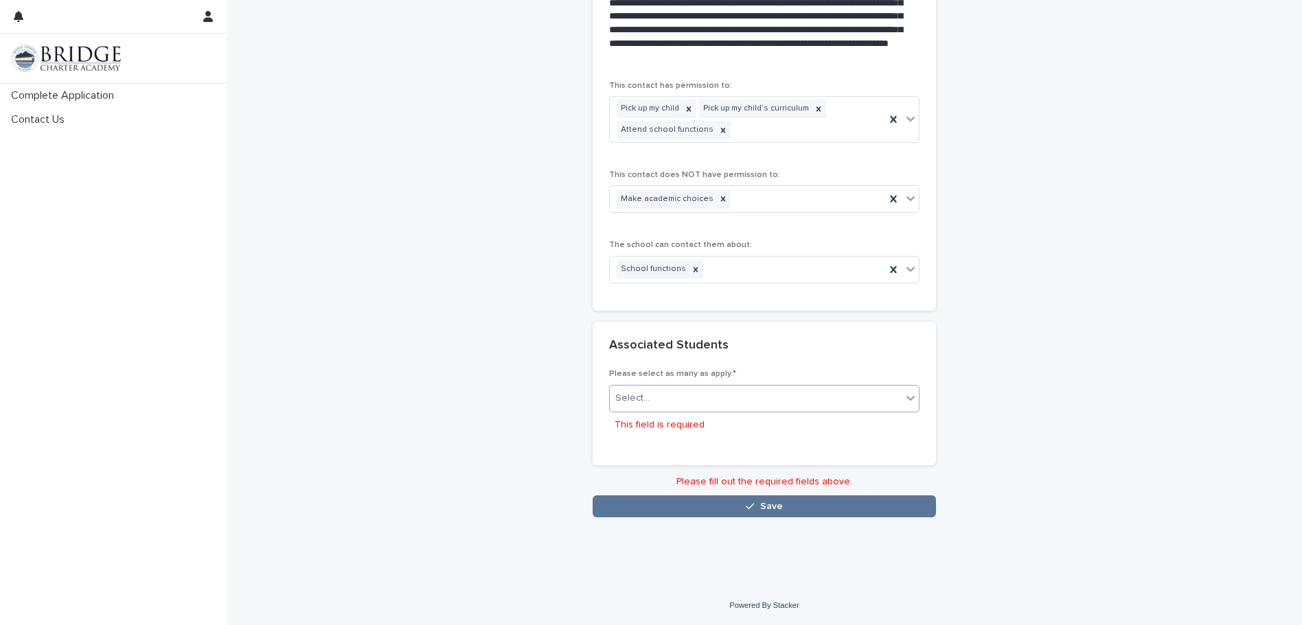
click at [904, 392] on icon at bounding box center [911, 398] width 14 height 14
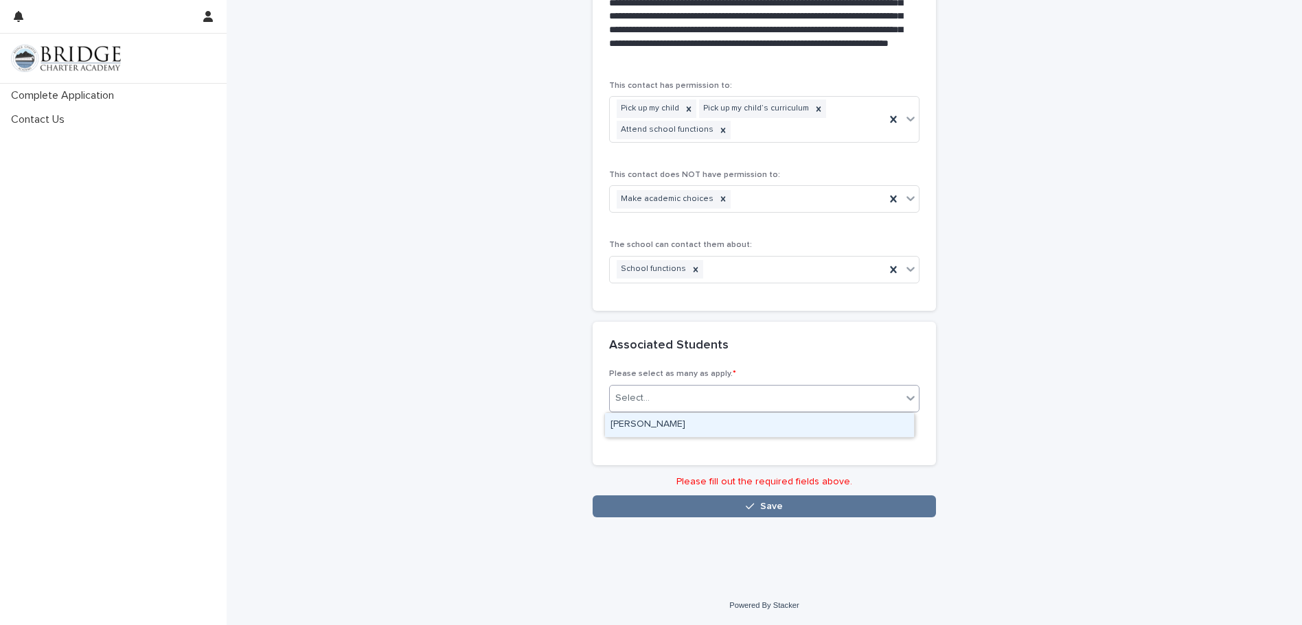
click at [881, 424] on div "[PERSON_NAME]" at bounding box center [759, 425] width 309 height 24
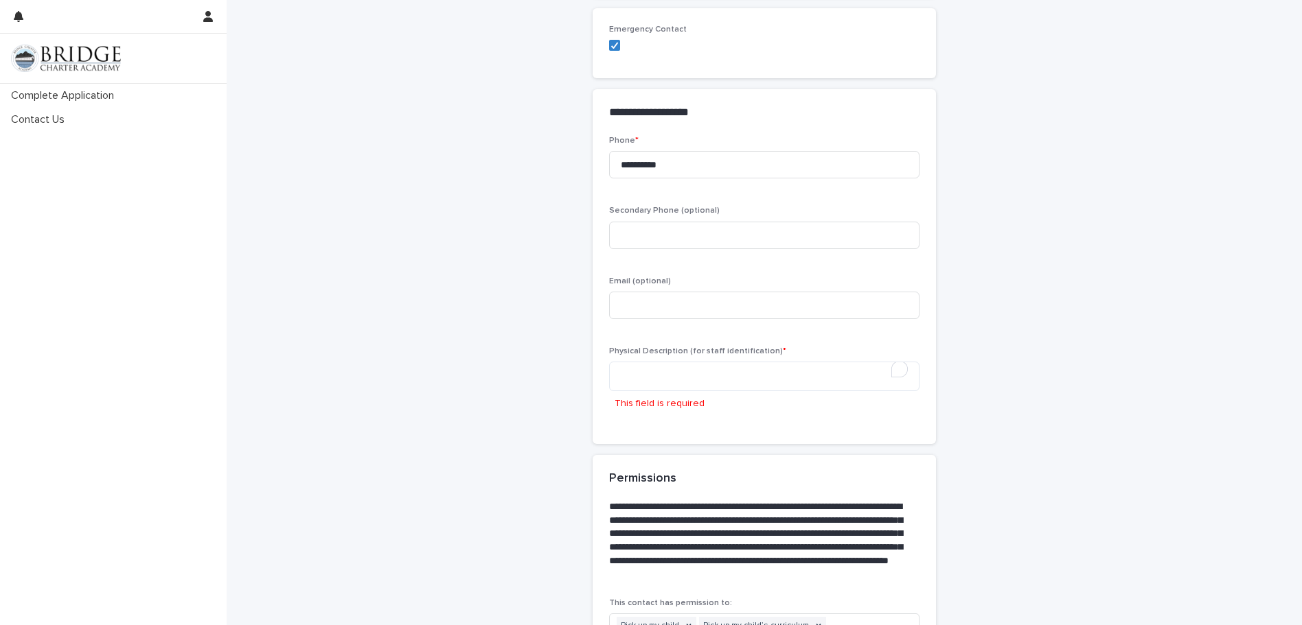
scroll to position [463, 0]
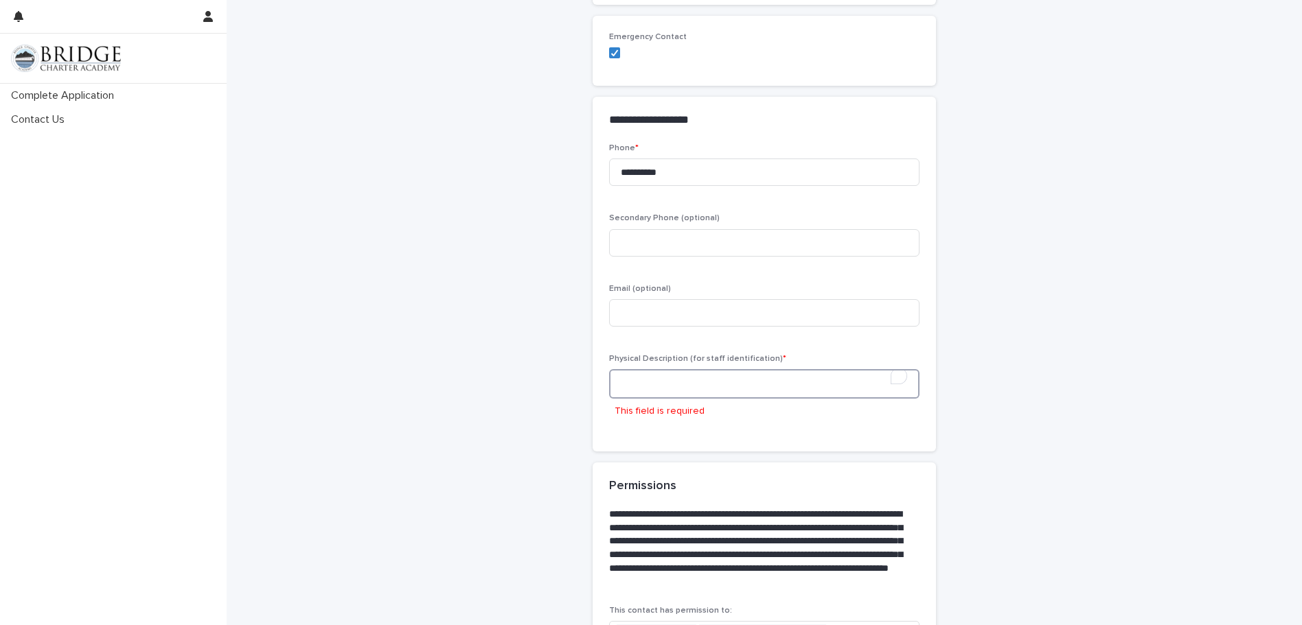
click at [772, 382] on textarea "To enrich screen reader interactions, please activate Accessibility in Grammarl…" at bounding box center [764, 384] width 310 height 30
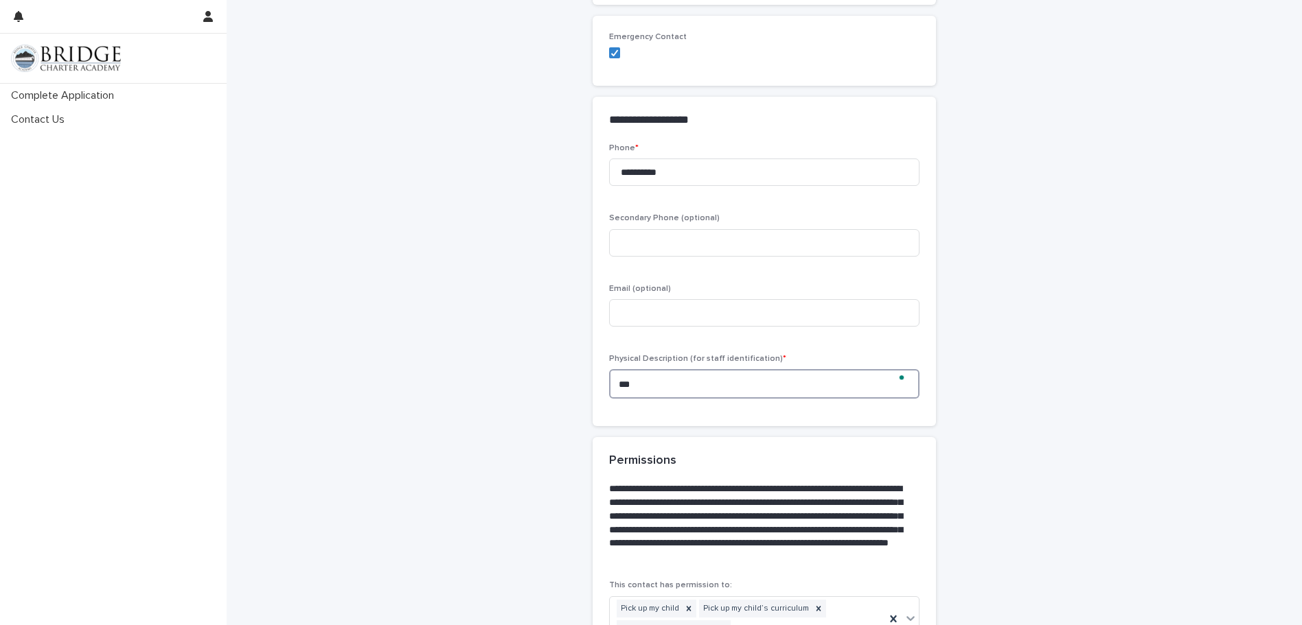
scroll to position [450, 0]
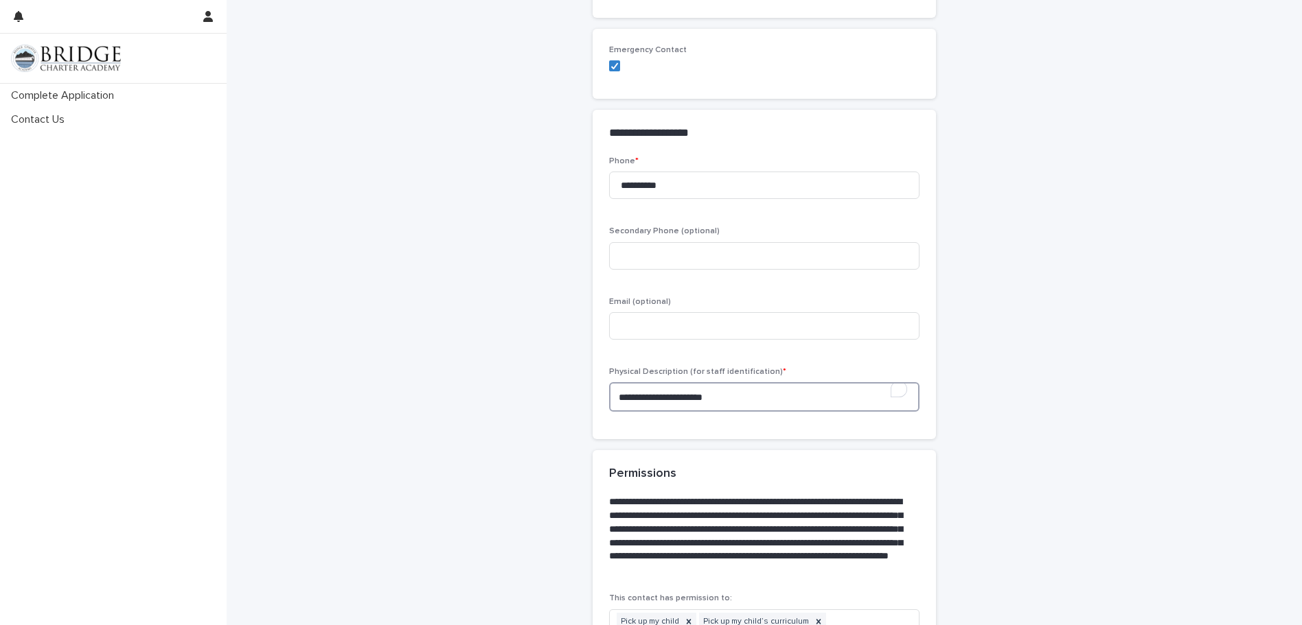
type textarea "**********"
click at [1103, 281] on div "**********" at bounding box center [764, 303] width 1075 height 1504
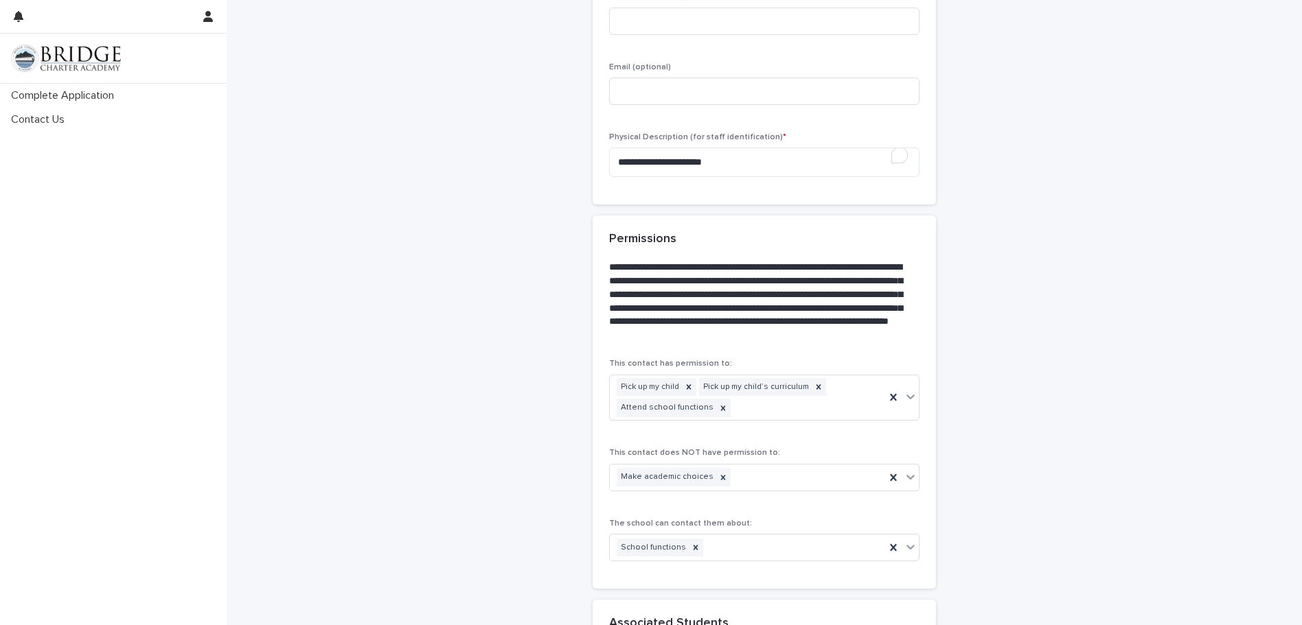
scroll to position [862, 0]
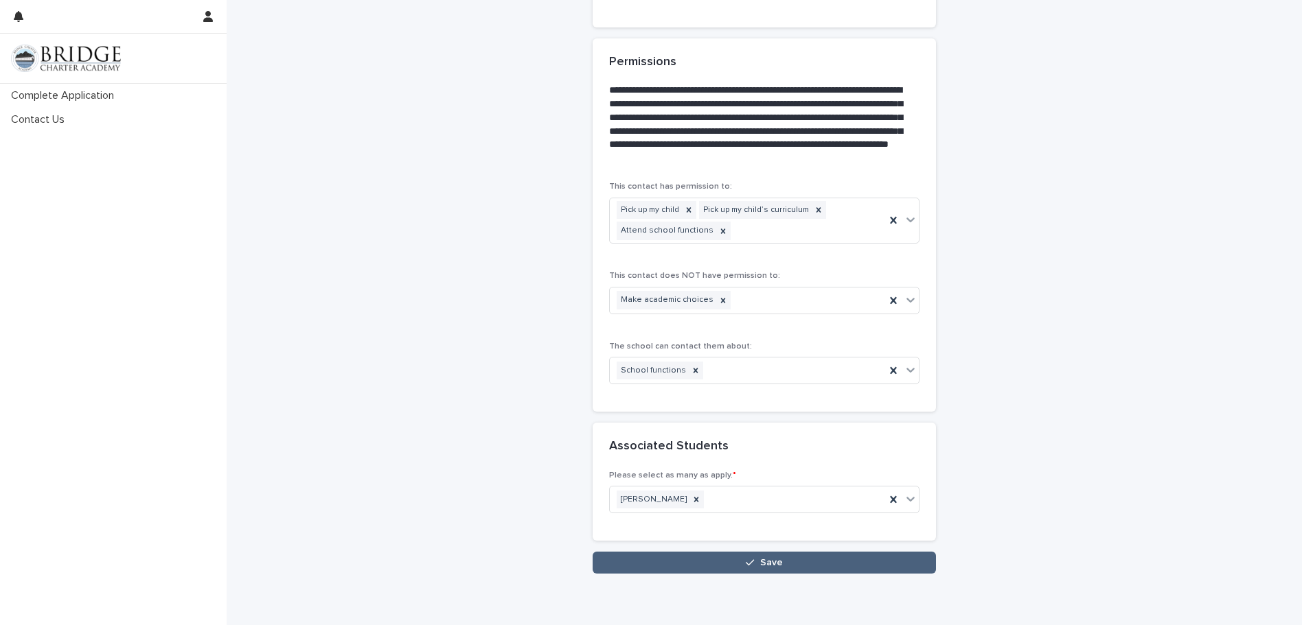
click at [812, 558] on button "Save" at bounding box center [764, 563] width 343 height 22
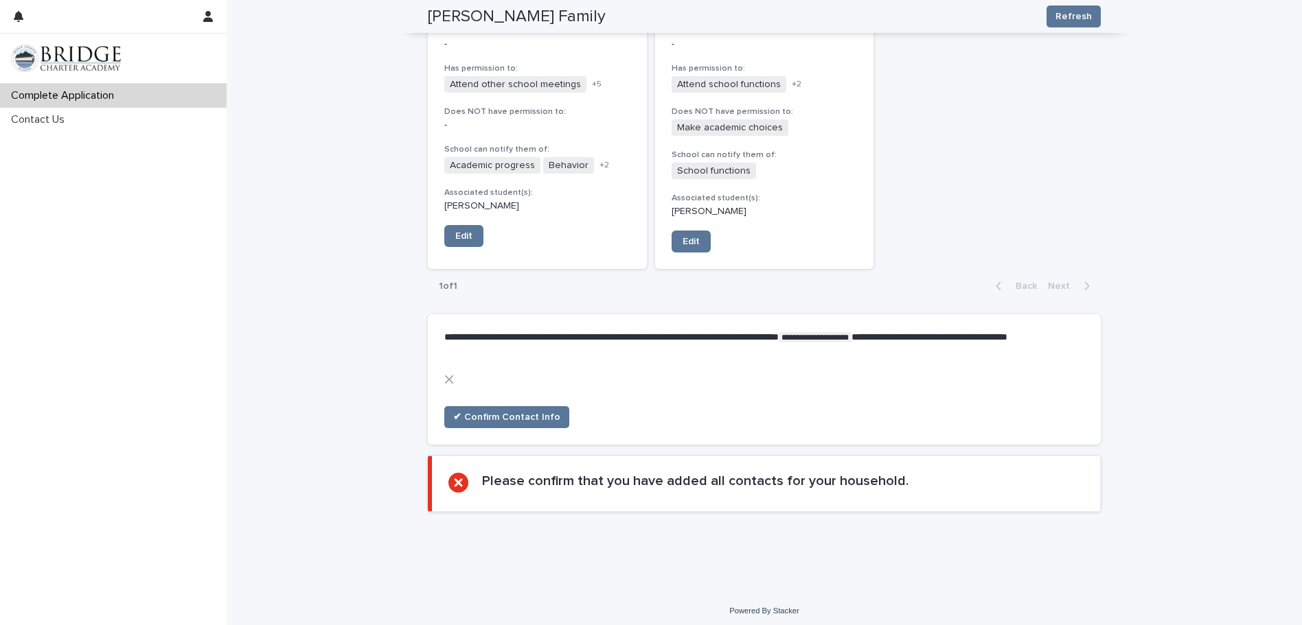
scroll to position [1828, 0]
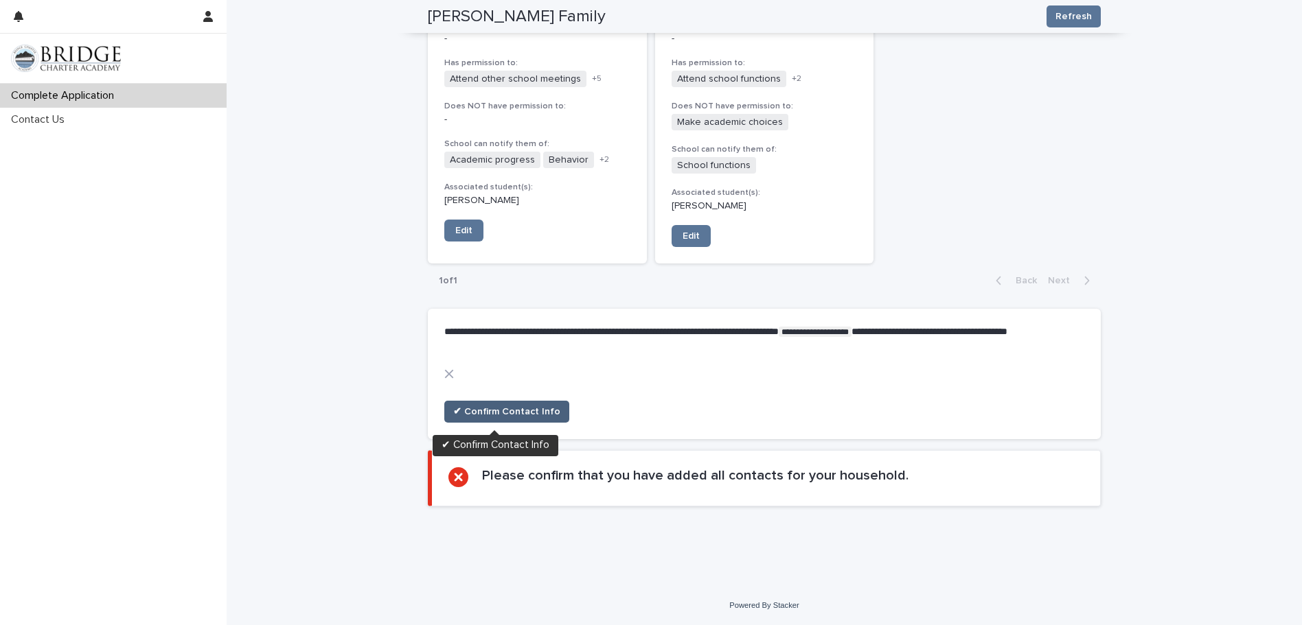
click at [484, 410] on span "✔ Confirm Contact Info" at bounding box center [506, 412] width 107 height 14
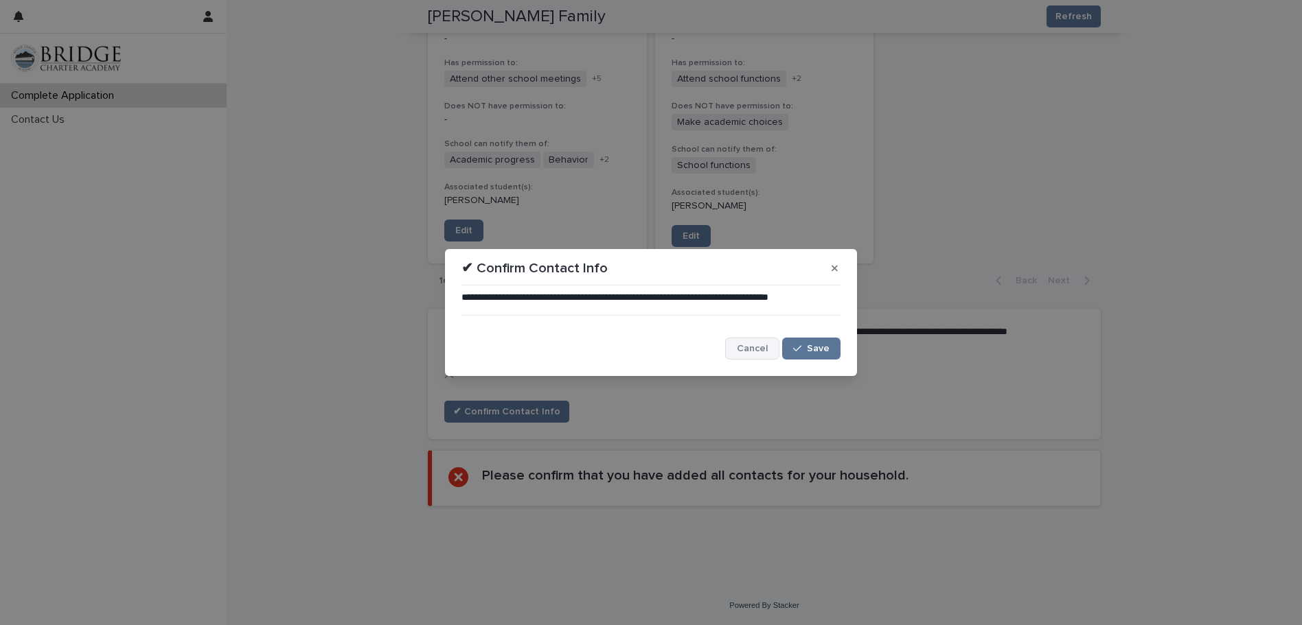
click at [754, 348] on span "Cancel" at bounding box center [752, 349] width 31 height 10
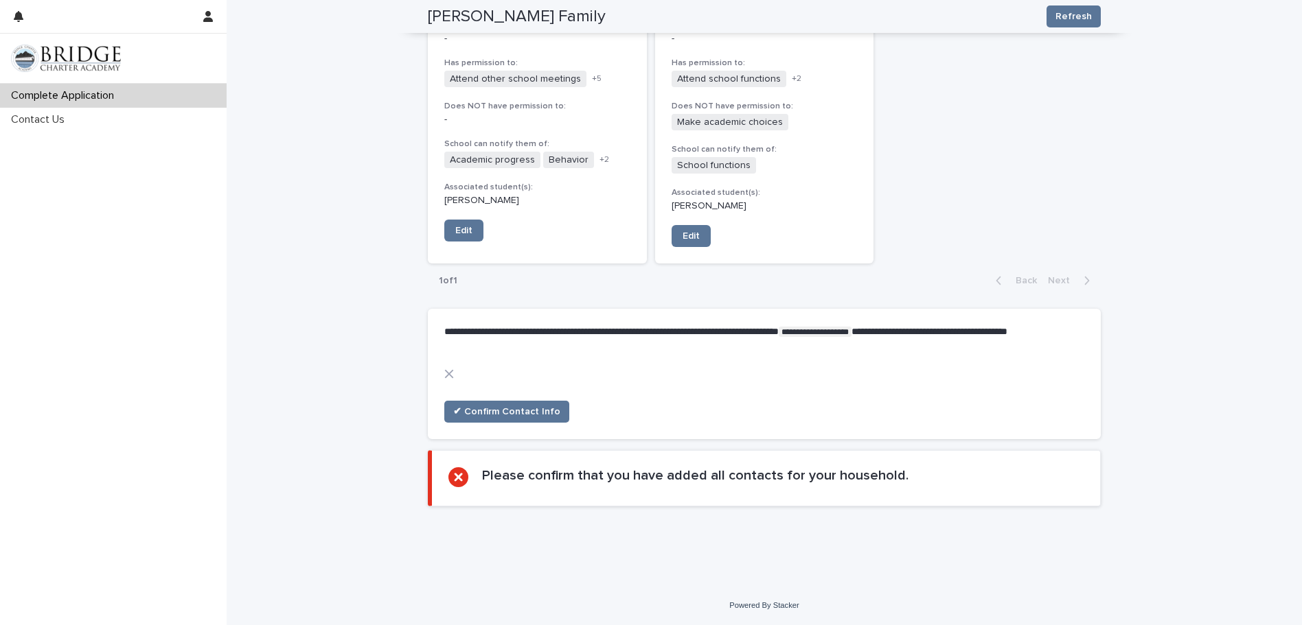
click at [452, 472] on div at bounding box center [458, 478] width 20 height 20
click at [531, 404] on button "✔ Confirm Contact Info" at bounding box center [506, 412] width 125 height 22
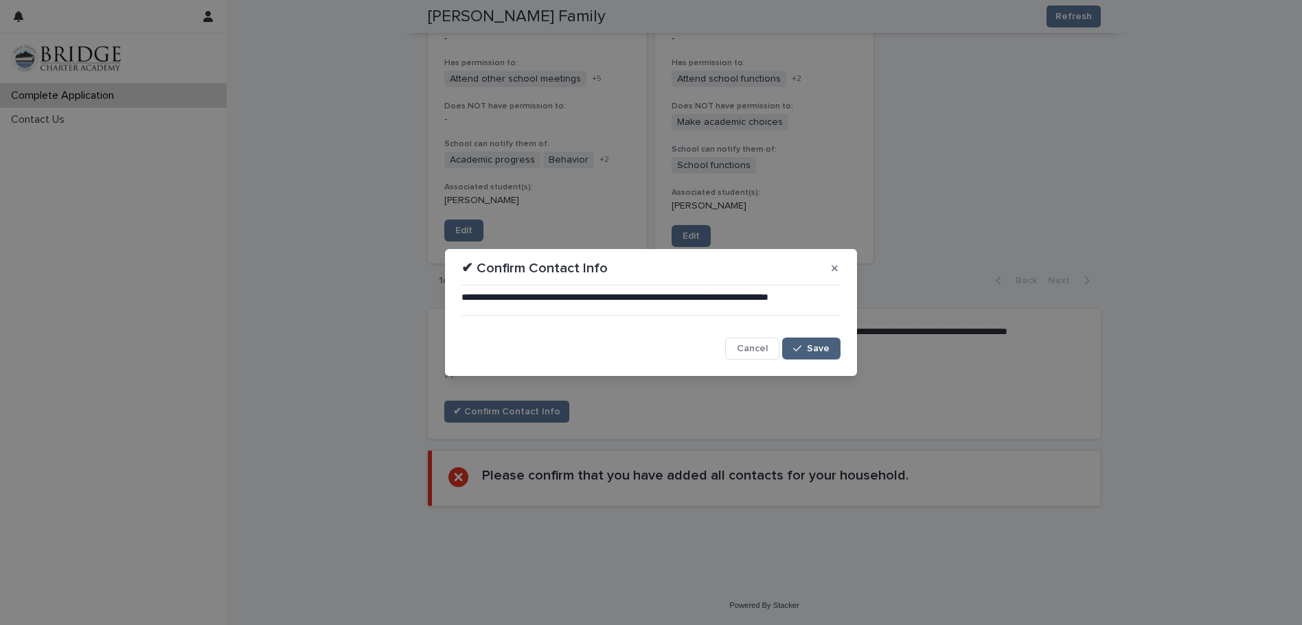
click at [809, 349] on span "Save" at bounding box center [818, 349] width 23 height 10
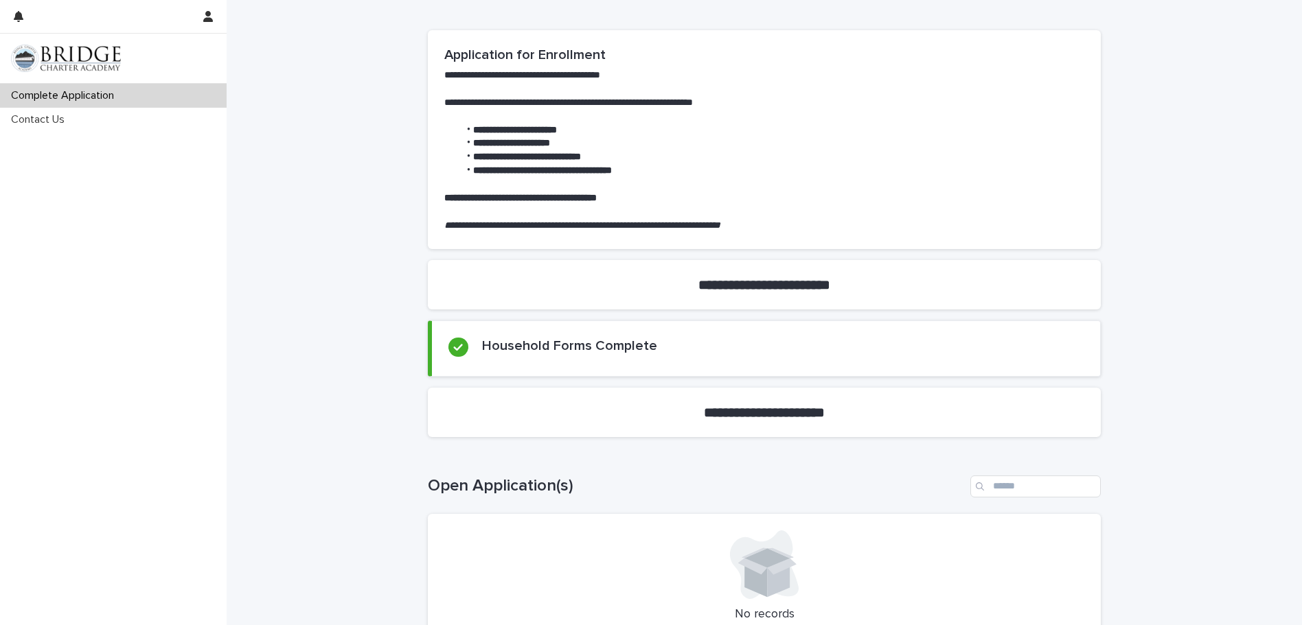
scroll to position [0, 0]
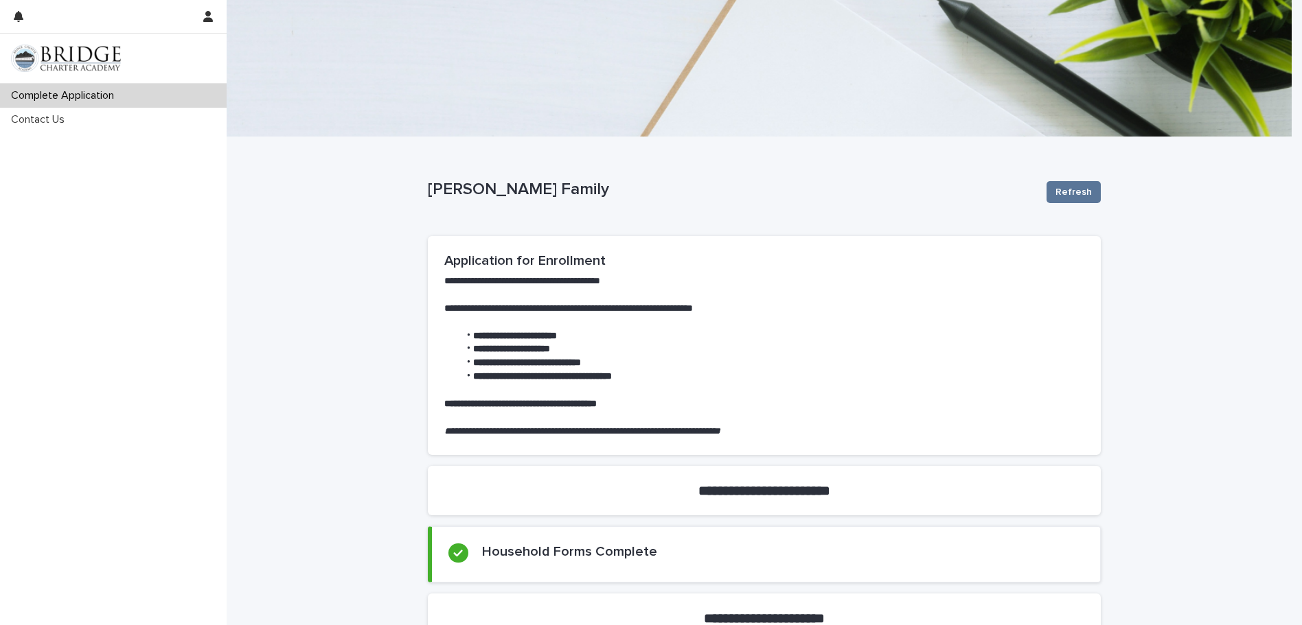
click at [95, 98] on p "Complete Application" at bounding box center [64, 95] width 119 height 13
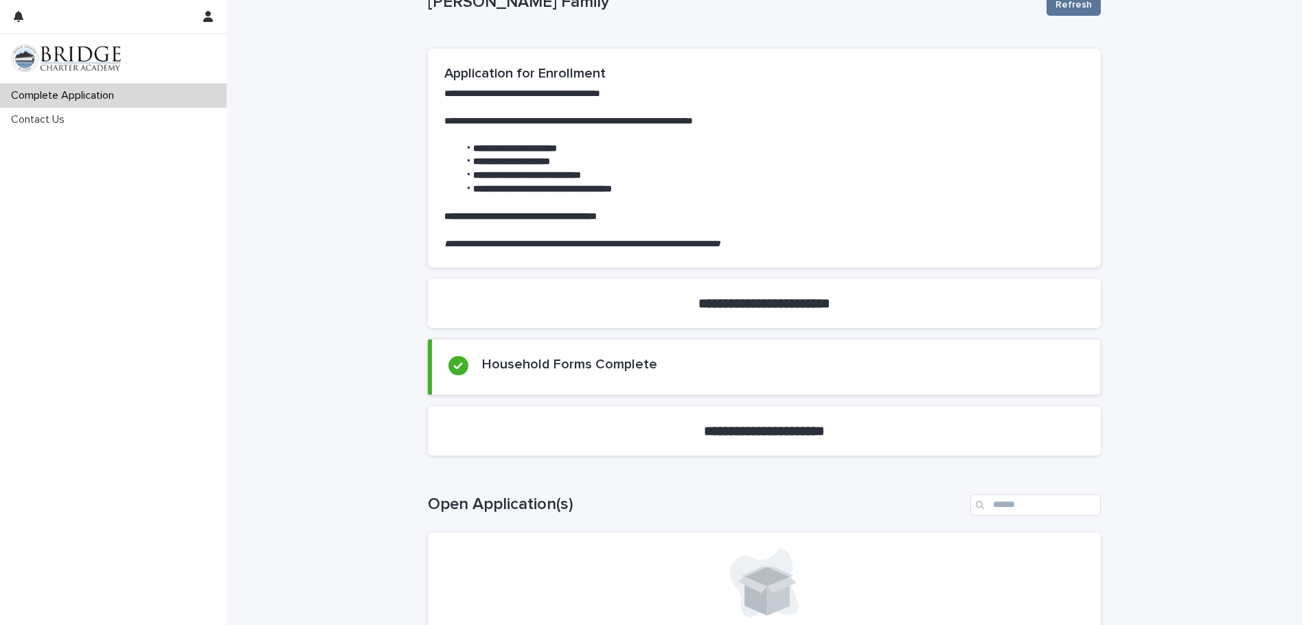
scroll to position [275, 0]
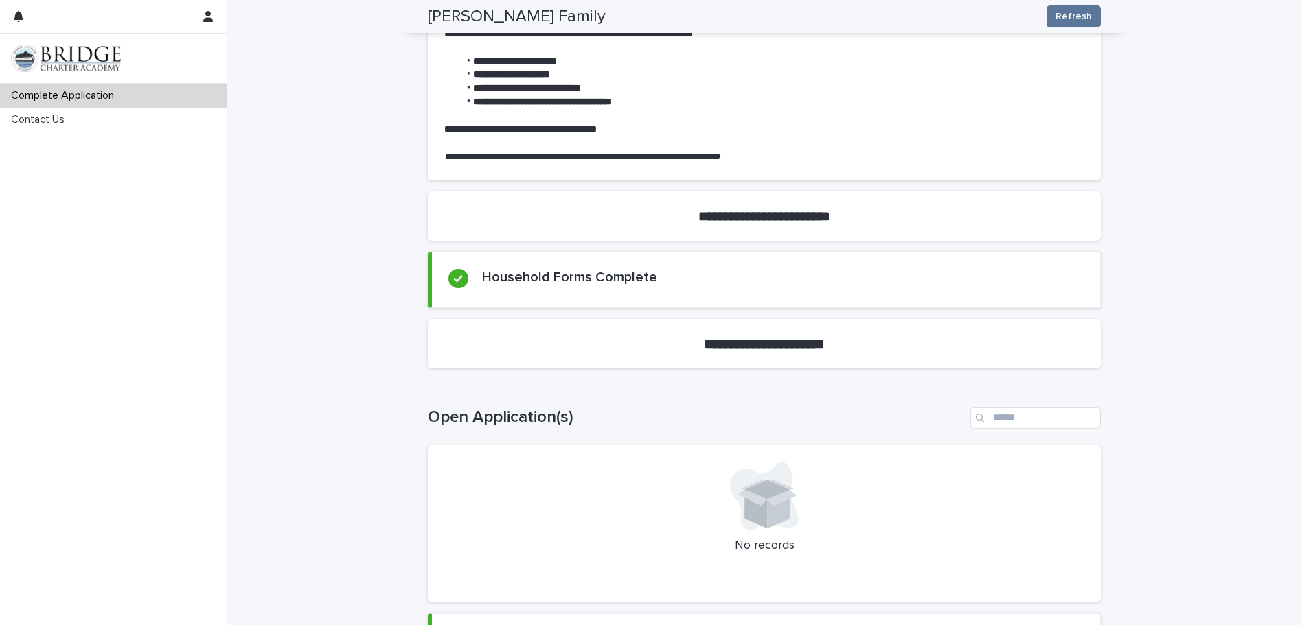
click at [503, 334] on section "**********" at bounding box center [764, 343] width 673 height 49
click at [489, 340] on section "**********" at bounding box center [764, 343] width 673 height 49
drag, startPoint x: 489, startPoint y: 340, endPoint x: 628, endPoint y: 342, distance: 138.7
click at [628, 342] on section "**********" at bounding box center [764, 343] width 673 height 49
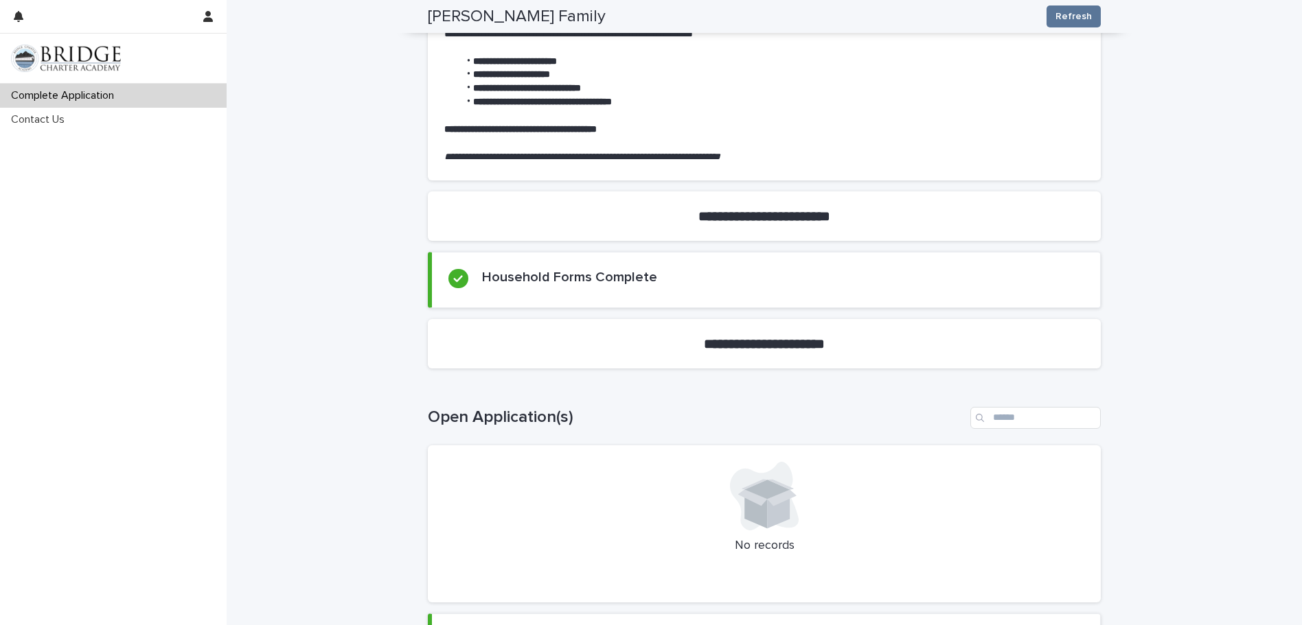
click at [849, 344] on section "**********" at bounding box center [764, 343] width 673 height 49
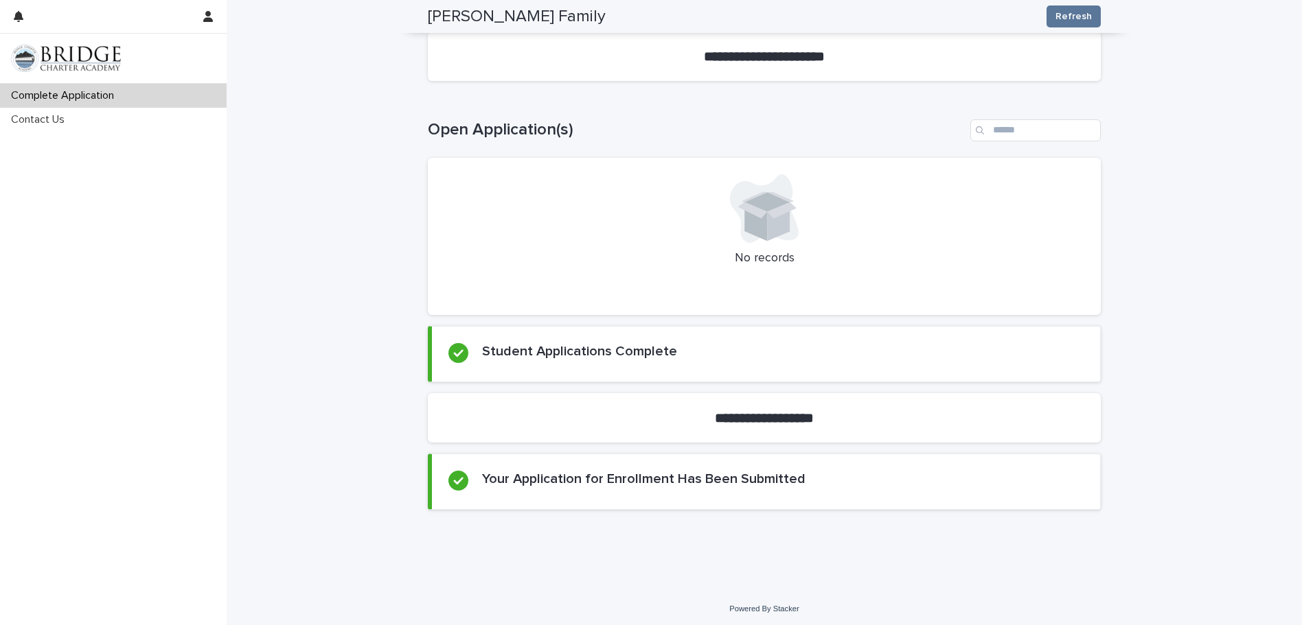
scroll to position [566, 0]
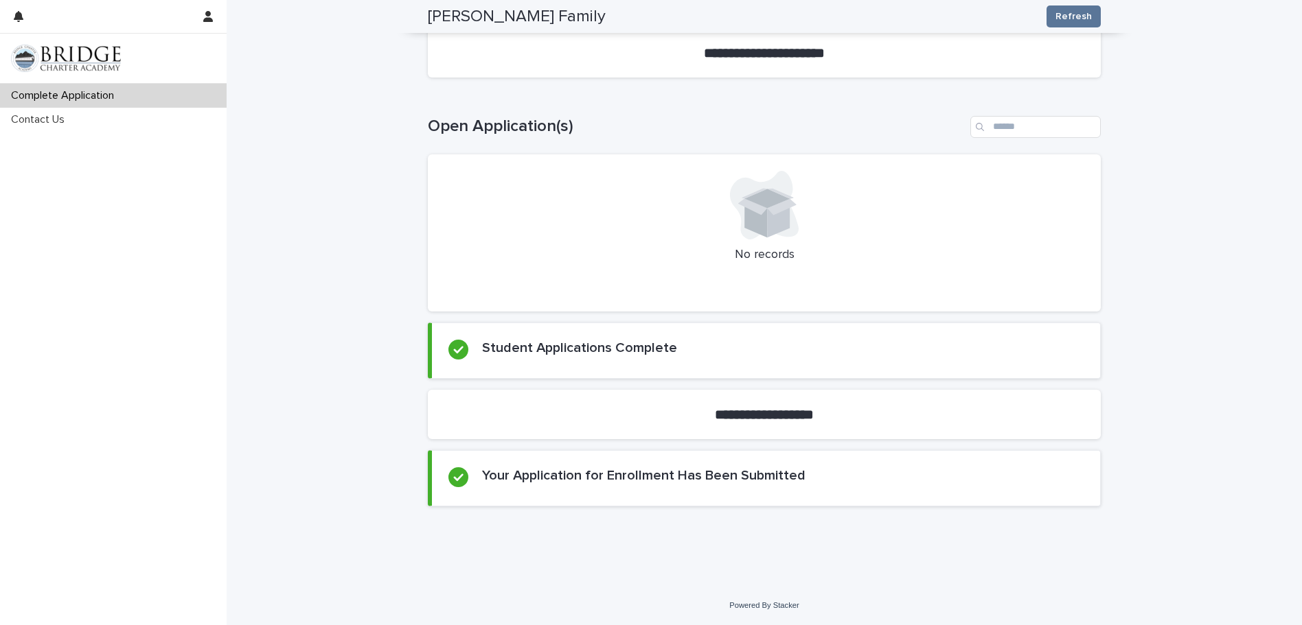
click at [1023, 350] on div "Student Applications Complete" at bounding box center [765, 351] width 635 height 22
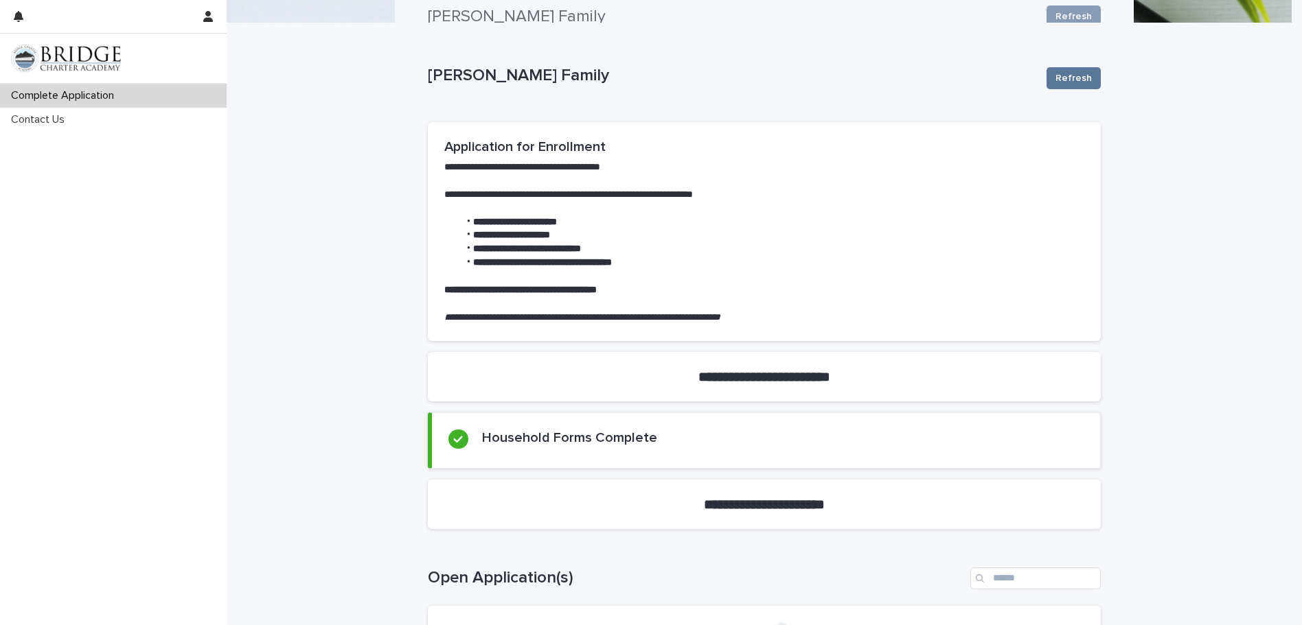
scroll to position [0, 0]
